Goal: Task Accomplishment & Management: Manage account settings

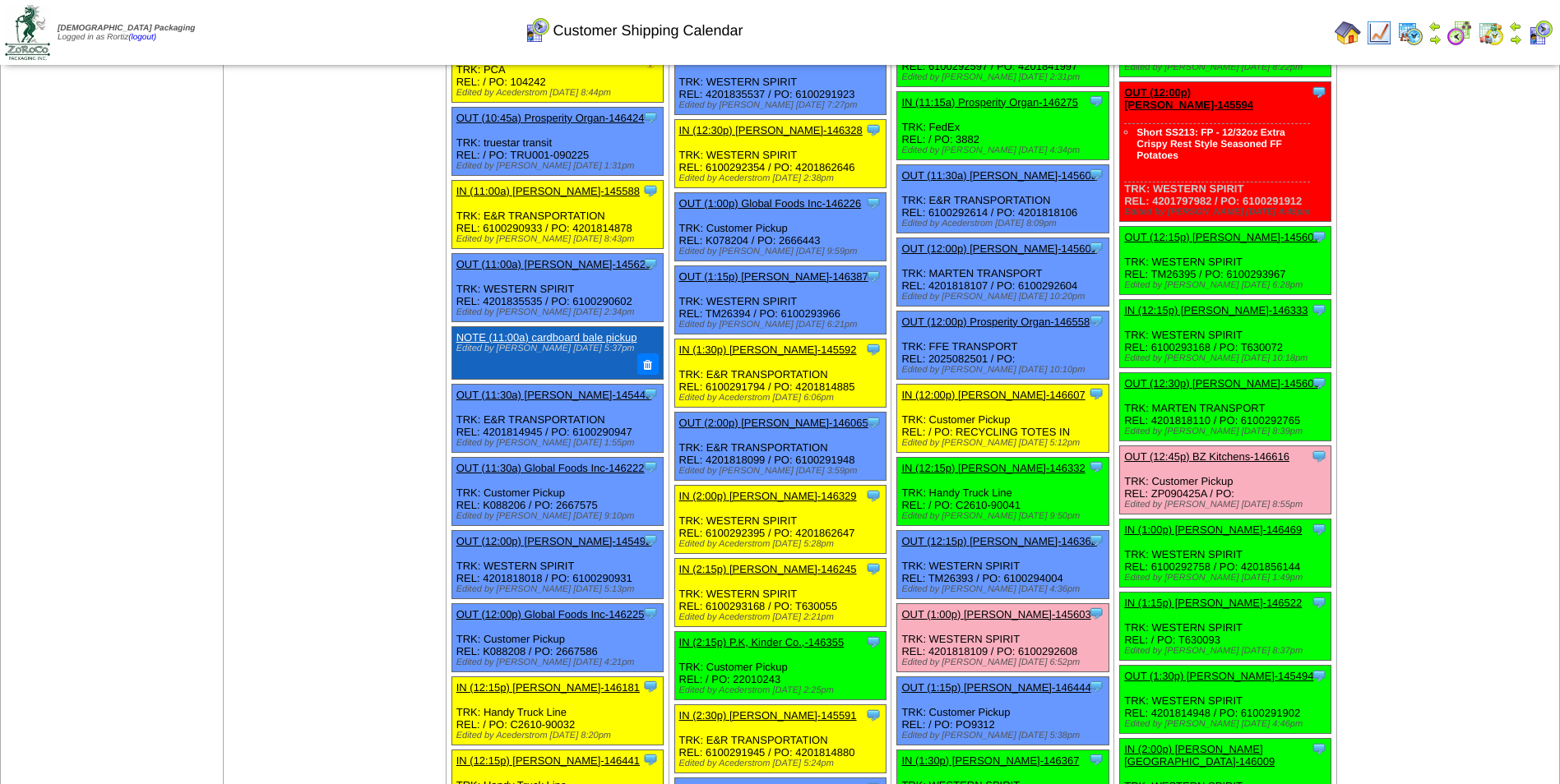
scroll to position [904, 0]
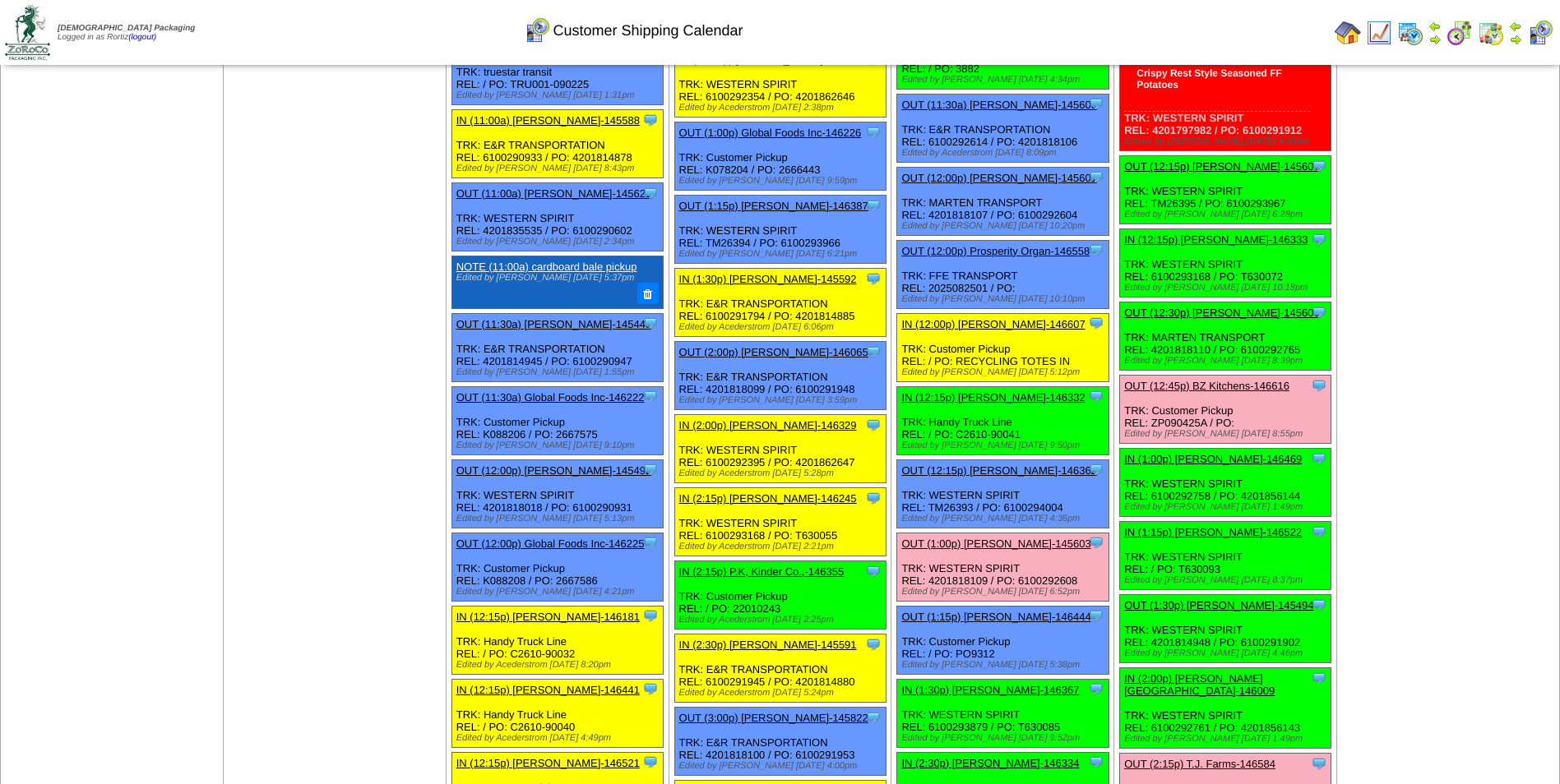
click at [970, 543] on link "OUT (1:00p) [PERSON_NAME]-145603" at bounding box center [995, 543] width 189 height 12
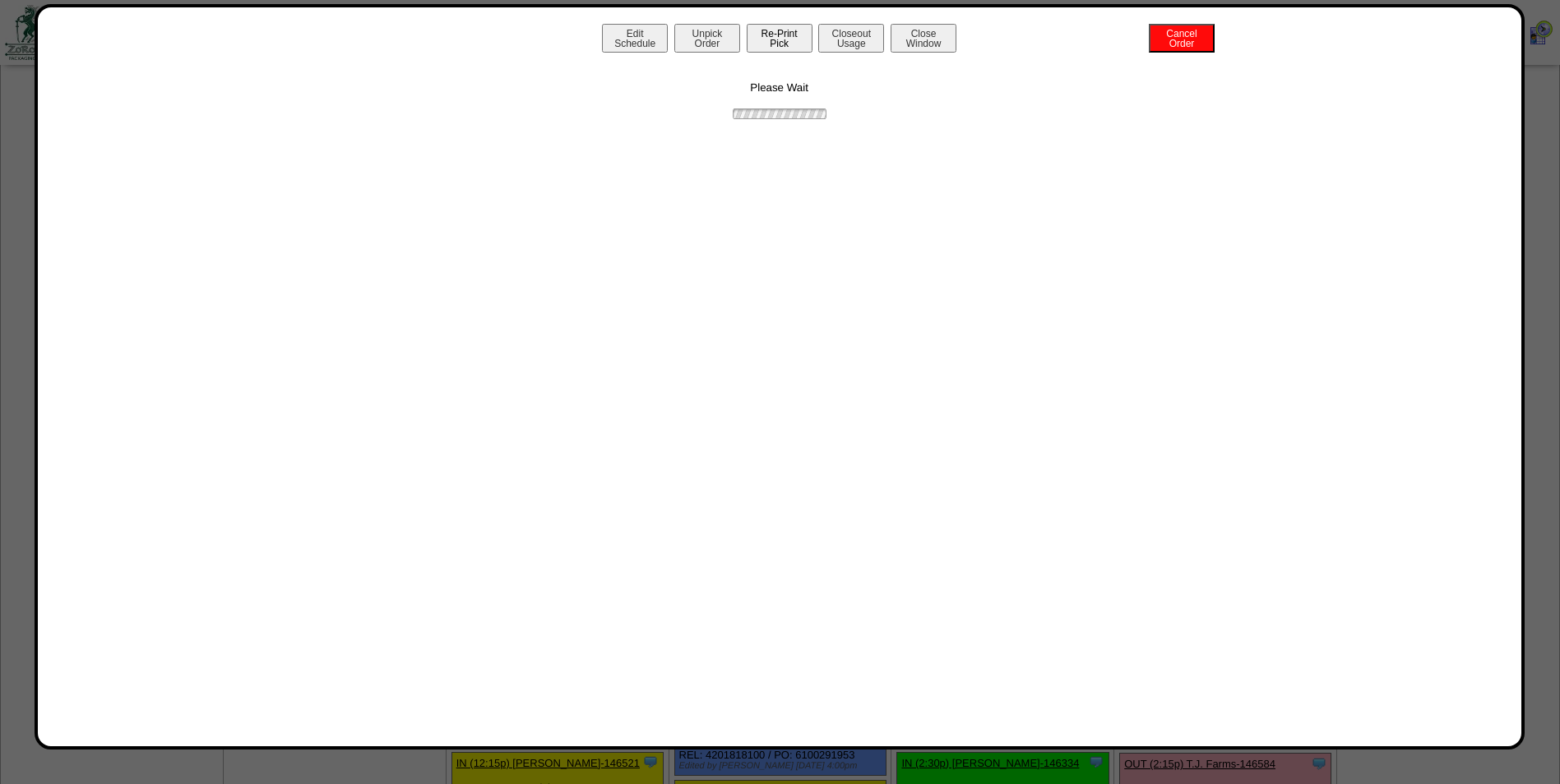
click at [791, 41] on button "Re-Print Pick" at bounding box center [780, 37] width 66 height 29
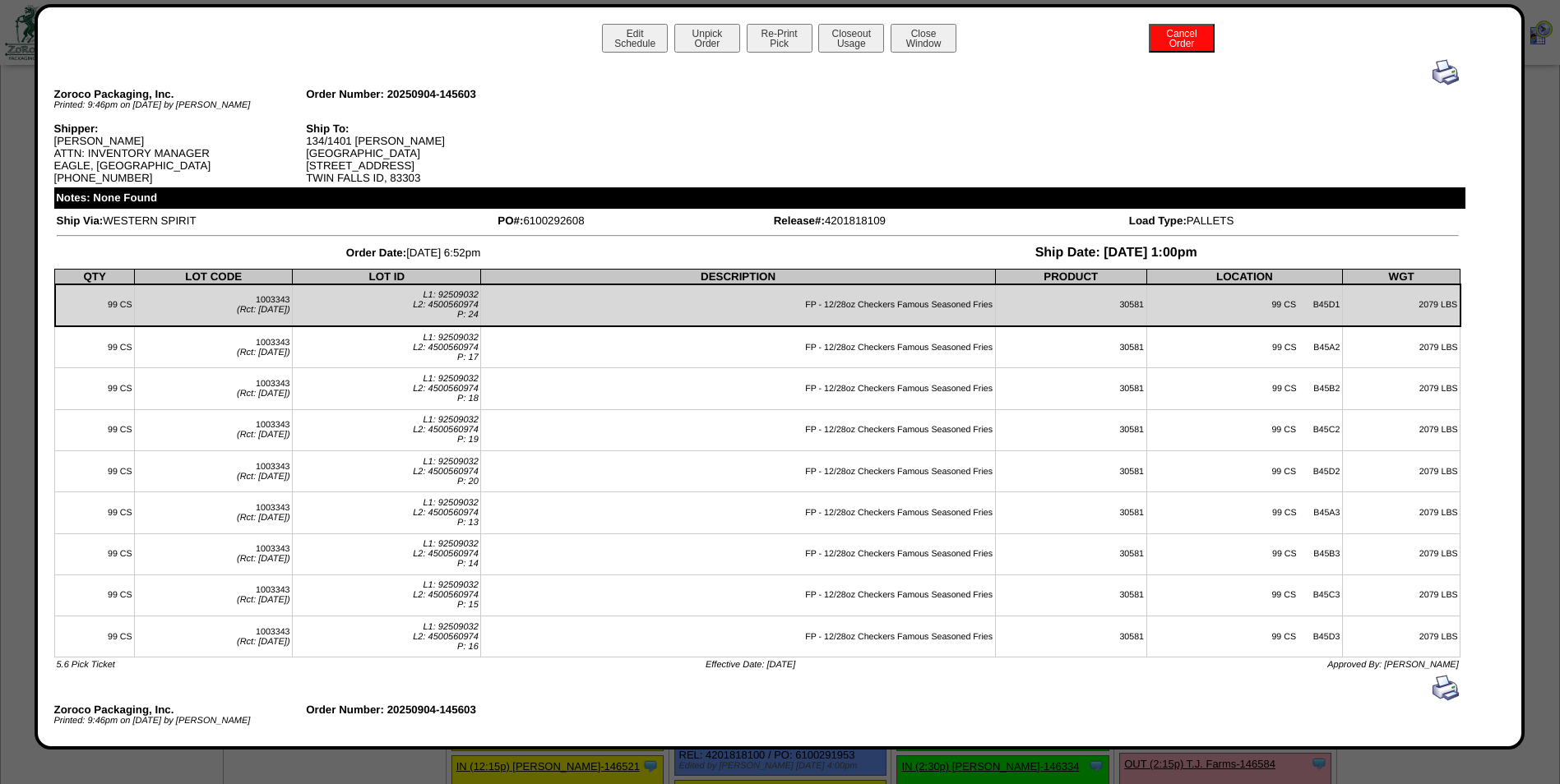
click at [1432, 74] on img at bounding box center [1445, 72] width 26 height 26
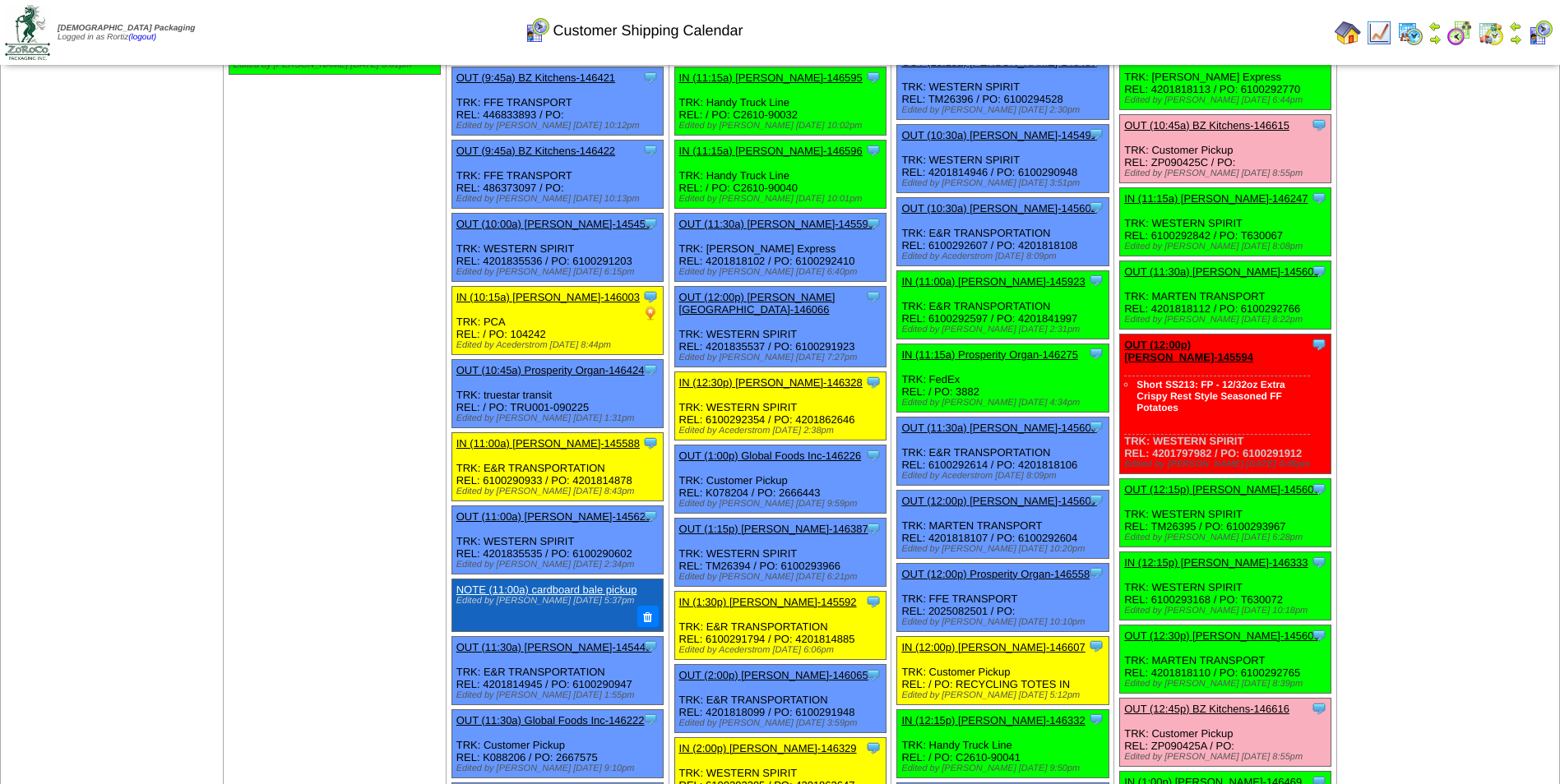
scroll to position [411, 0]
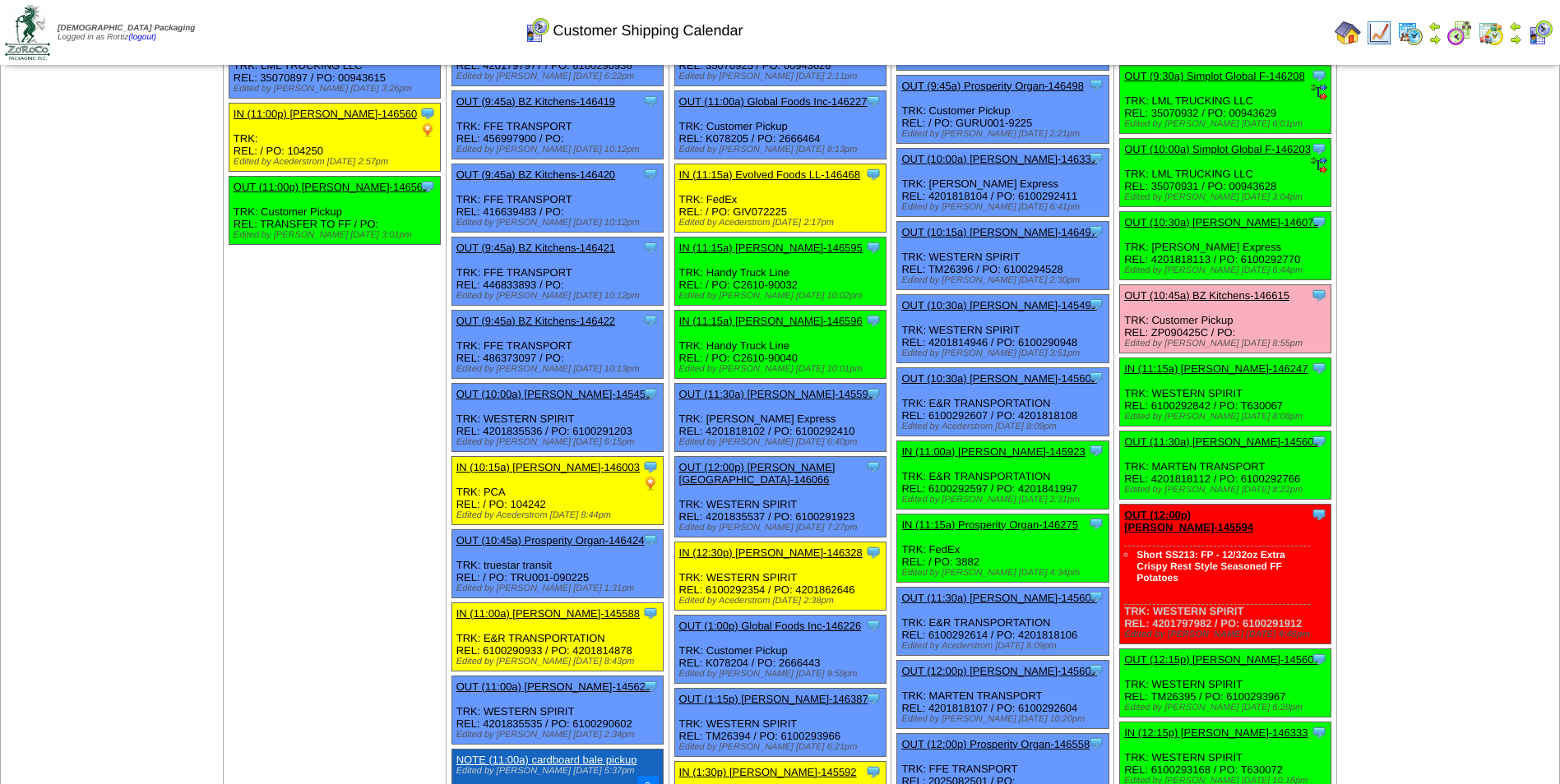
click at [1123, 37] on td "Print All" at bounding box center [864, 32] width 929 height 62
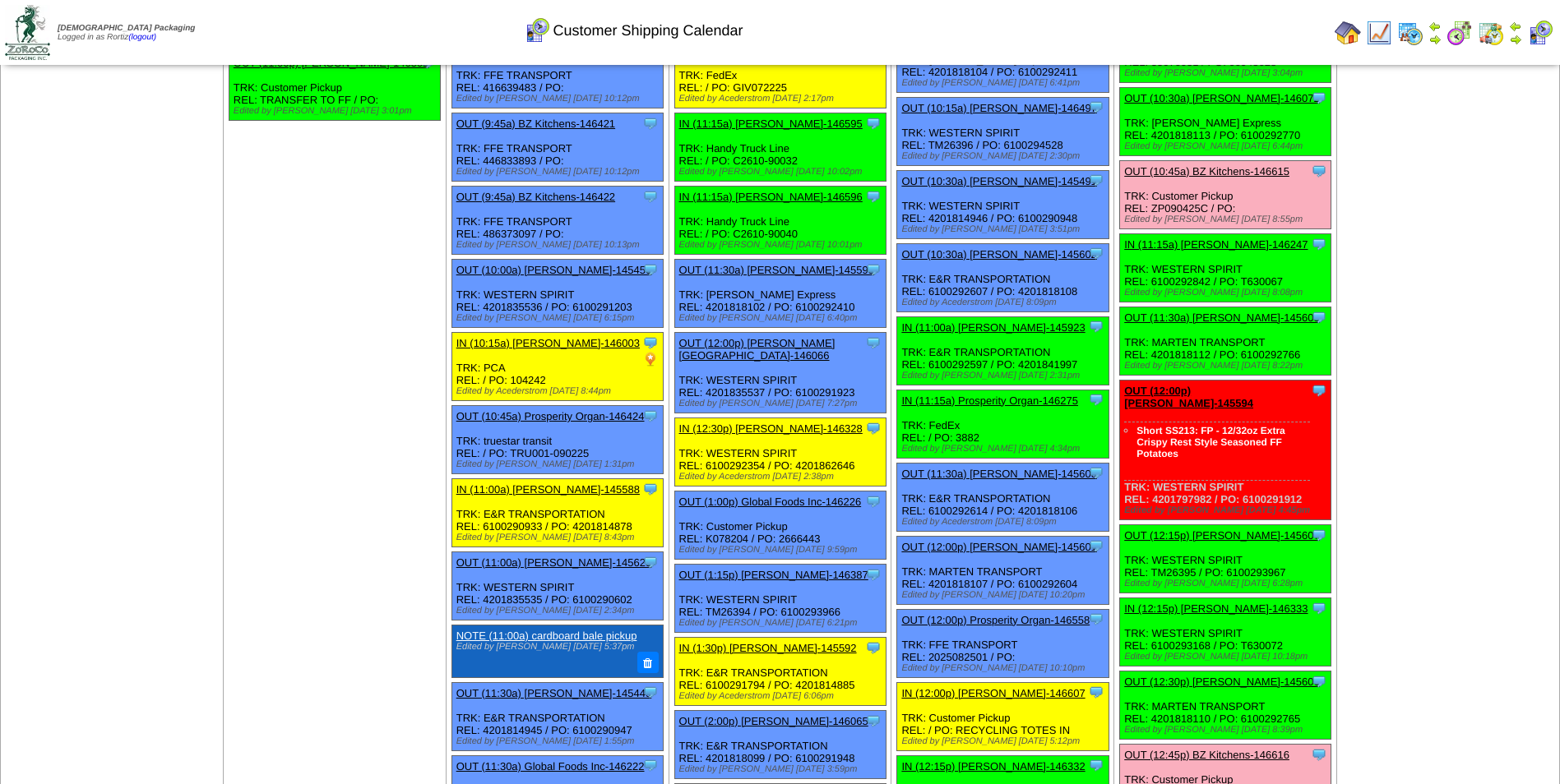
scroll to position [0, 0]
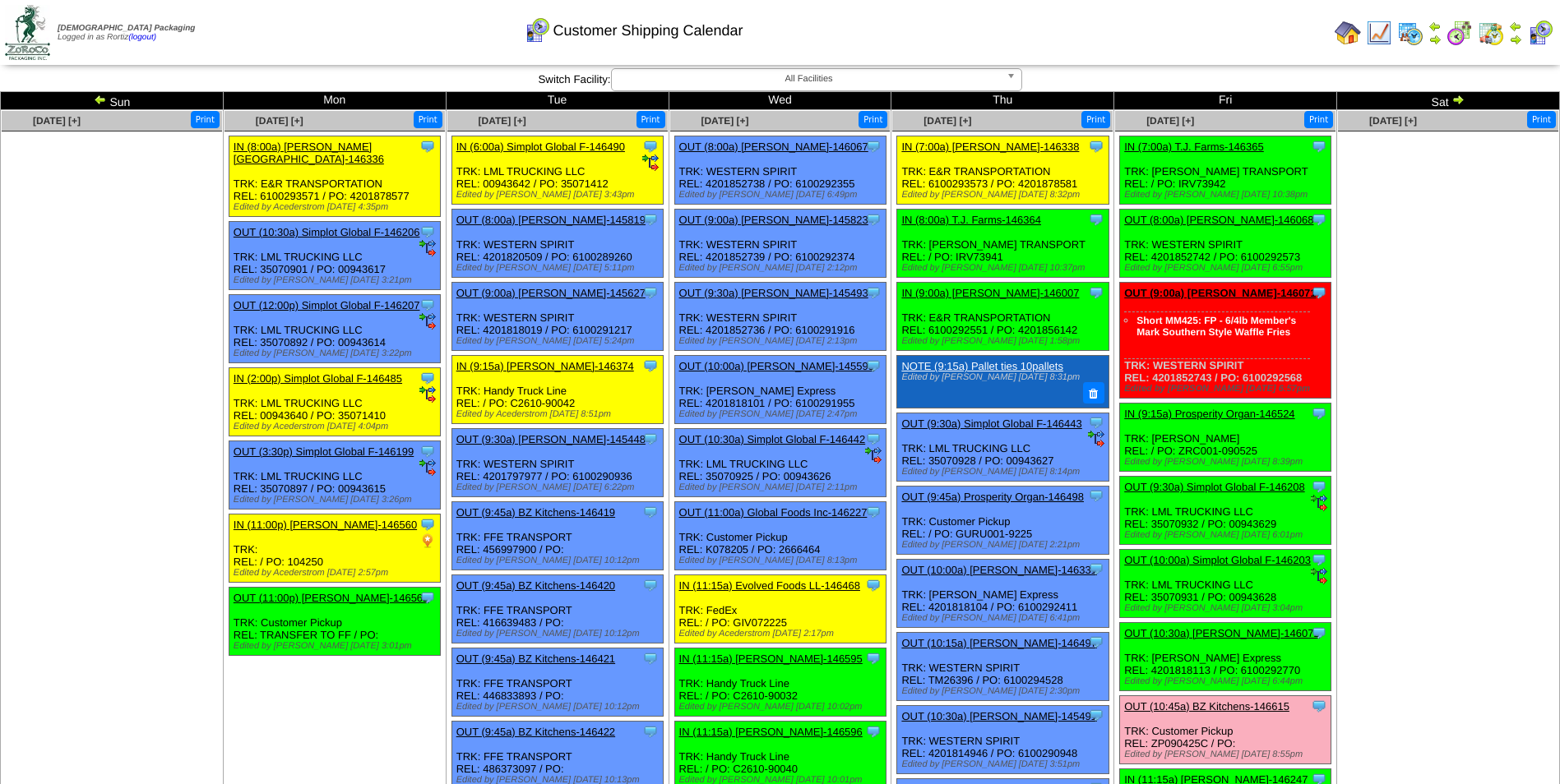
click at [1457, 99] on img at bounding box center [1457, 99] width 13 height 13
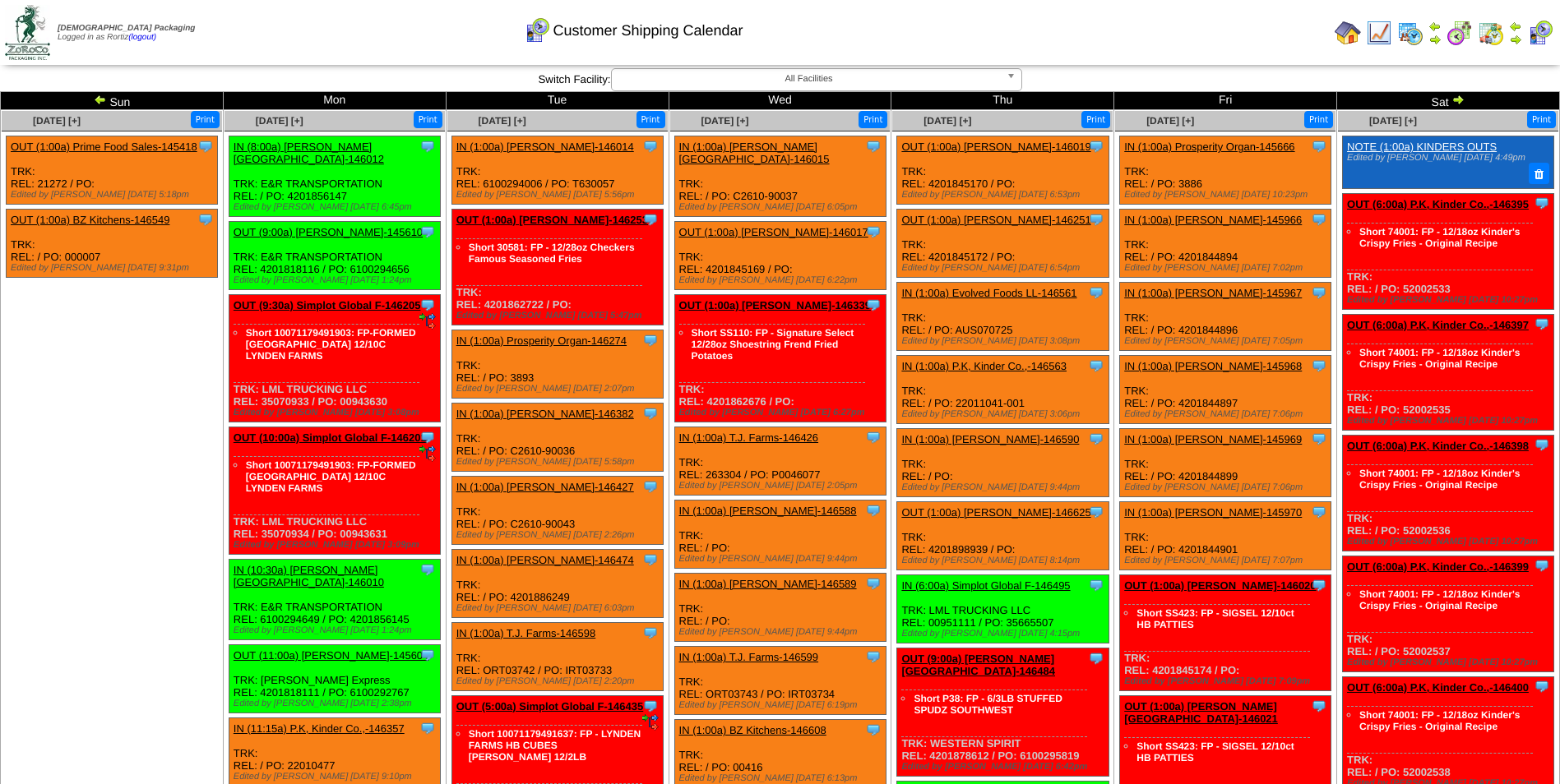
click at [102, 97] on img at bounding box center [100, 99] width 13 height 13
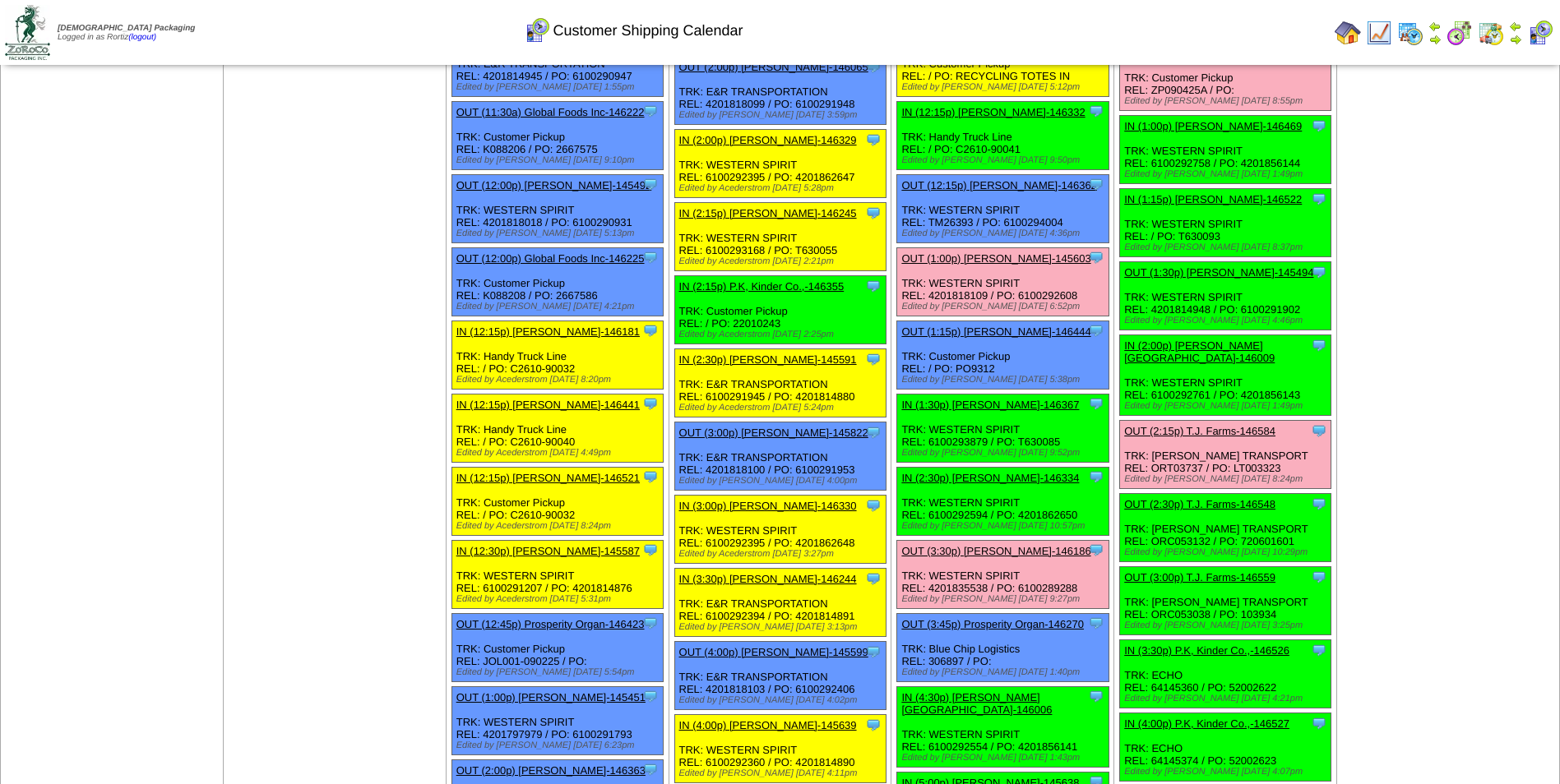
scroll to position [1232, 0]
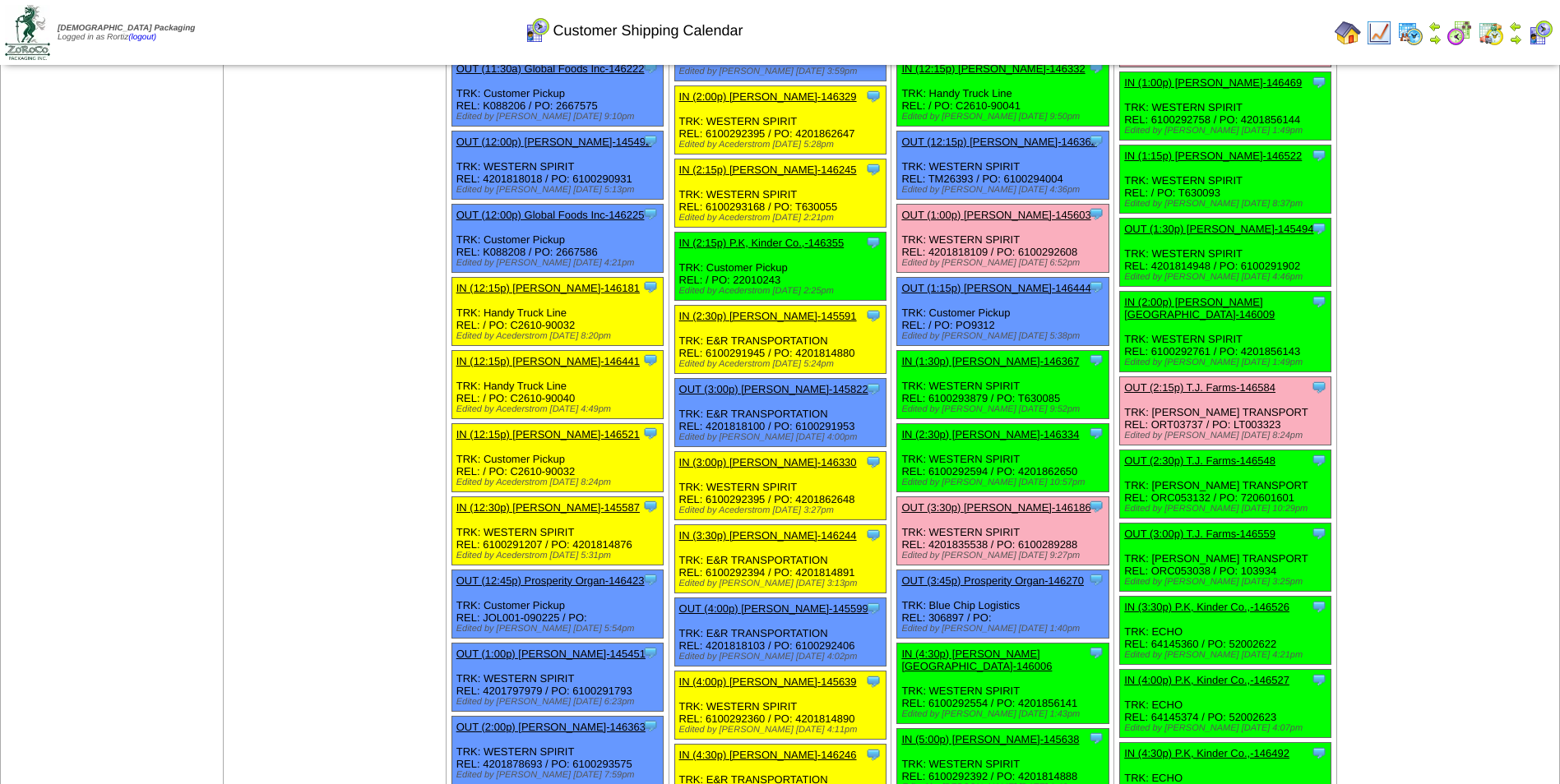
click at [998, 508] on link "OUT (3:30p) [PERSON_NAME]-146186" at bounding box center [995, 508] width 189 height 12
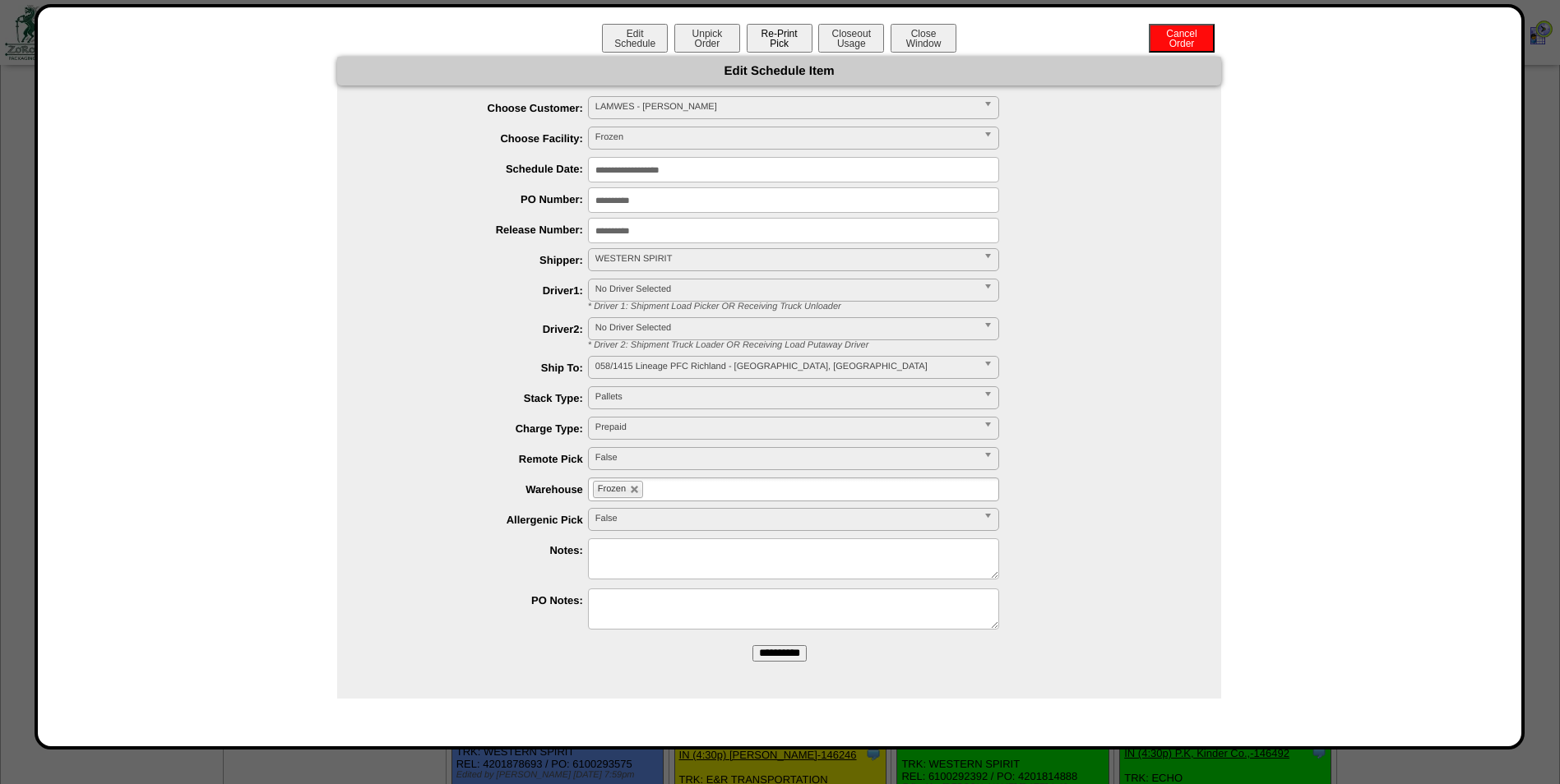
click at [794, 40] on button "Re-Print Pick" at bounding box center [780, 37] width 66 height 29
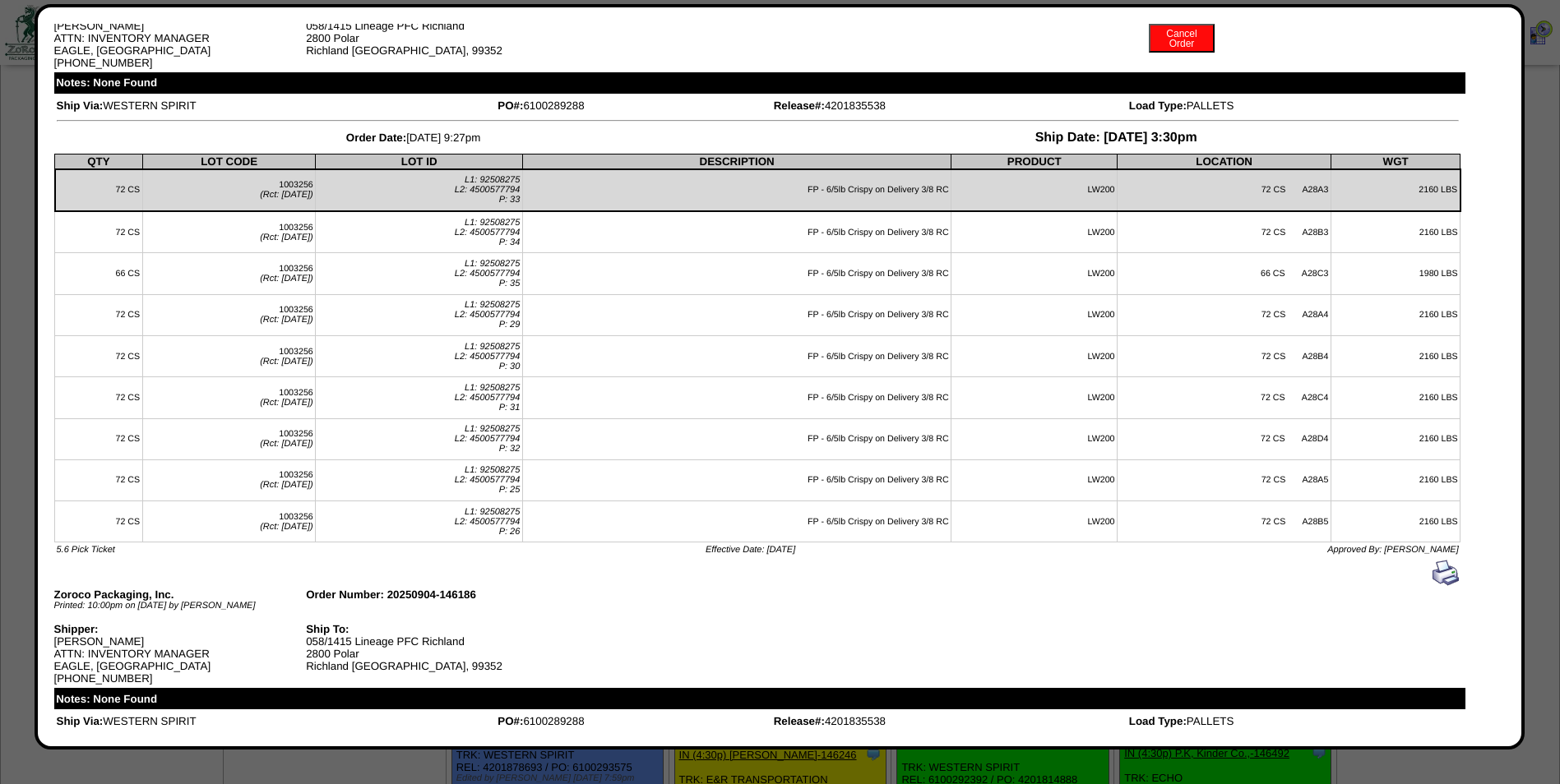
scroll to position [0, 0]
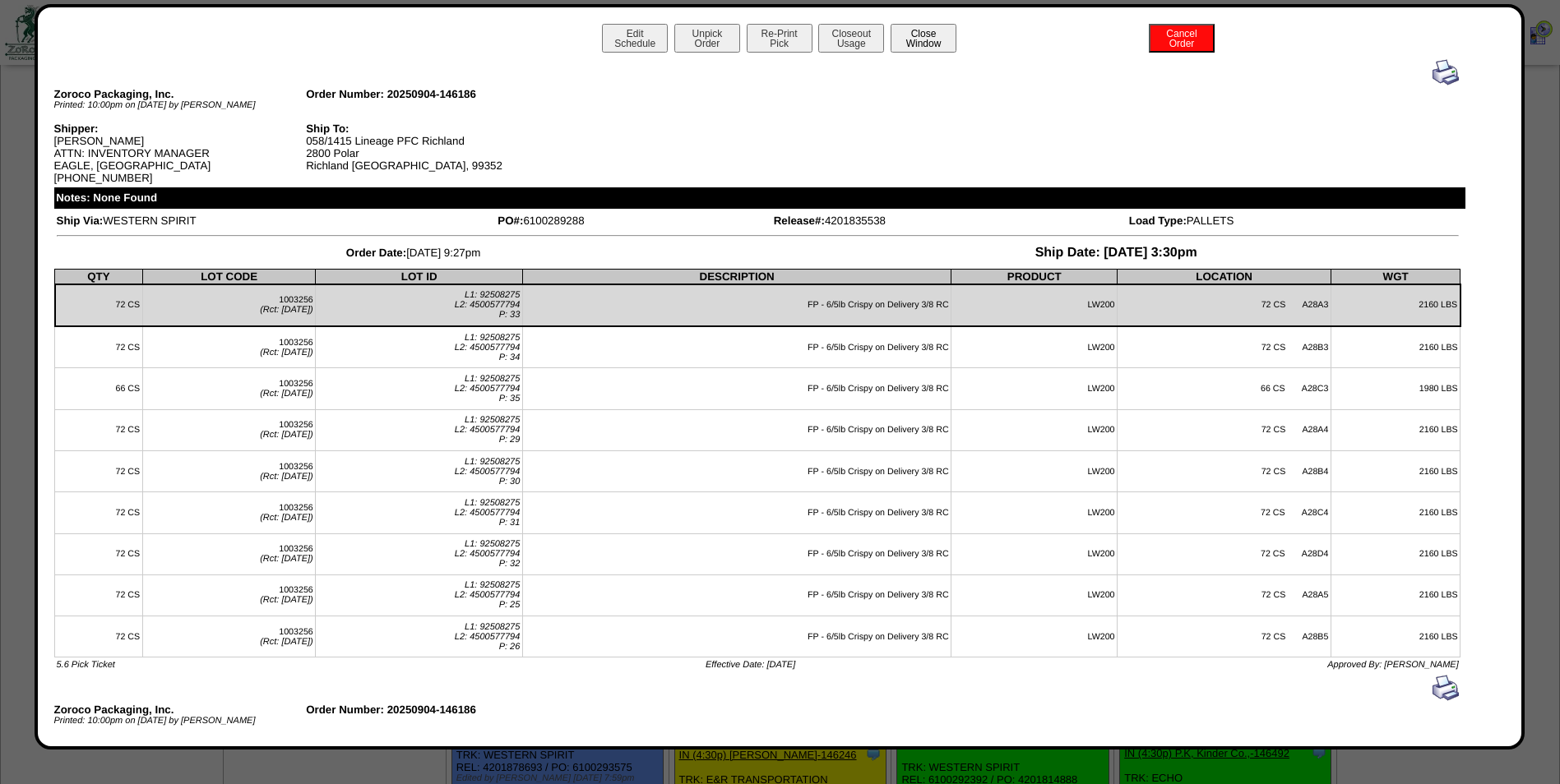
click at [916, 39] on button "Close Window" at bounding box center [923, 37] width 66 height 29
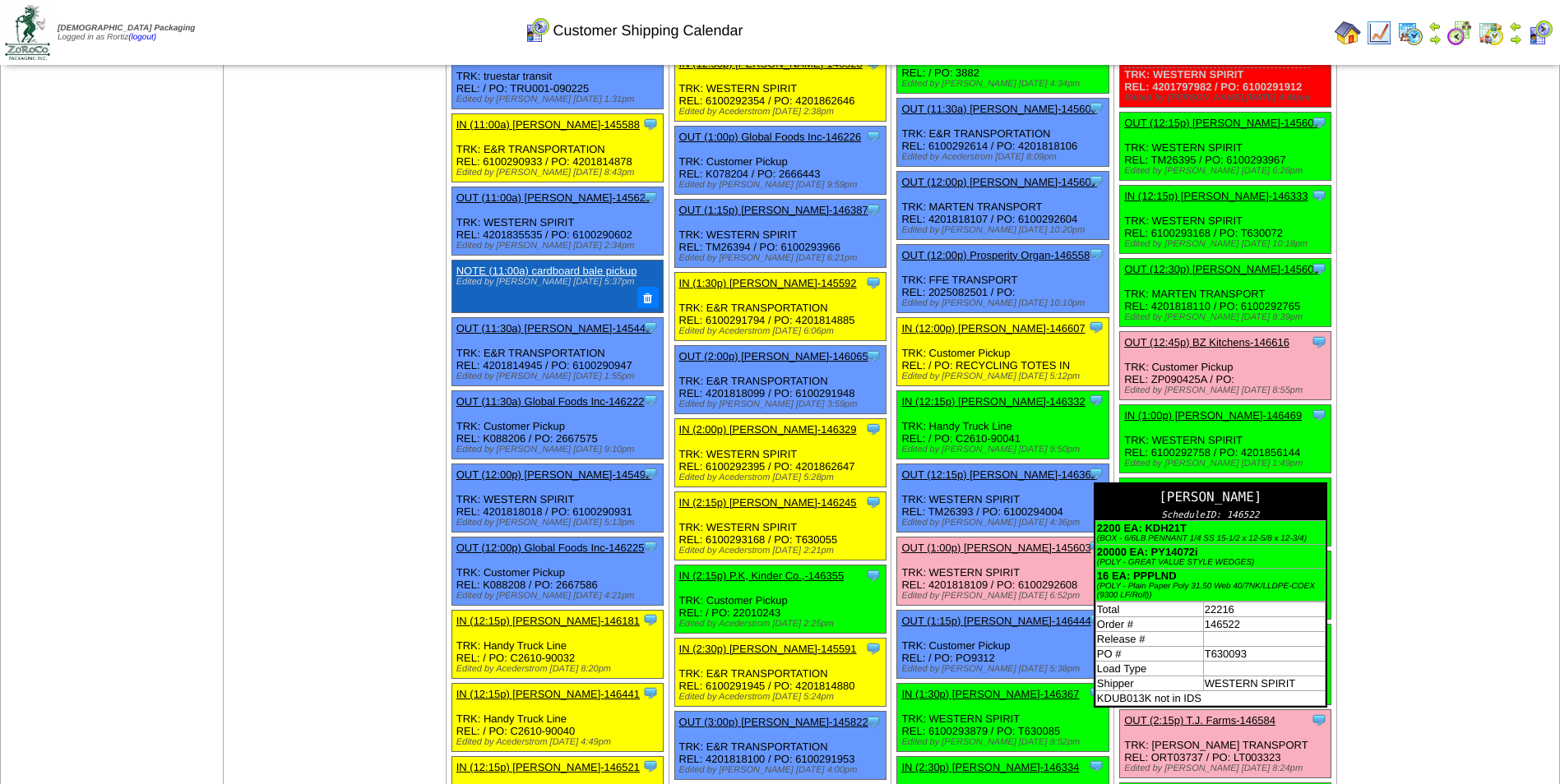
scroll to position [987, 0]
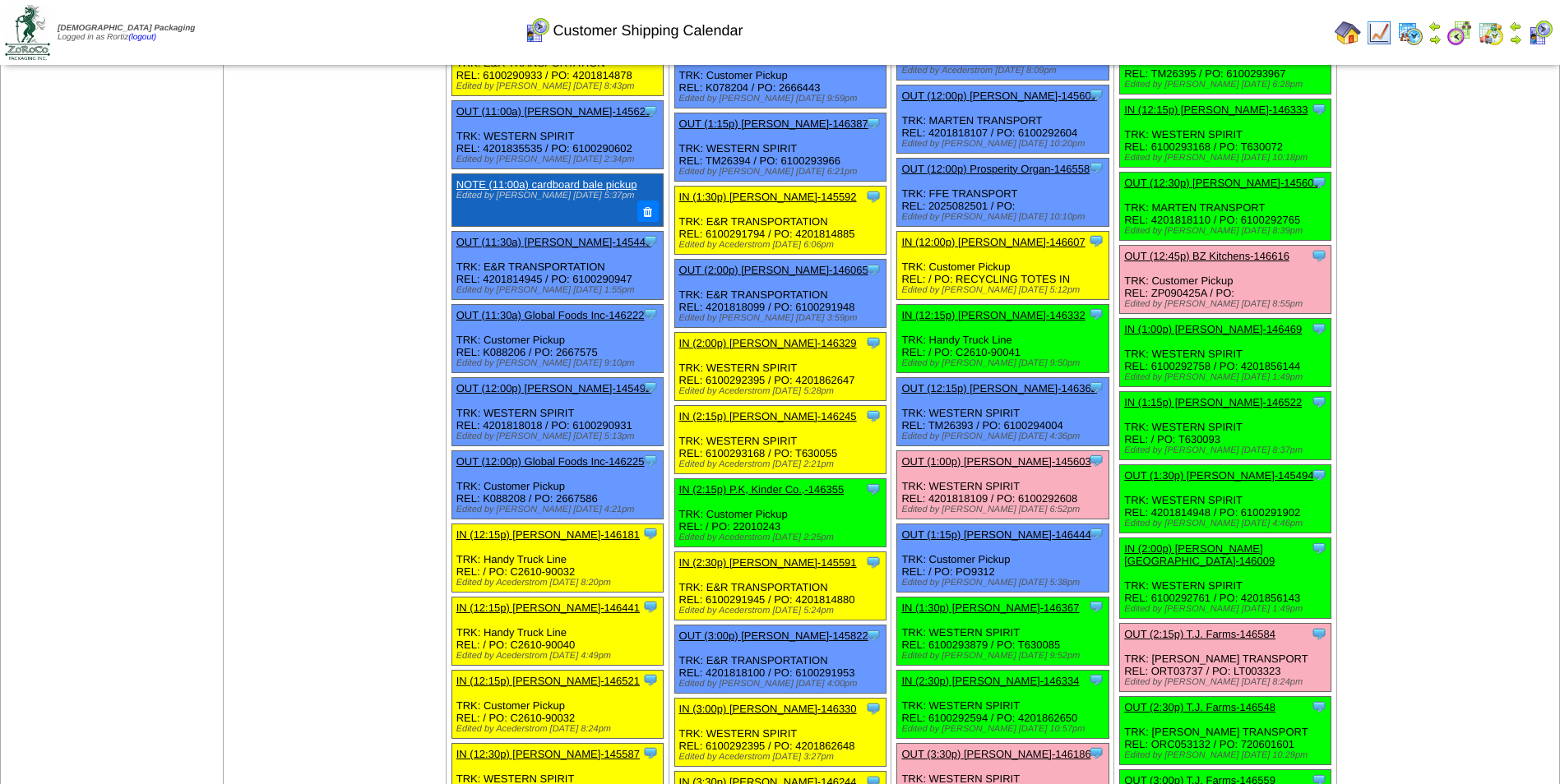
click at [1168, 37] on td "Print All" at bounding box center [864, 32] width 929 height 62
click at [1203, 37] on td "Print All" at bounding box center [864, 32] width 929 height 62
click at [958, 603] on link "IN (1:30p) Lamb-Weston-146367" at bounding box center [990, 608] width 177 height 12
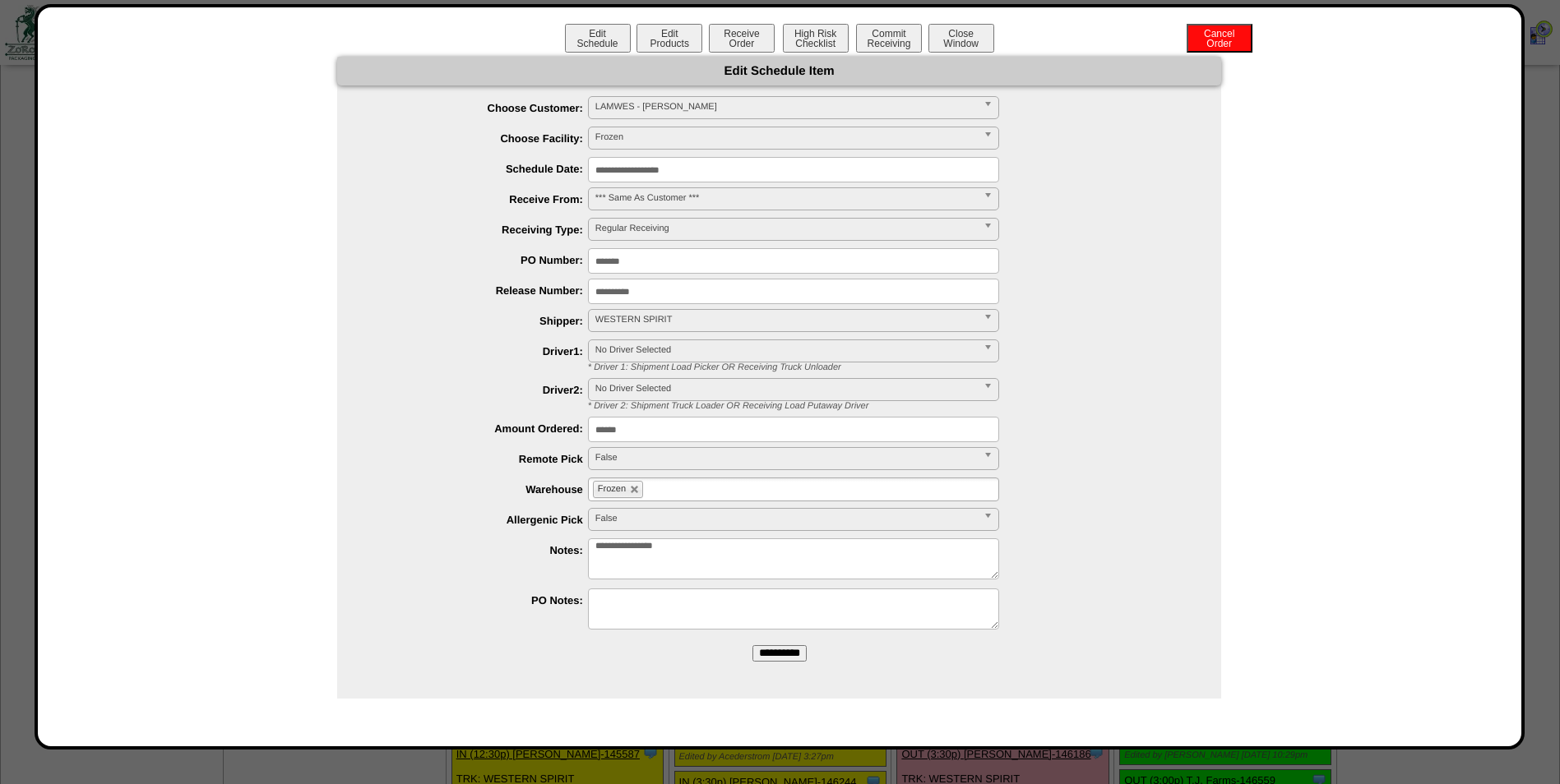
click at [790, 157] on input "**********" at bounding box center [793, 169] width 411 height 25
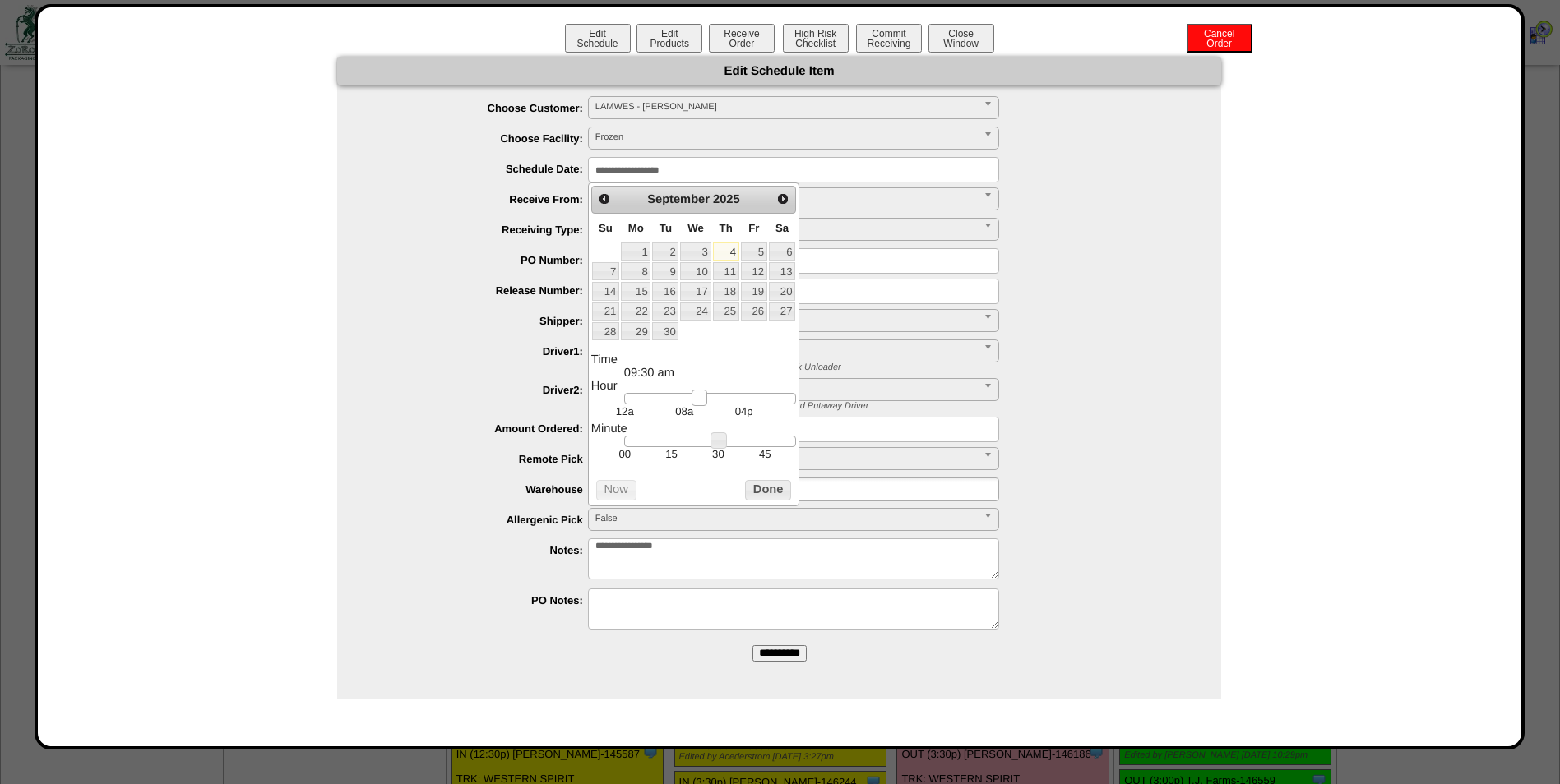
drag, startPoint x: 720, startPoint y: 402, endPoint x: 694, endPoint y: 396, distance: 26.7
click at [694, 396] on link at bounding box center [699, 397] width 17 height 17
click at [675, 461] on td "15" at bounding box center [671, 454] width 47 height 14
click at [765, 493] on button "Done" at bounding box center [768, 490] width 46 height 21
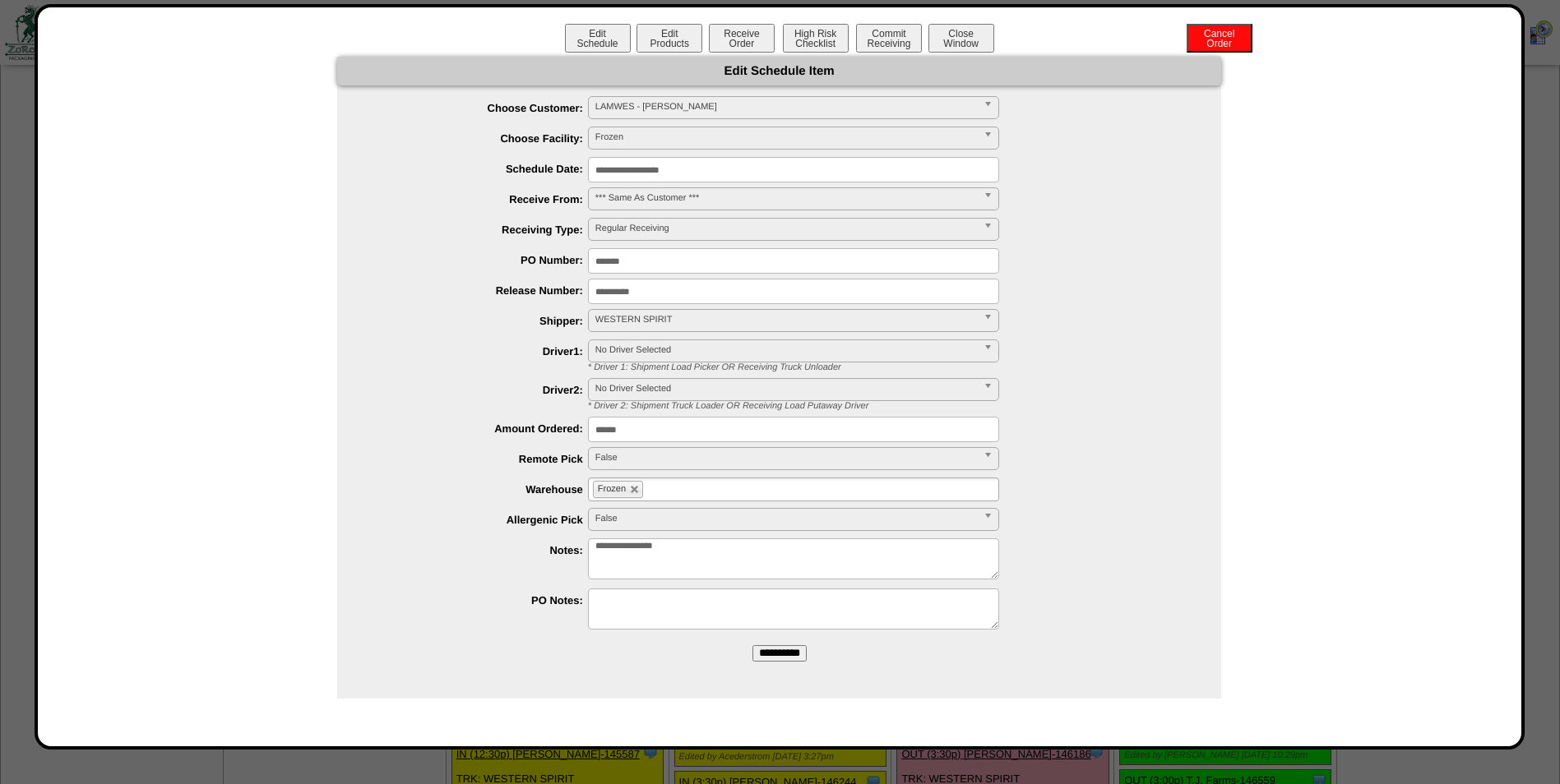
click at [800, 654] on input "**********" at bounding box center [779, 653] width 54 height 17
click at [789, 172] on input "**********" at bounding box center [793, 169] width 411 height 25
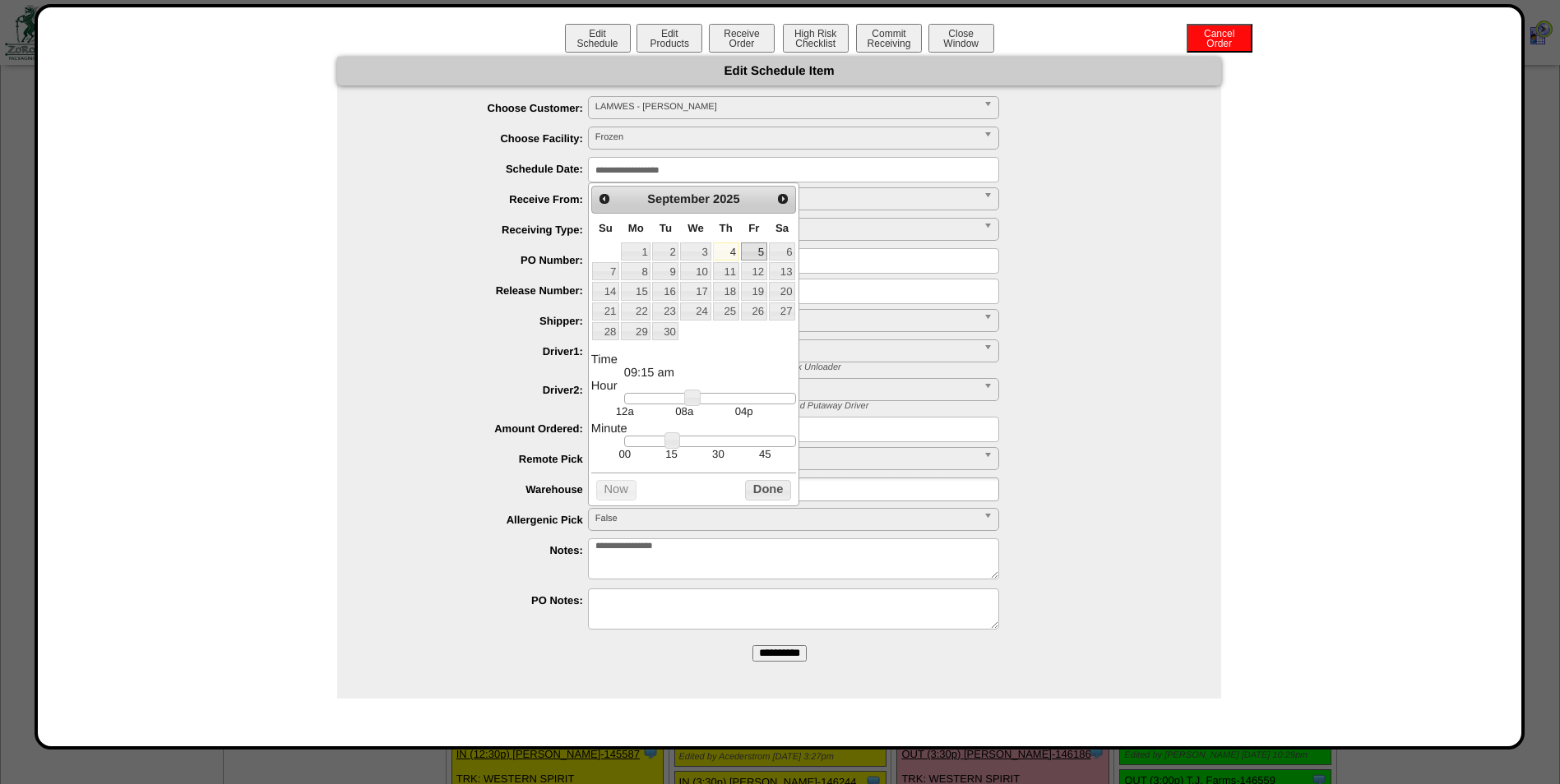
click at [757, 246] on link "5" at bounding box center [754, 251] width 26 height 18
type input "**********"
click at [796, 656] on input "**********" at bounding box center [779, 653] width 54 height 17
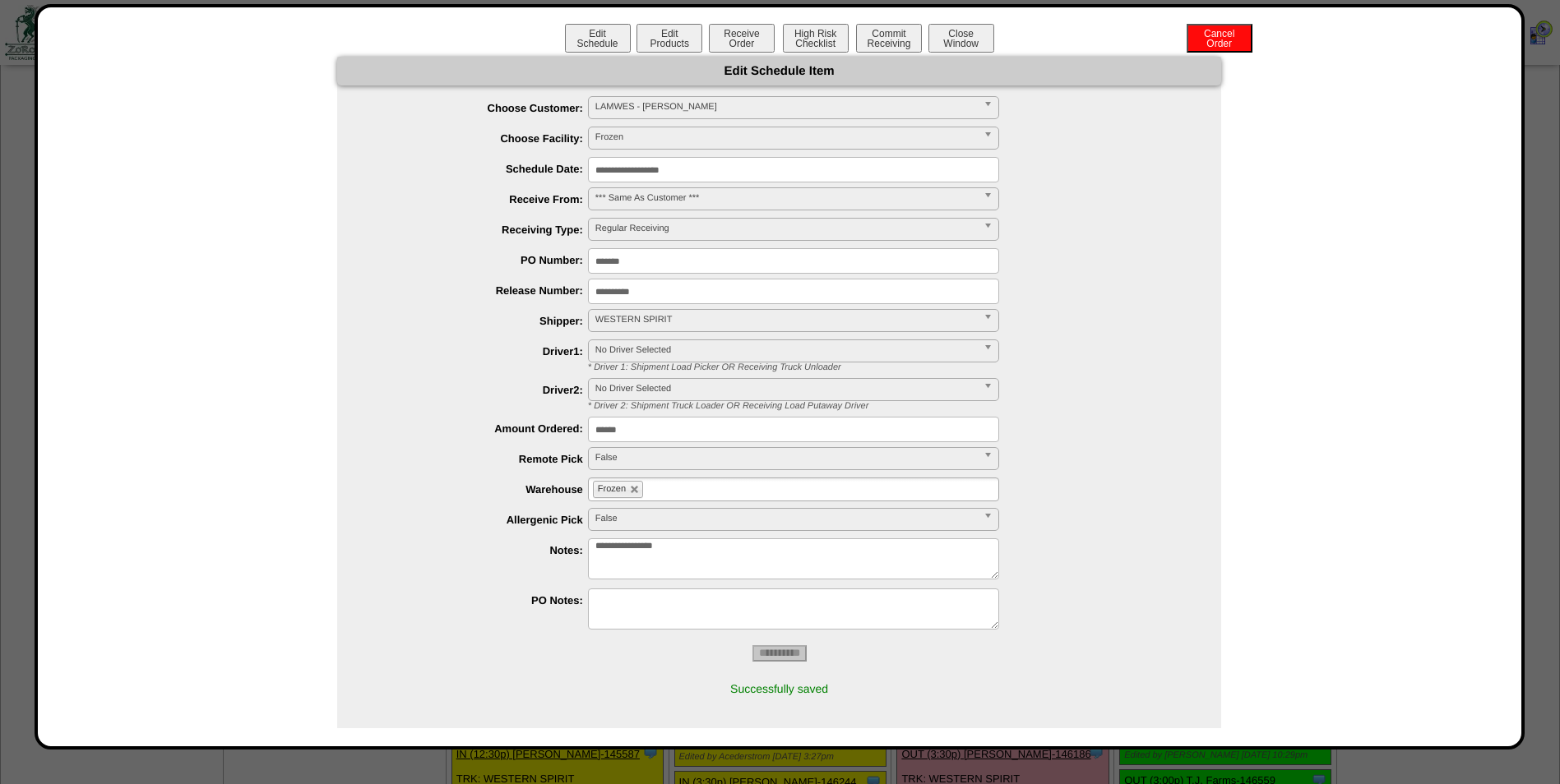
click at [948, 39] on button "Close Window" at bounding box center [962, 37] width 66 height 29
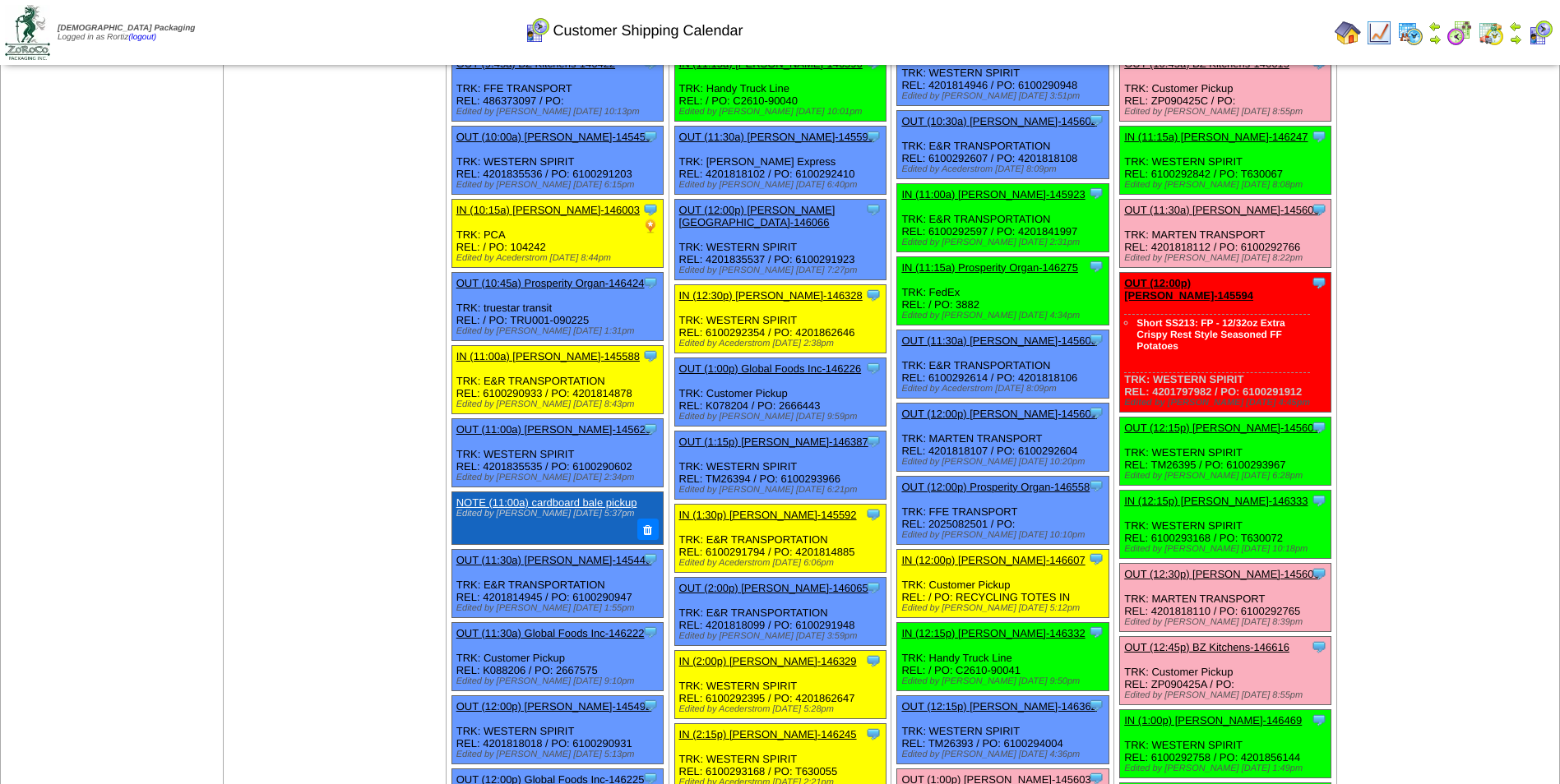
scroll to position [657, 0]
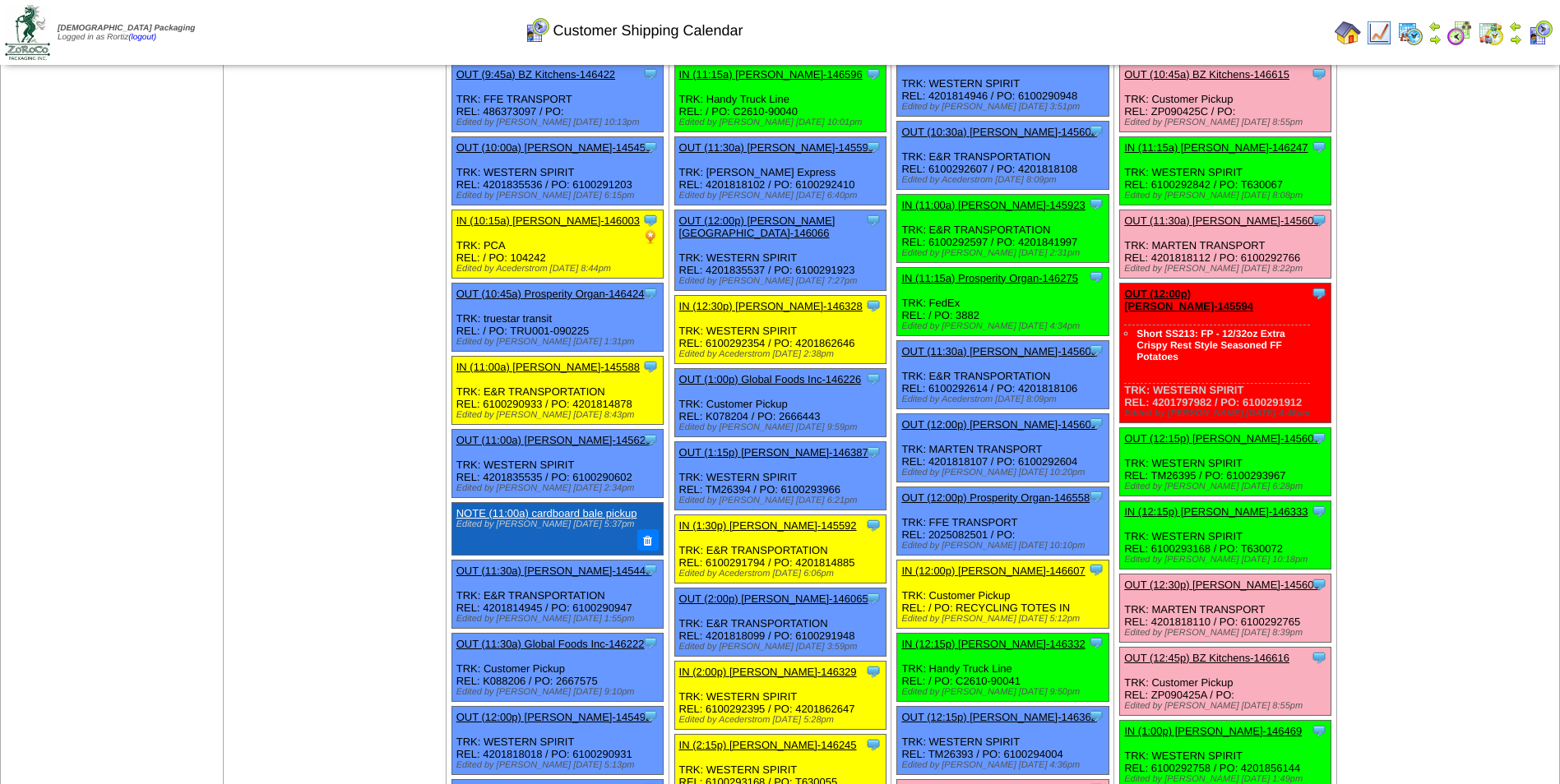
click at [1180, 33] on td "Print All" at bounding box center [864, 32] width 929 height 62
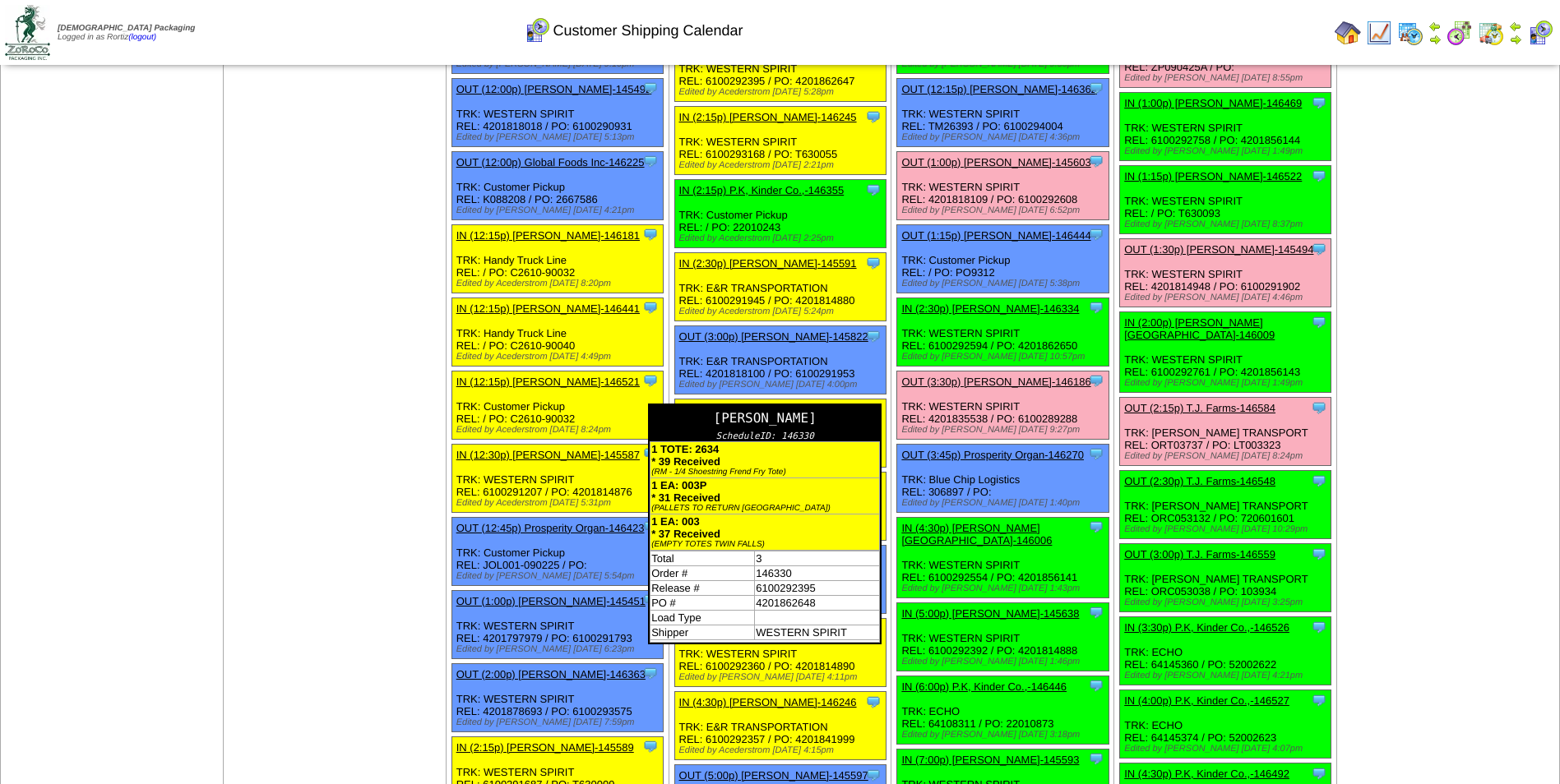
scroll to position [1313, 0]
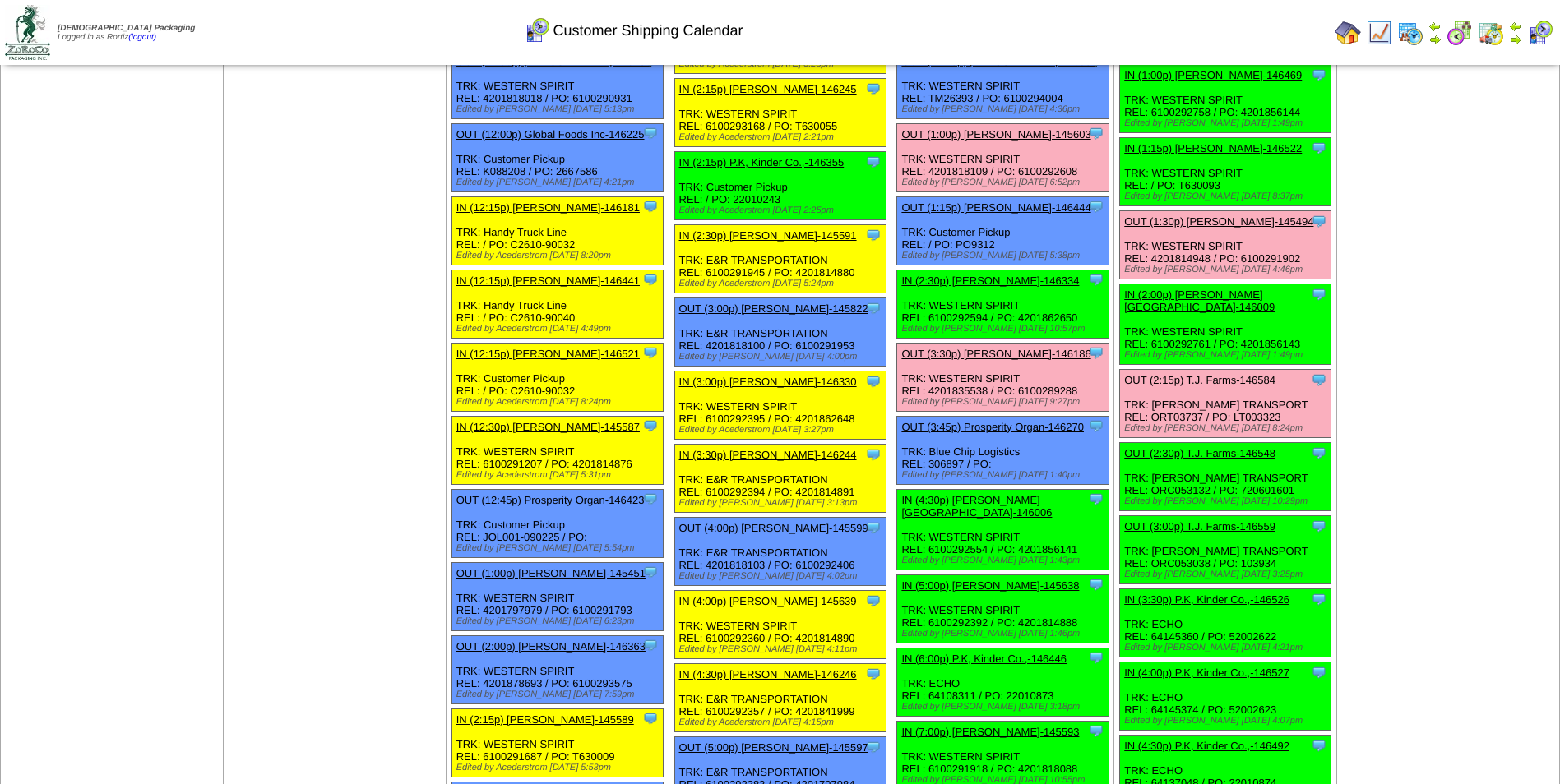
click at [959, 359] on link "OUT (3:30p) [PERSON_NAME]-146186" at bounding box center [995, 354] width 189 height 12
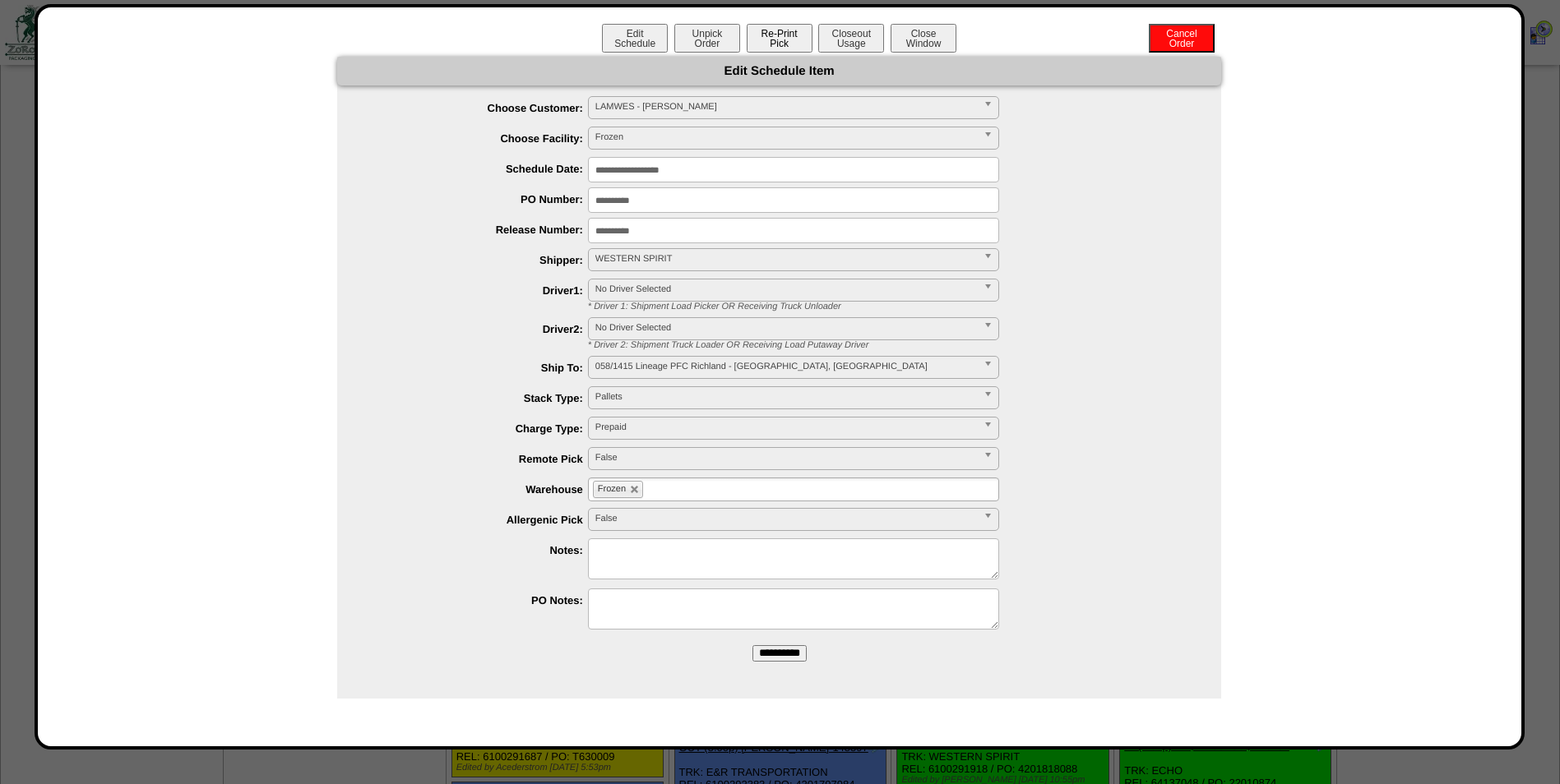
click at [780, 47] on button "Re-Print Pick" at bounding box center [780, 37] width 66 height 29
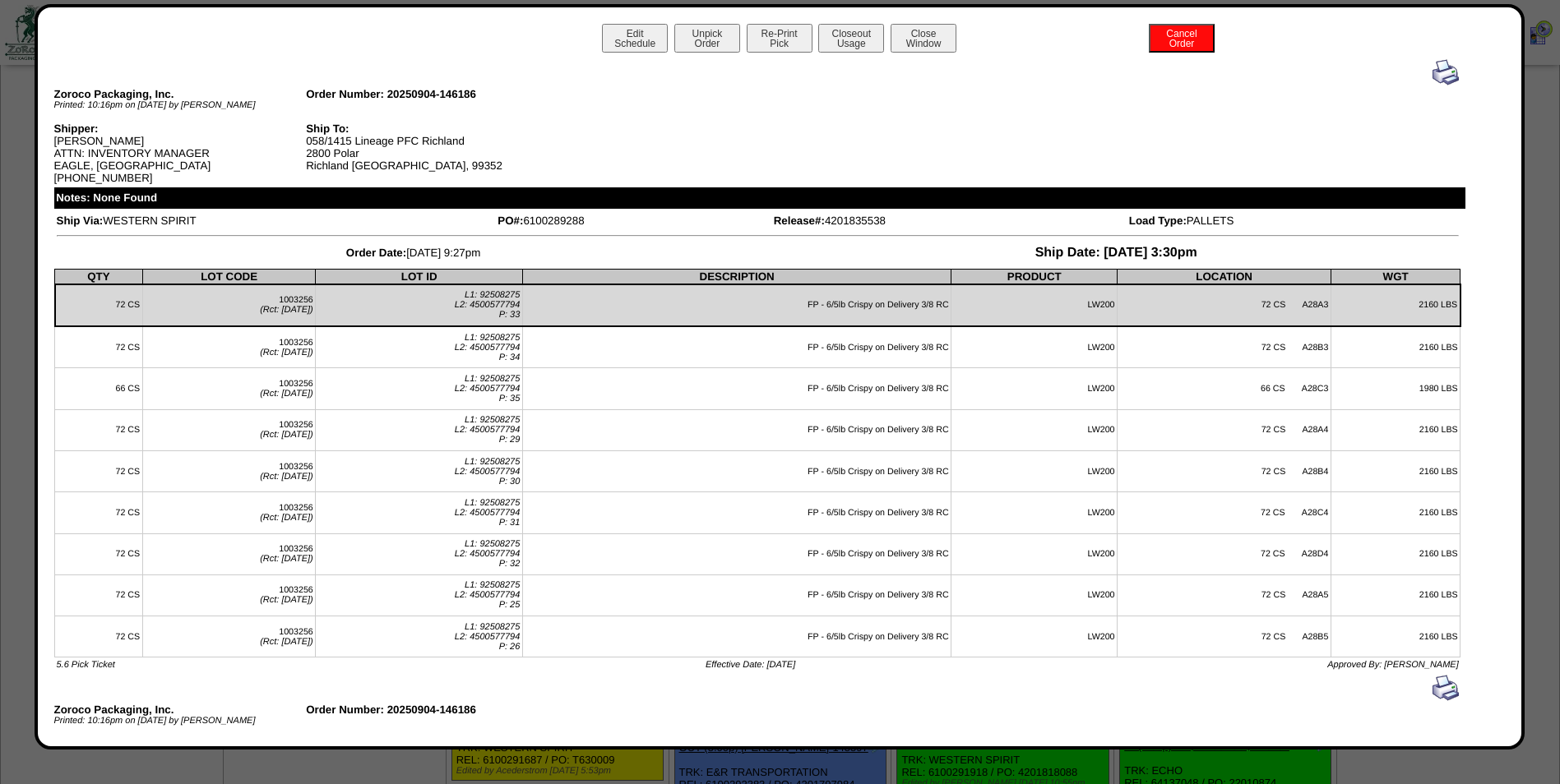
click at [1432, 74] on img at bounding box center [1445, 72] width 26 height 26
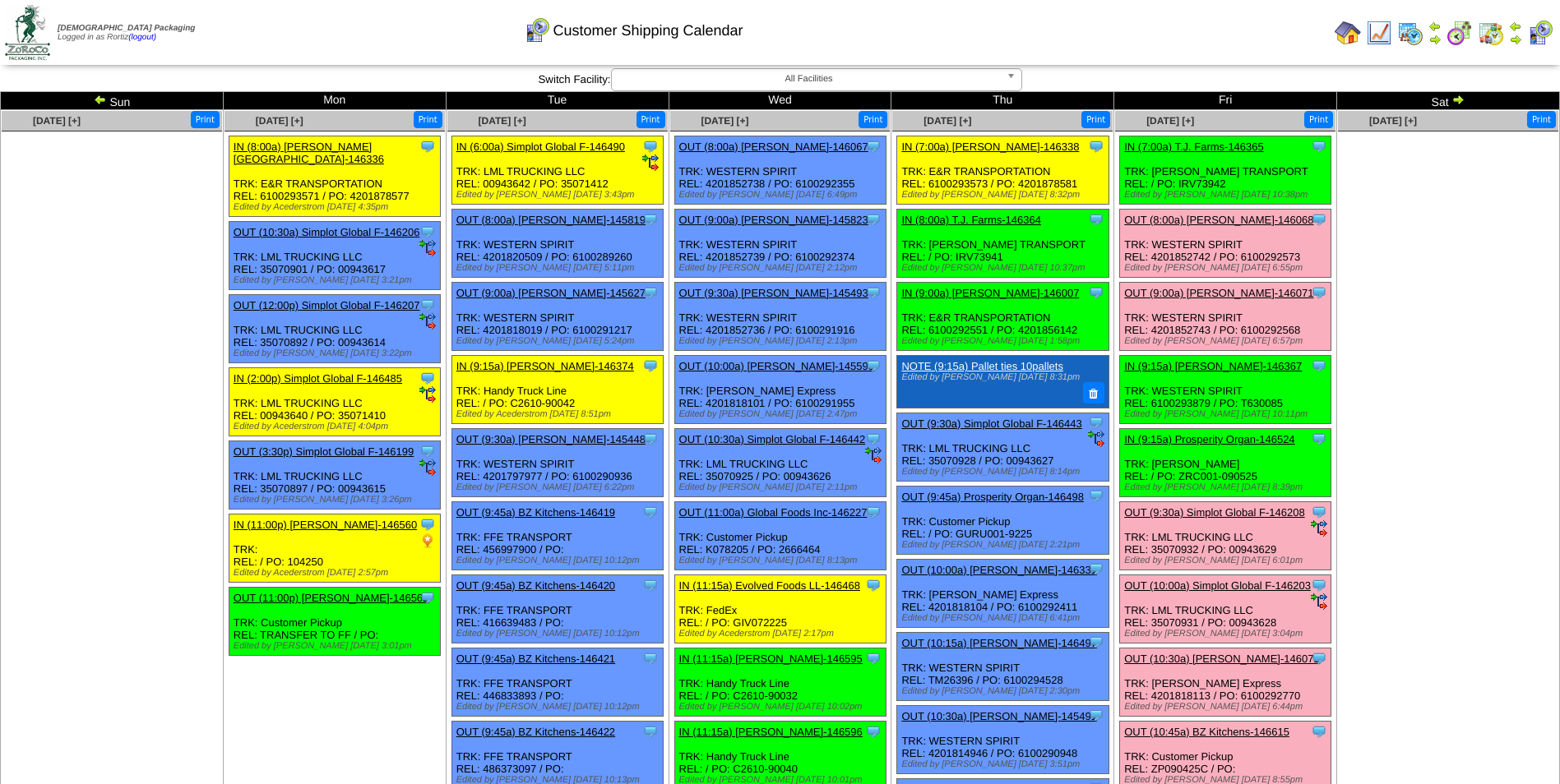
click at [1518, 42] on img at bounding box center [1515, 39] width 13 height 13
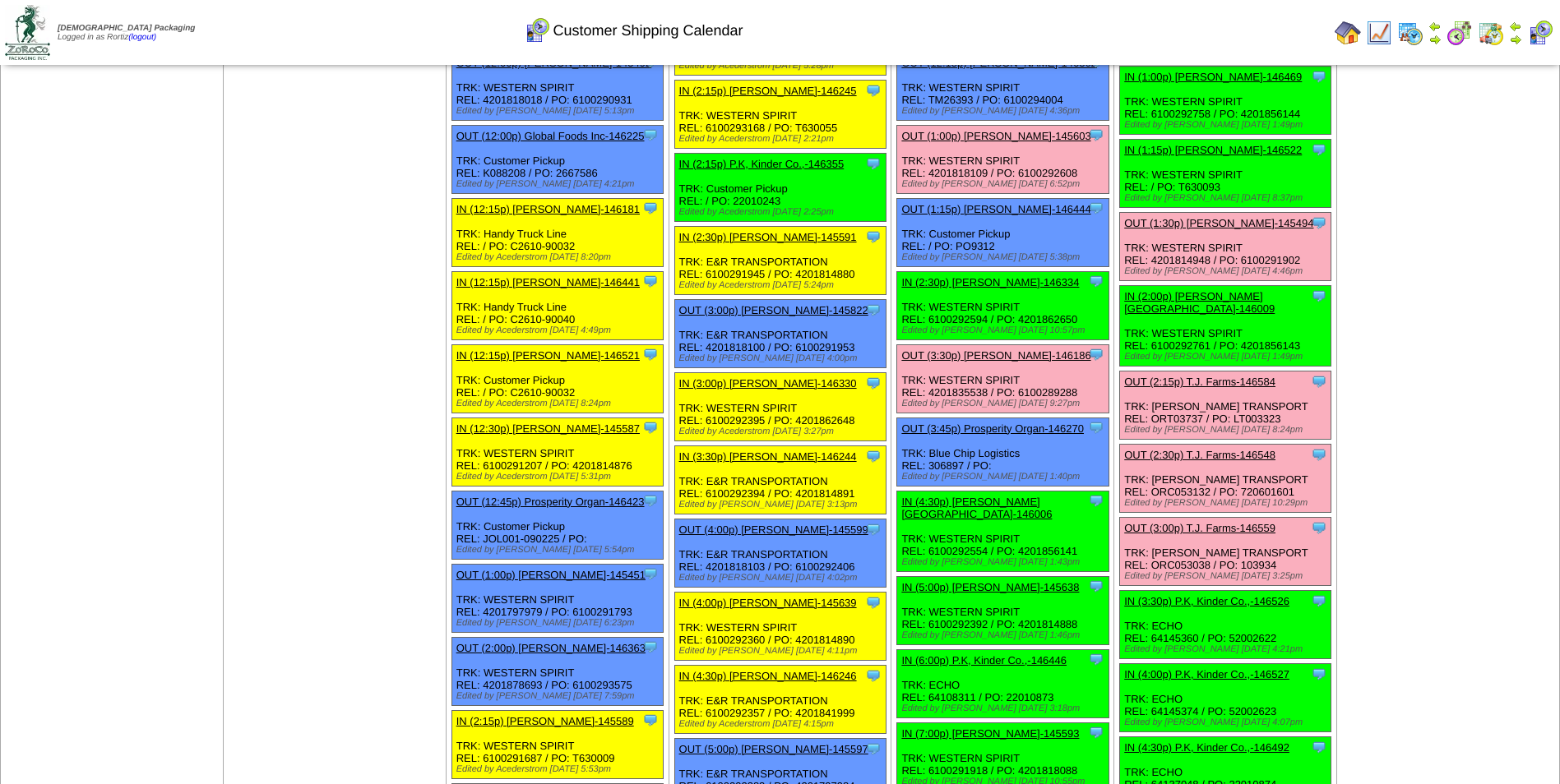
scroll to position [1315, 0]
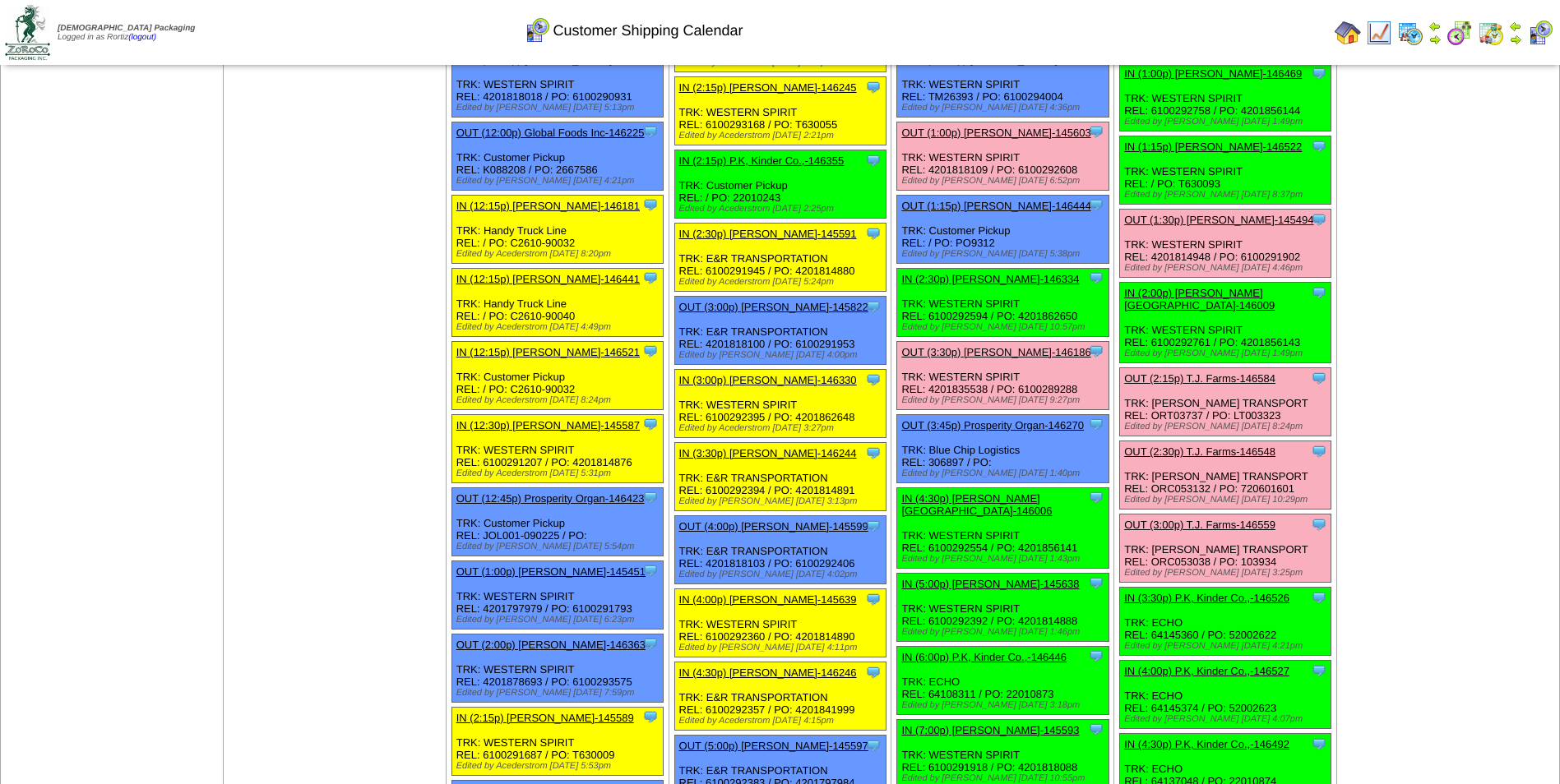
click at [990, 354] on link "OUT (3:30p) [PERSON_NAME]-146186" at bounding box center [995, 352] width 189 height 12
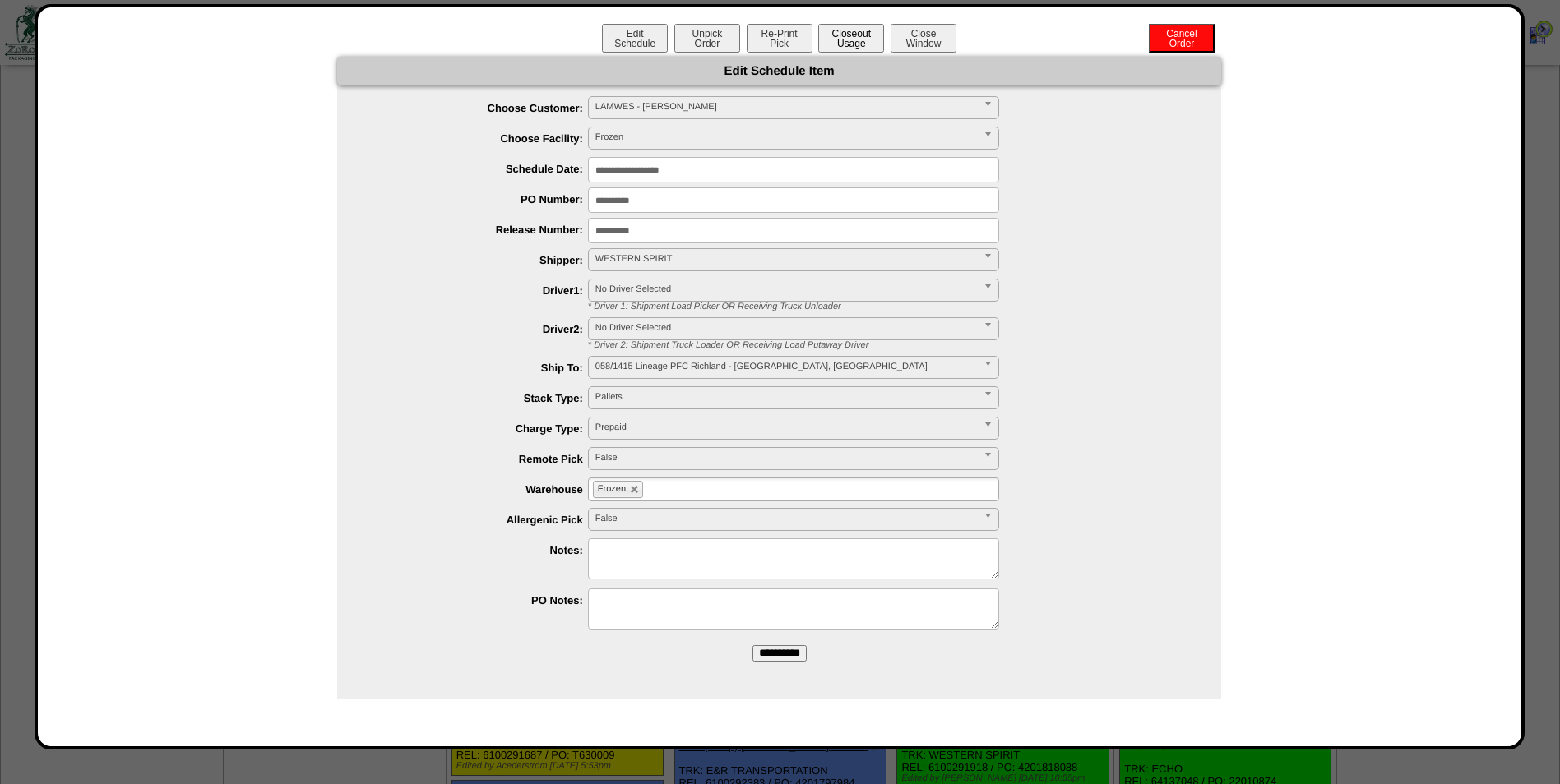
click at [839, 33] on button "Closeout Usage" at bounding box center [851, 37] width 66 height 29
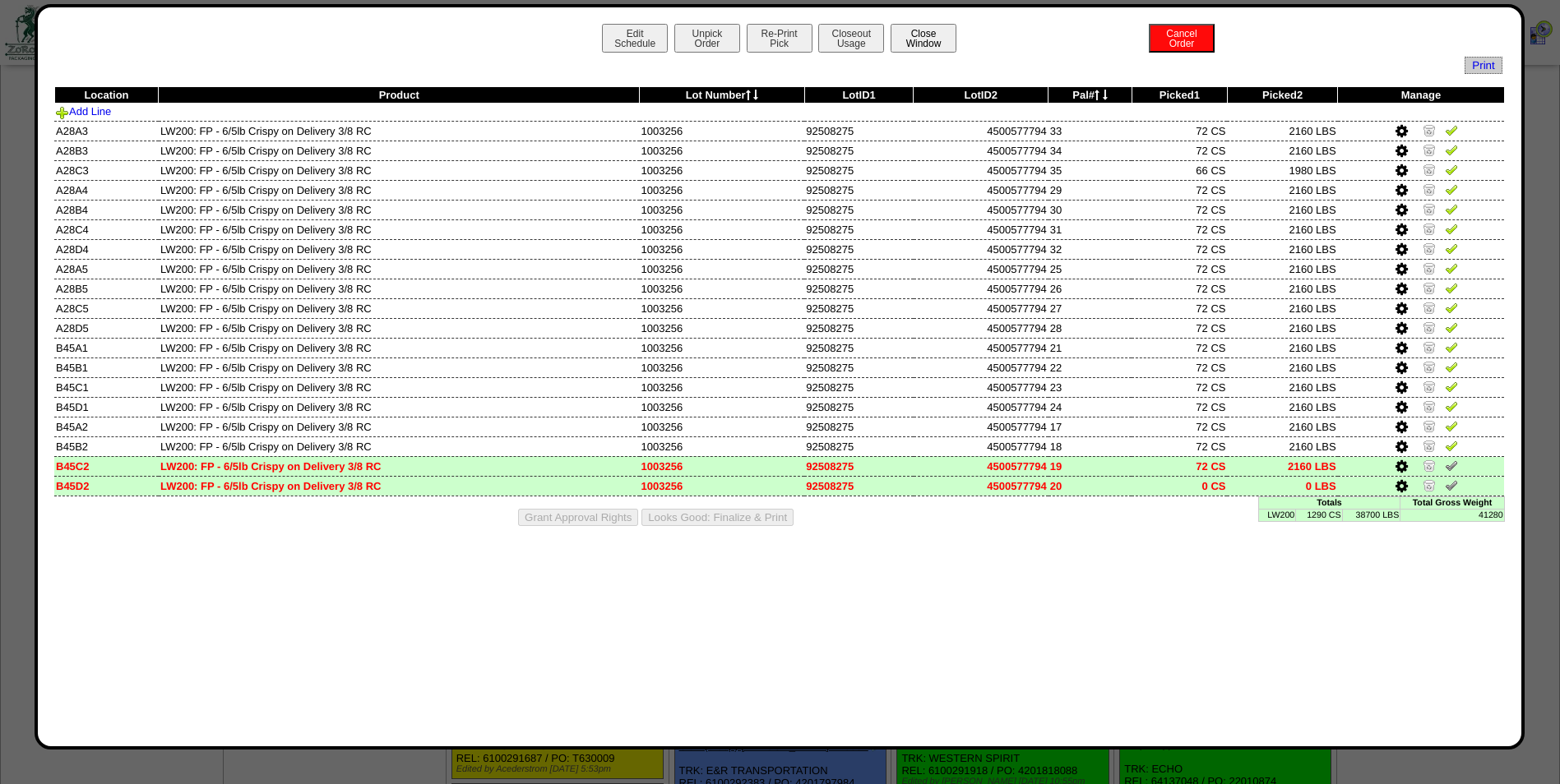
click at [908, 37] on button "Close Window" at bounding box center [923, 37] width 66 height 29
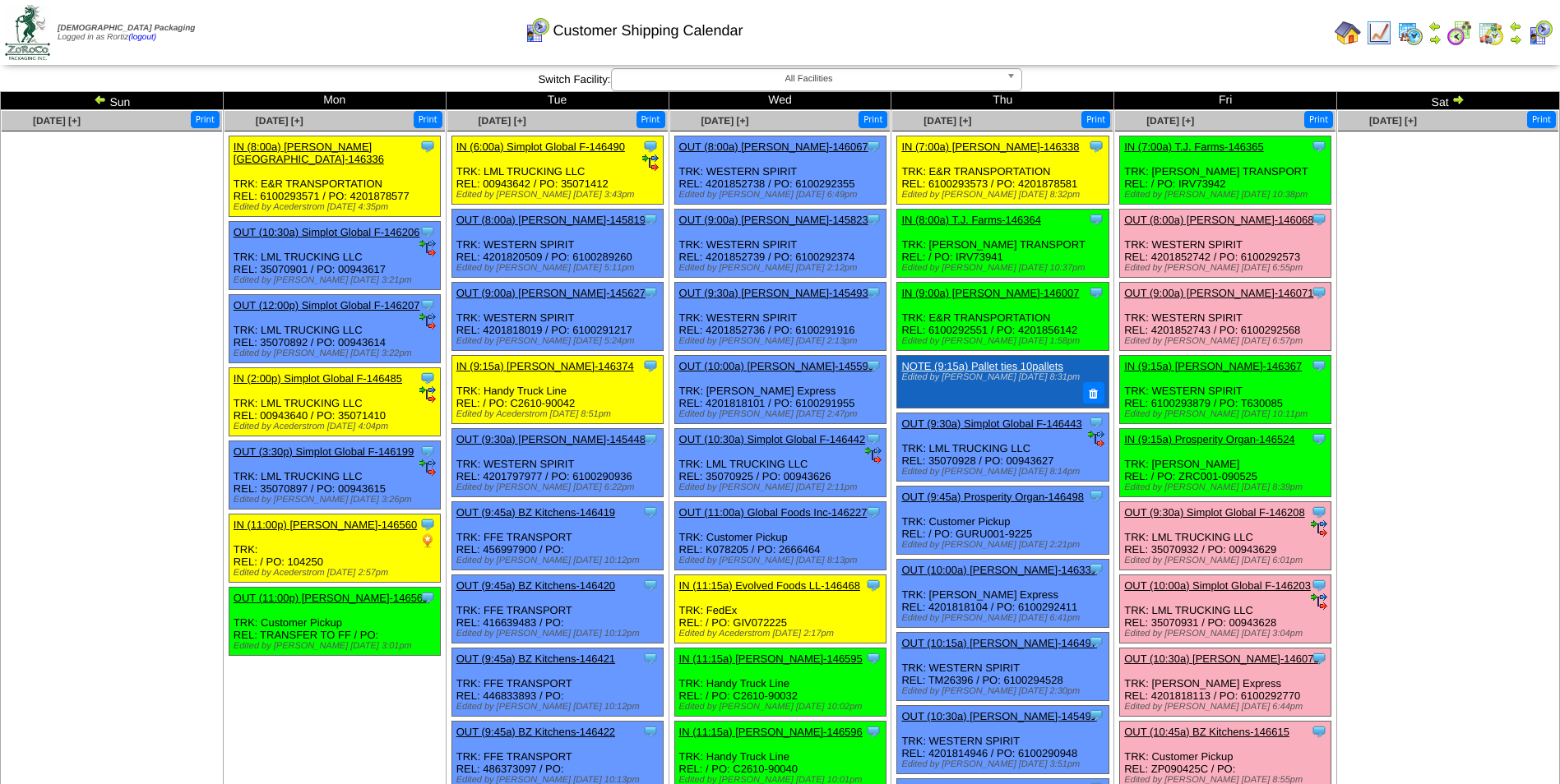
click at [1069, 30] on div "Customer Shipping Calendar" at bounding box center [633, 25] width 897 height 45
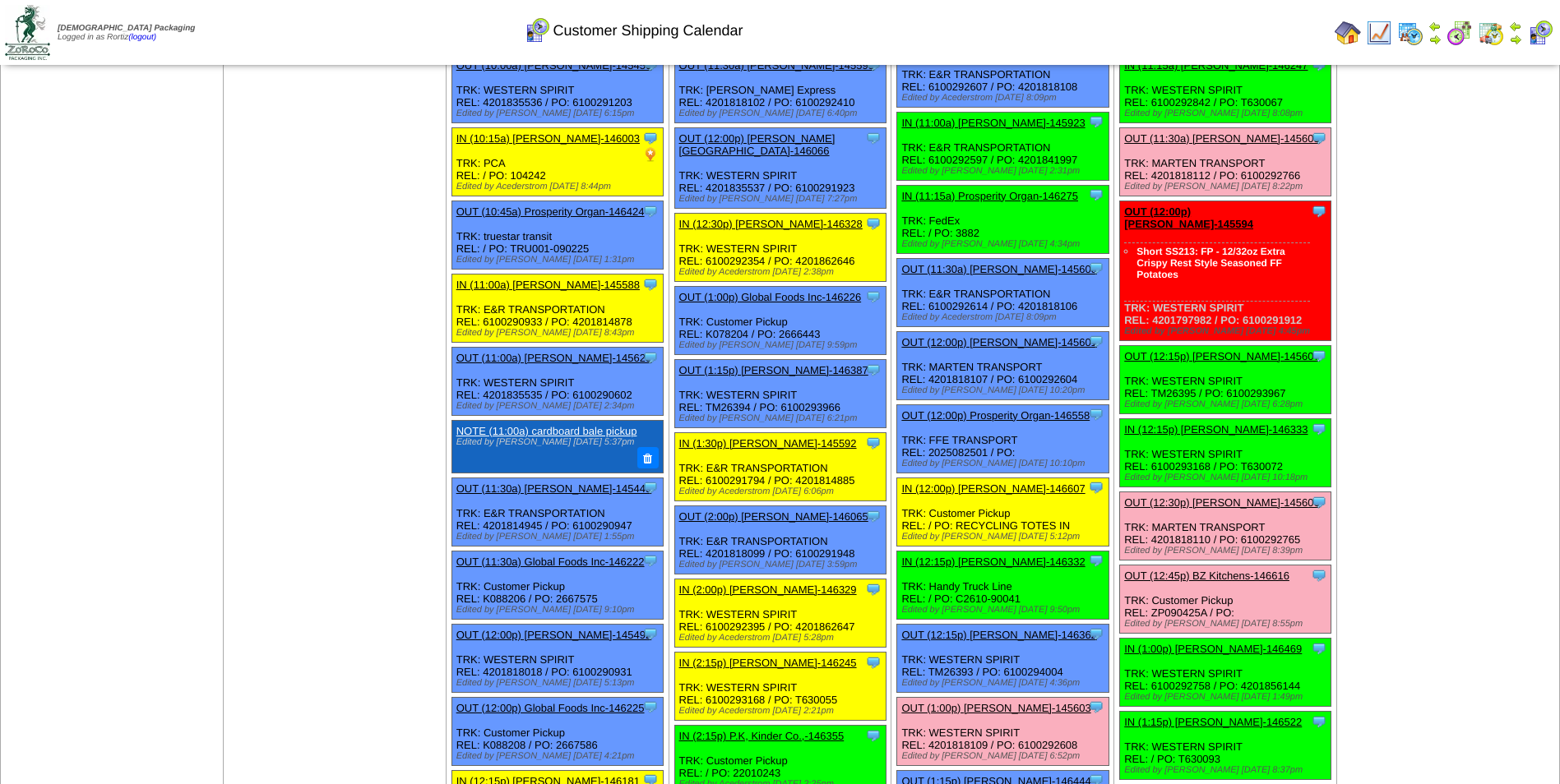
scroll to position [1068, 0]
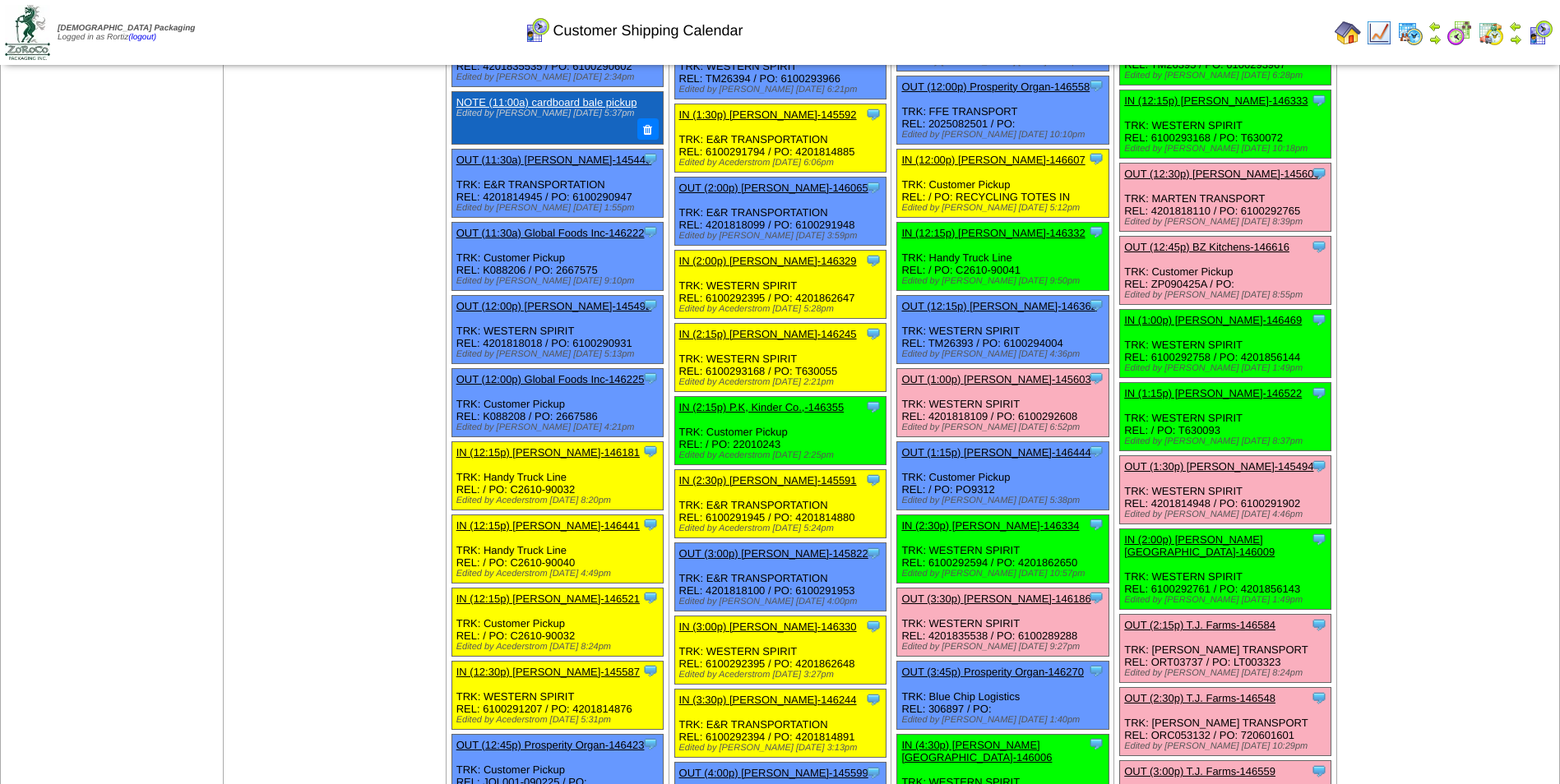
click at [977, 380] on link "OUT (1:00p) [PERSON_NAME]-145603" at bounding box center [995, 379] width 189 height 12
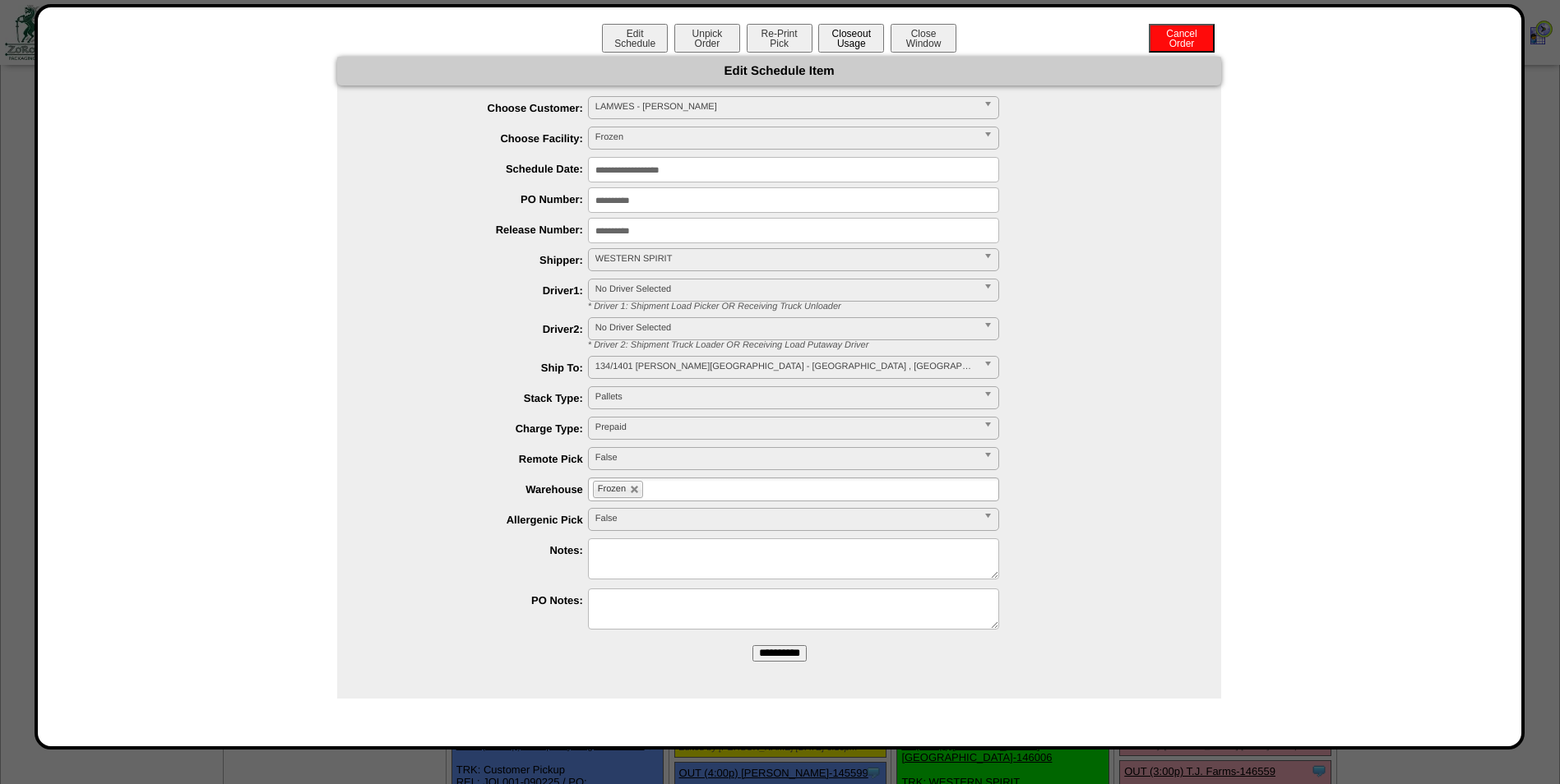
click at [850, 34] on button "Closeout Usage" at bounding box center [851, 37] width 66 height 29
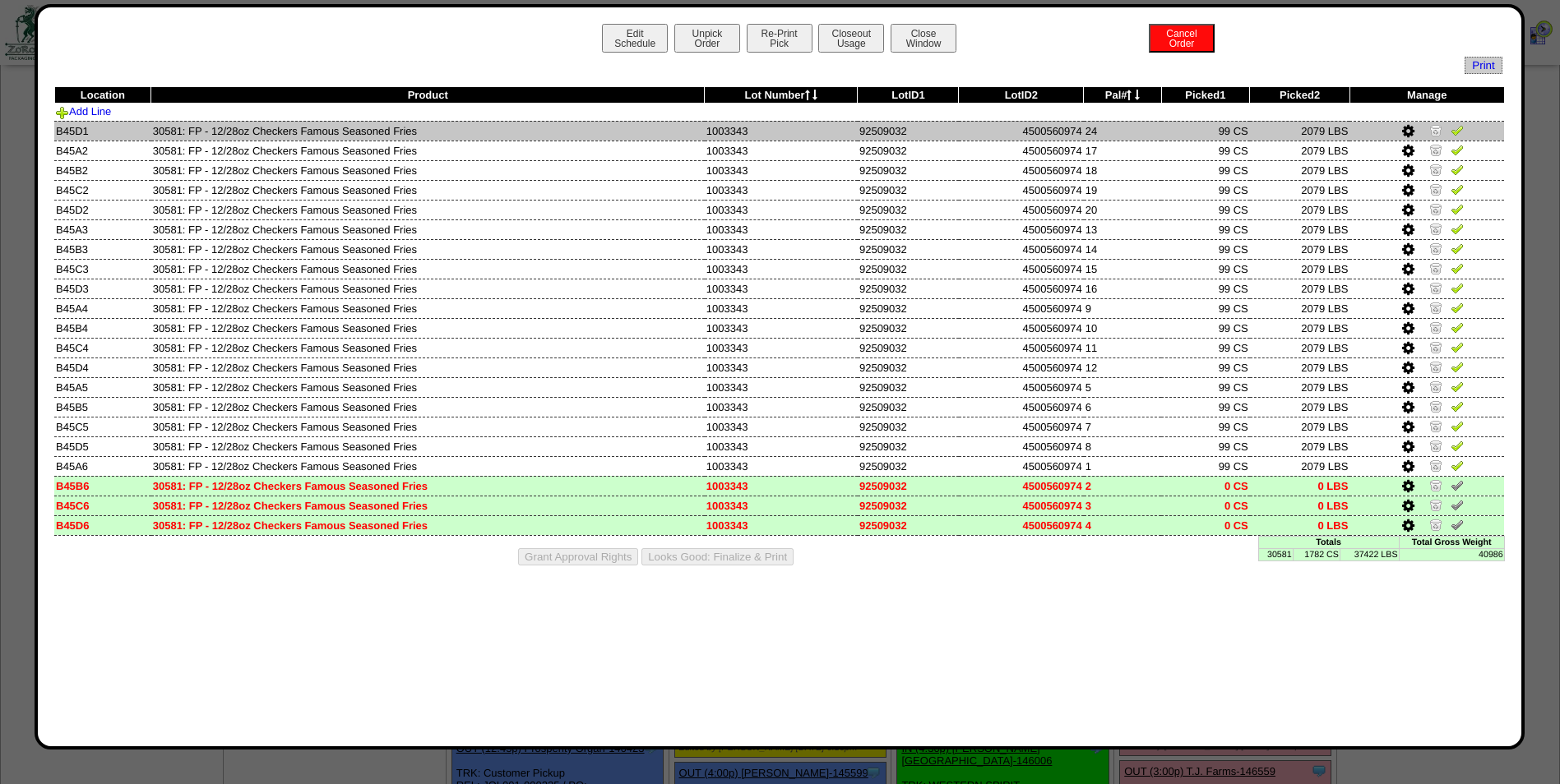
click at [1453, 129] on img at bounding box center [1457, 130] width 13 height 13
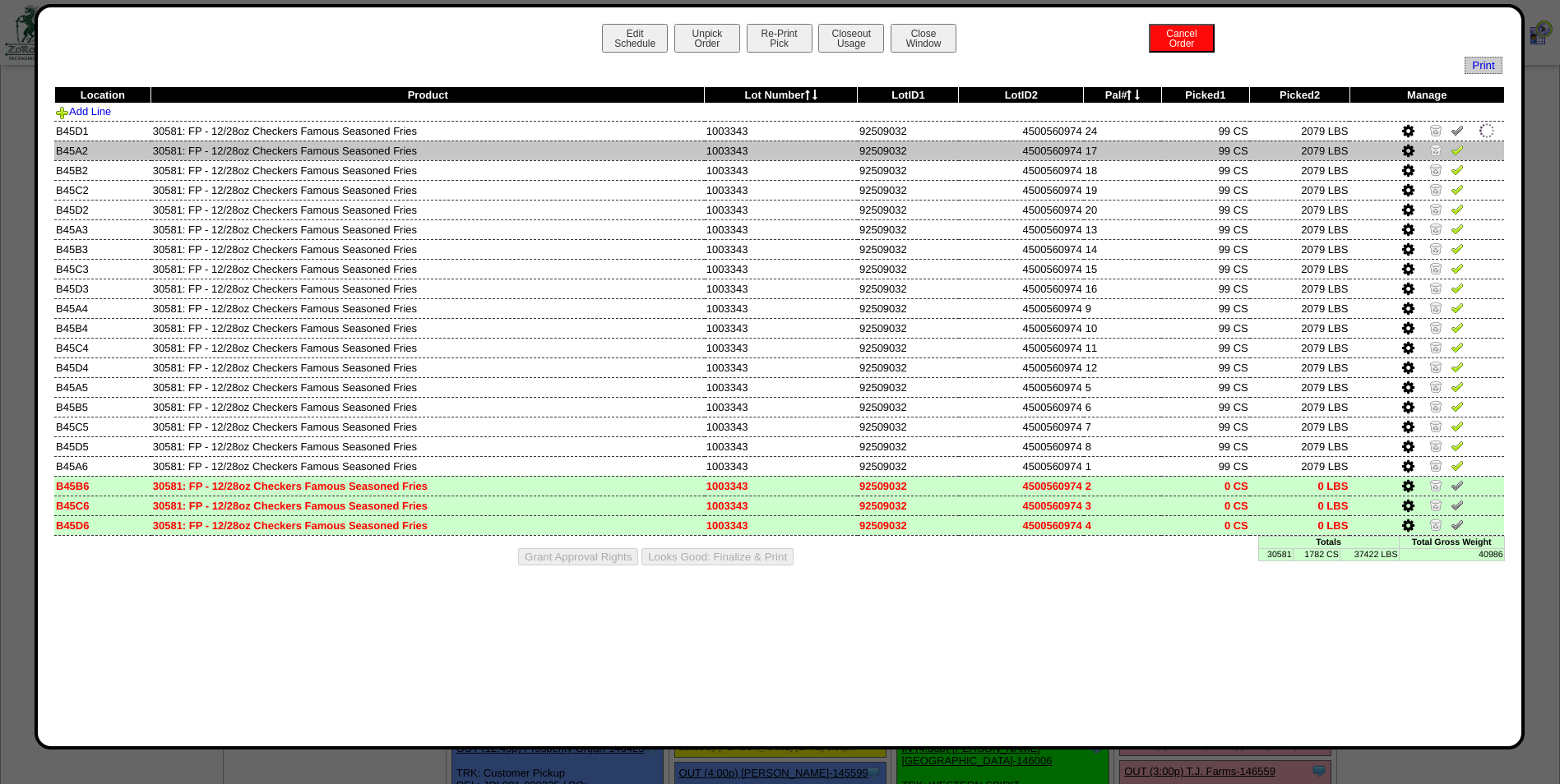
click at [1459, 143] on img at bounding box center [1457, 149] width 13 height 13
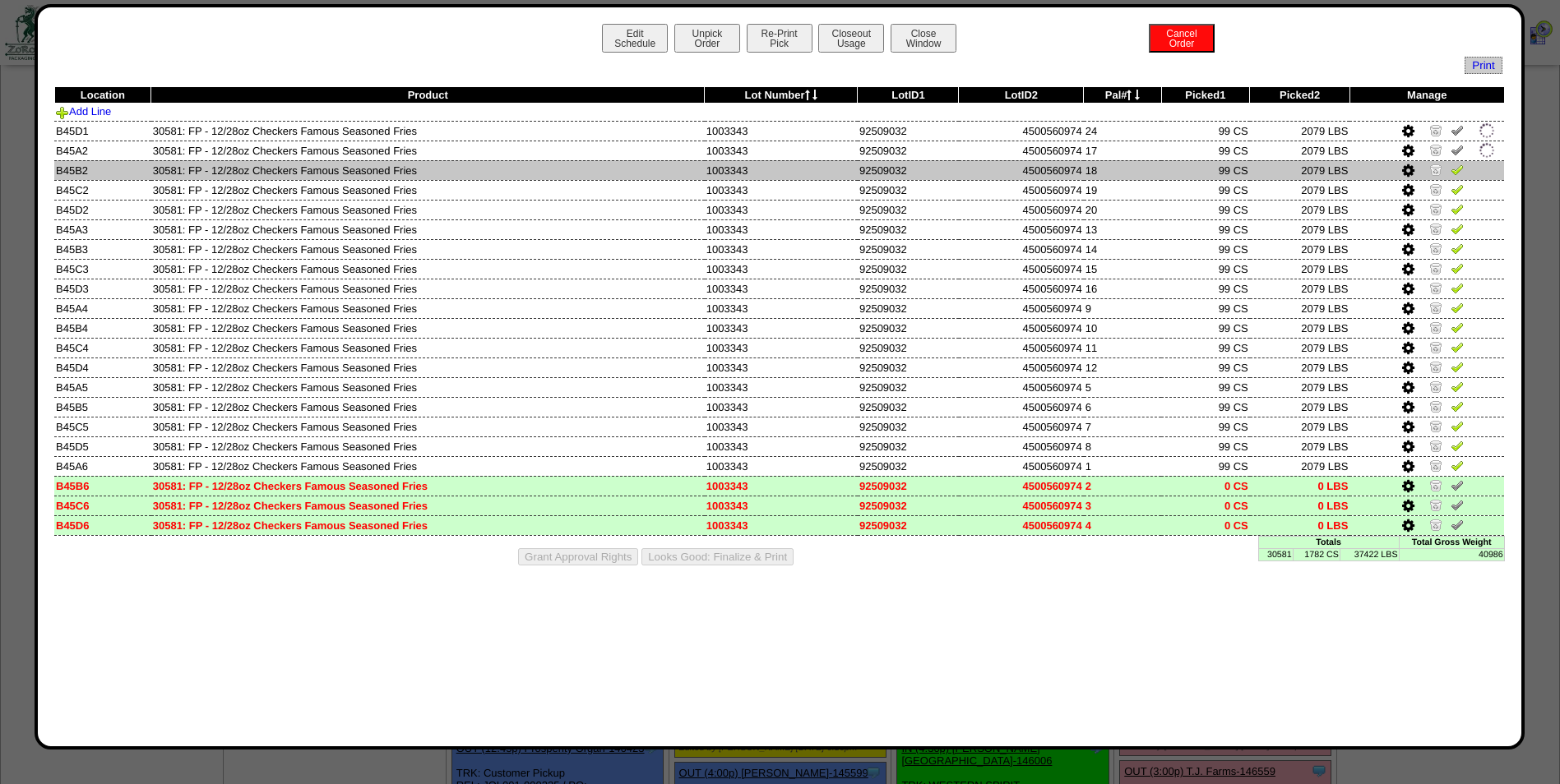
click at [1459, 164] on img at bounding box center [1457, 169] width 13 height 13
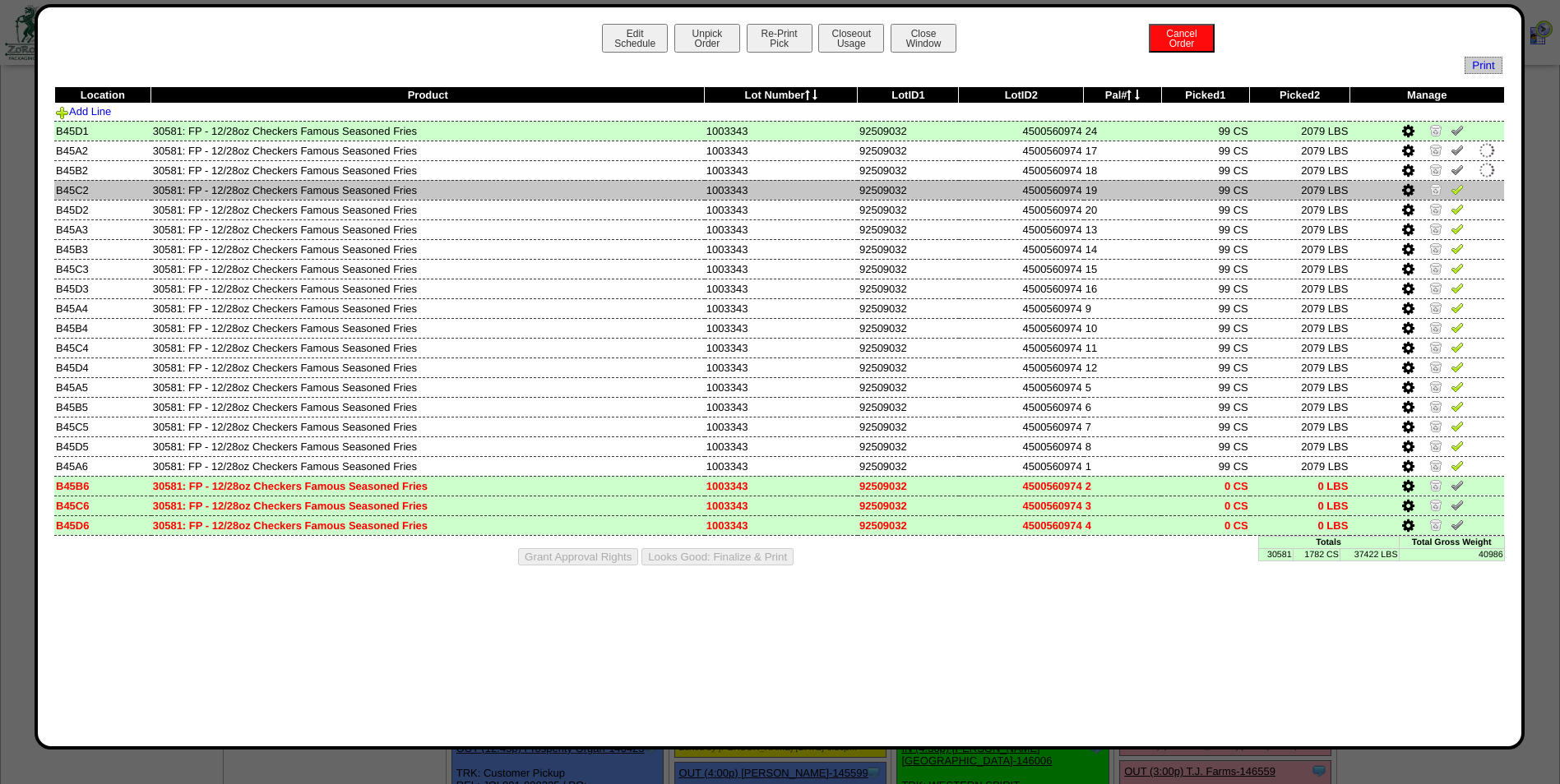
click at [1459, 183] on img at bounding box center [1457, 189] width 13 height 13
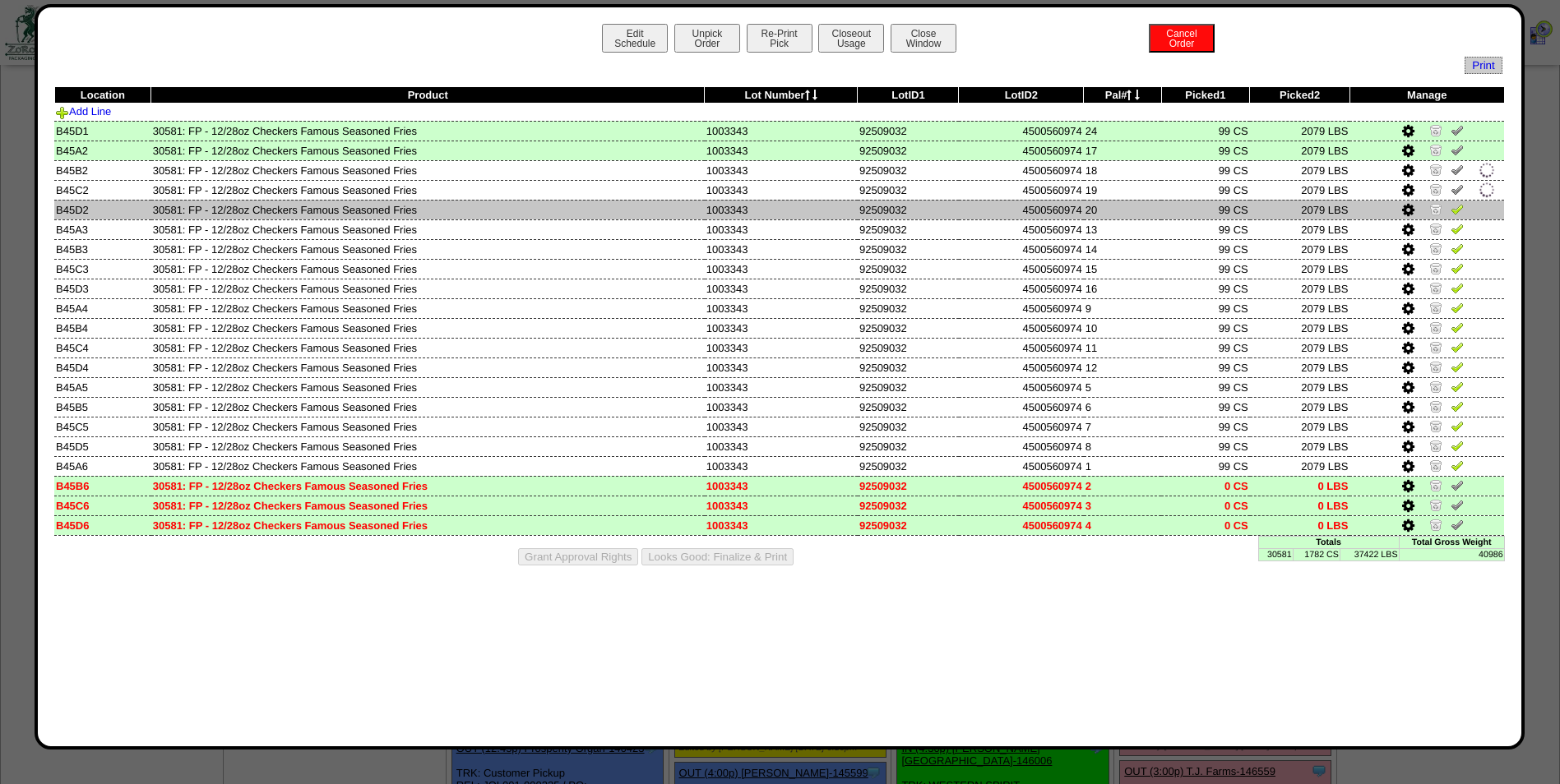
click at [1459, 206] on img at bounding box center [1457, 209] width 13 height 13
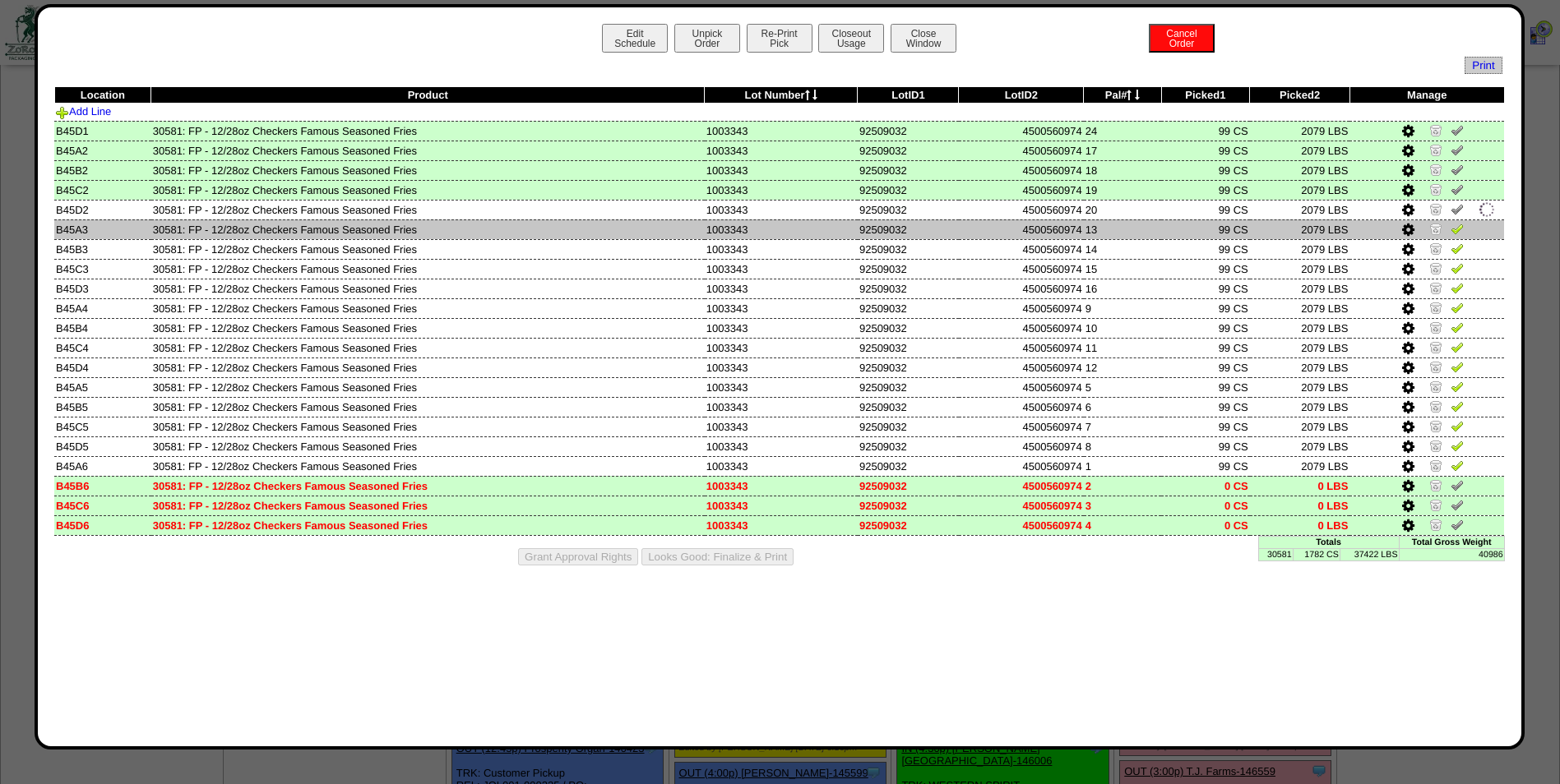
click at [1457, 227] on img at bounding box center [1457, 228] width 13 height 13
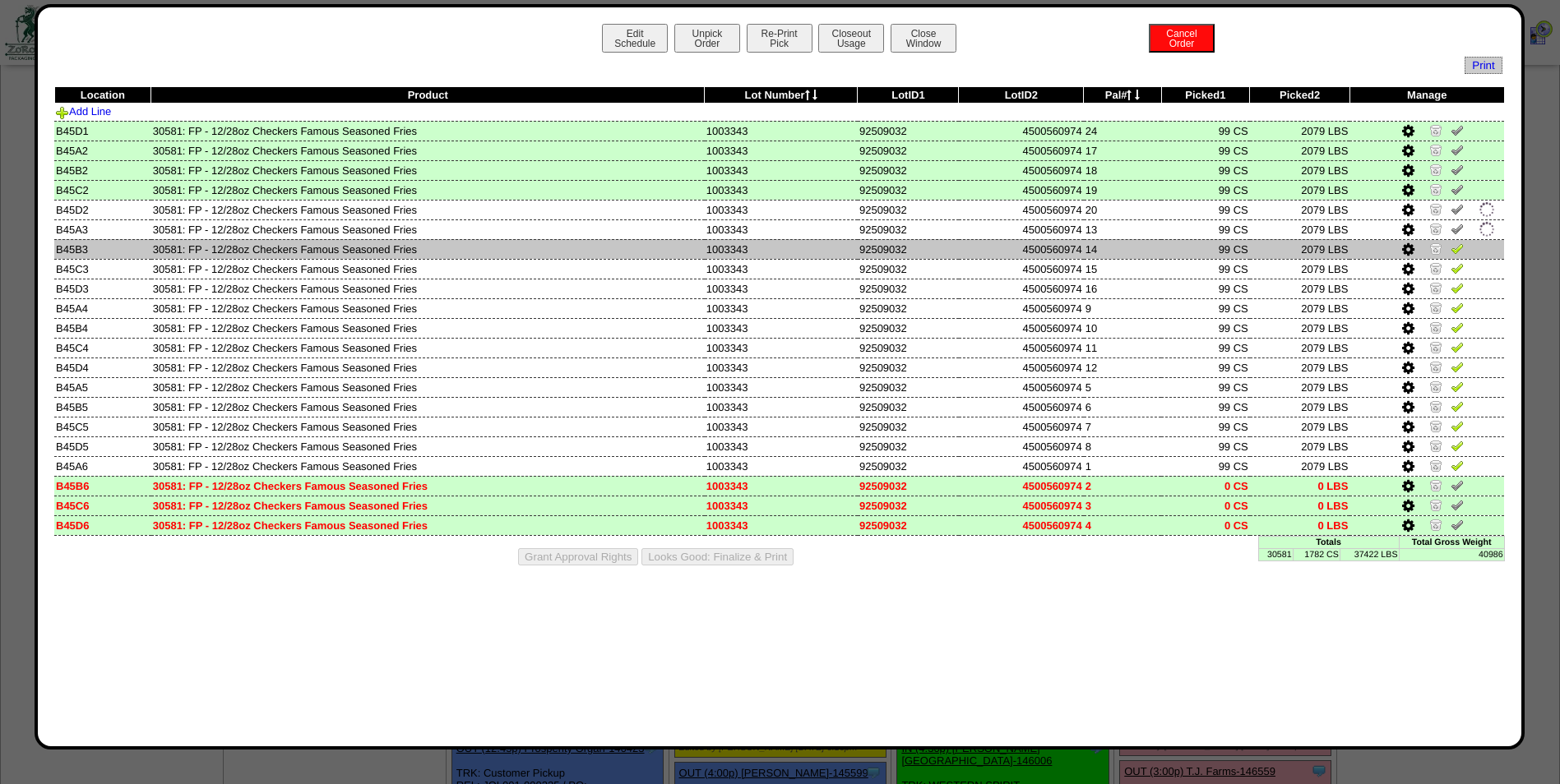
click at [1458, 245] on img at bounding box center [1457, 248] width 13 height 13
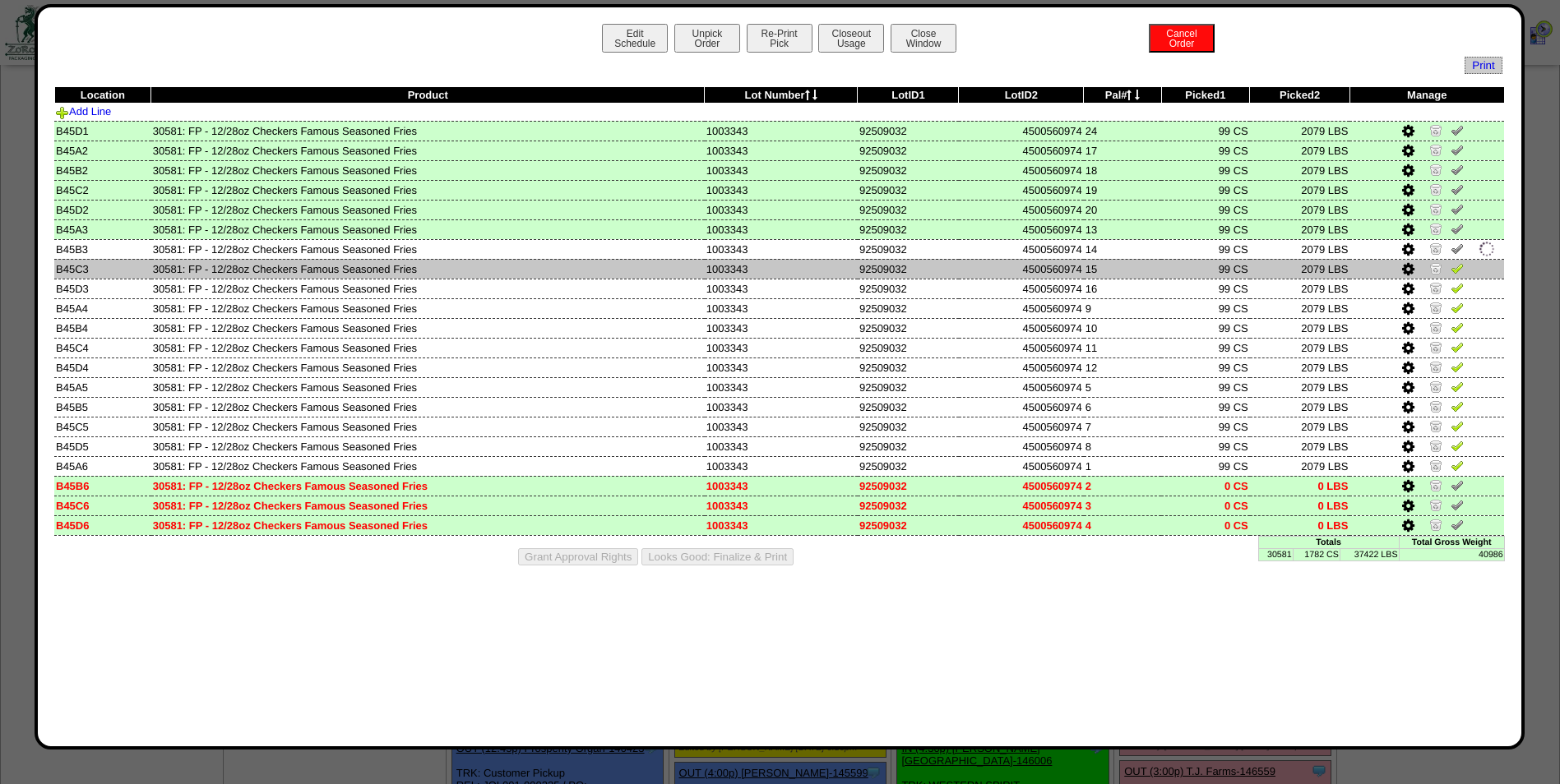
click at [1457, 264] on img at bounding box center [1457, 268] width 13 height 13
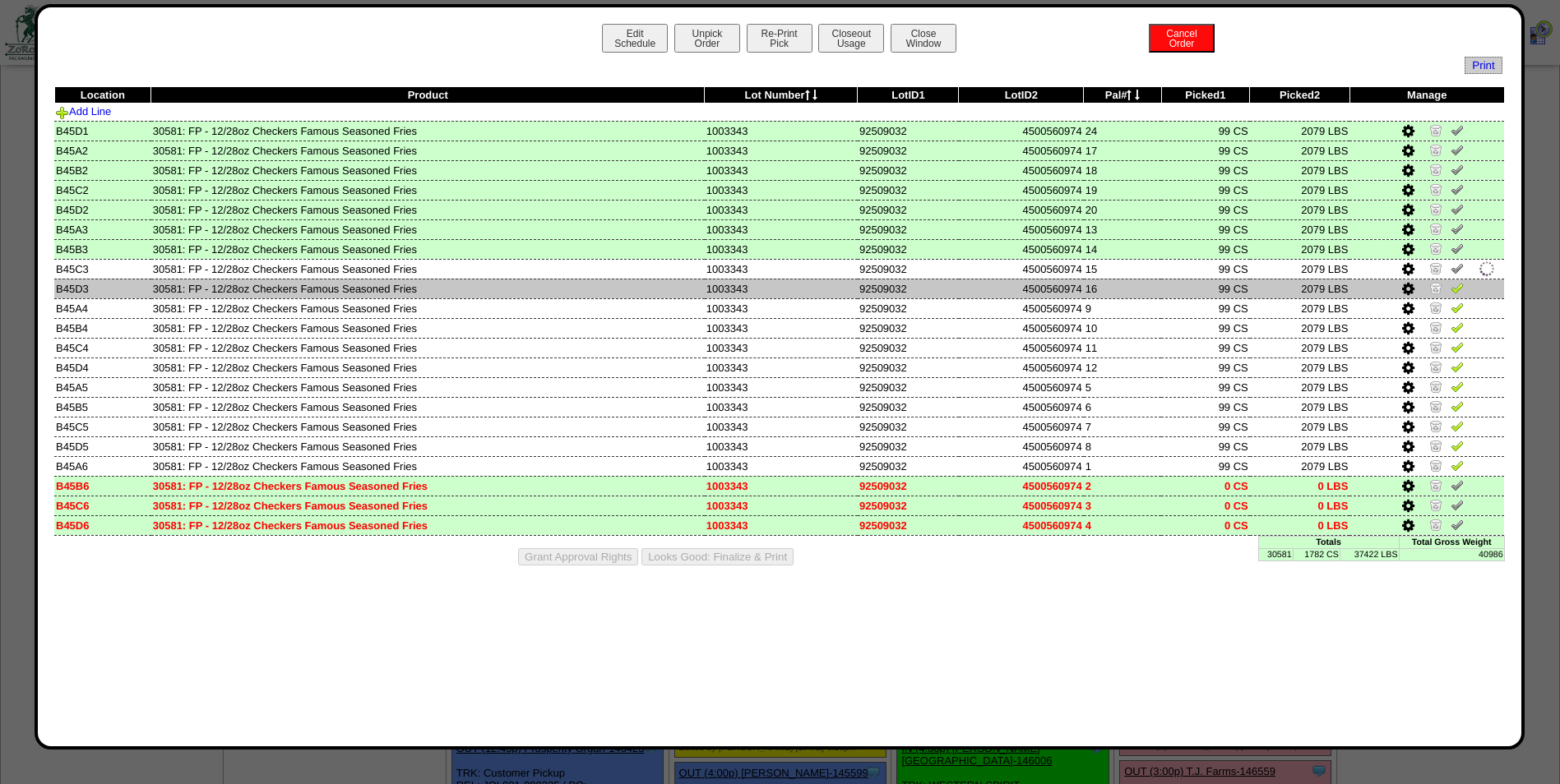
click at [1457, 286] on img at bounding box center [1457, 287] width 13 height 13
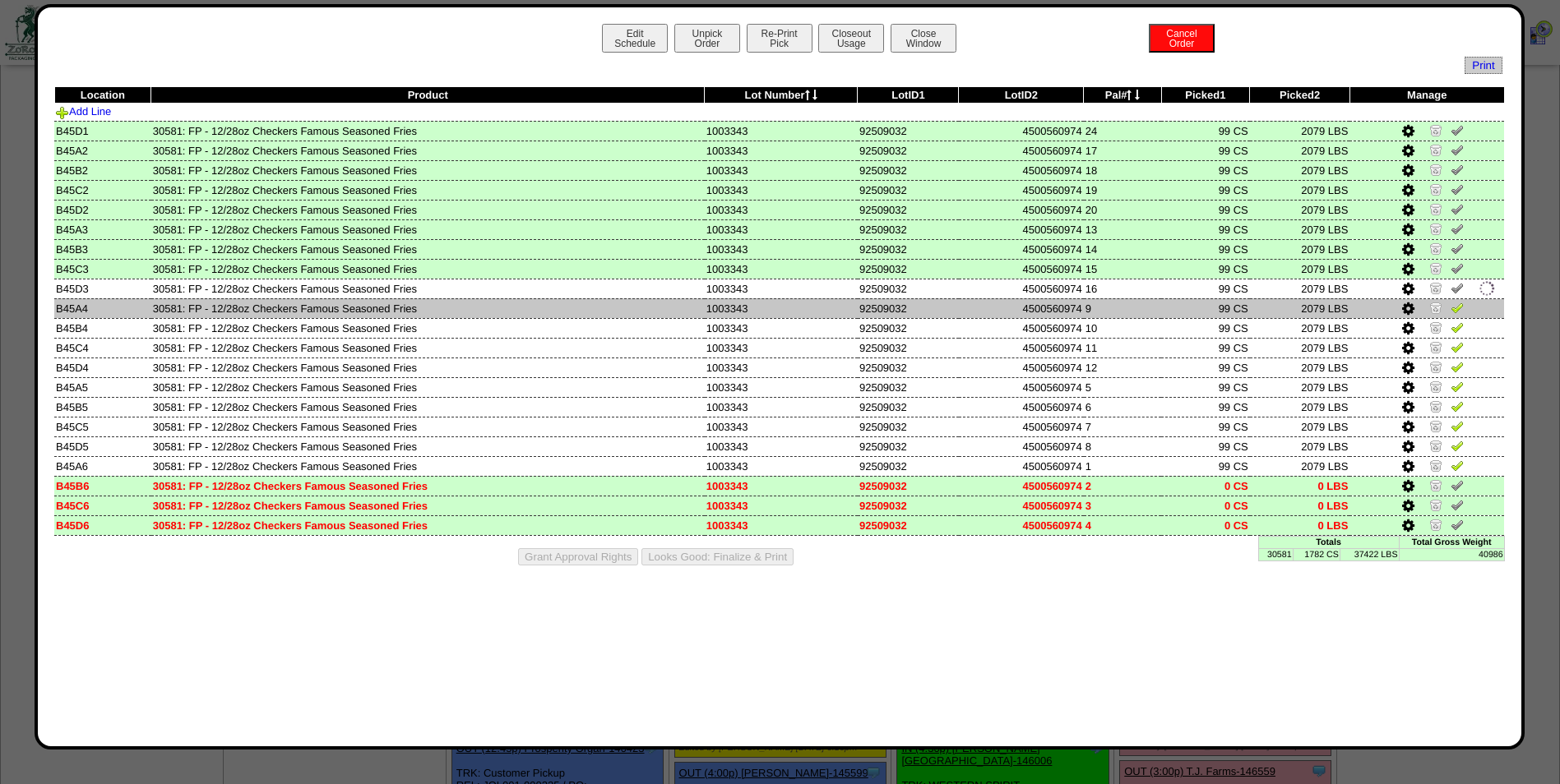
click at [1458, 308] on img at bounding box center [1457, 307] width 13 height 13
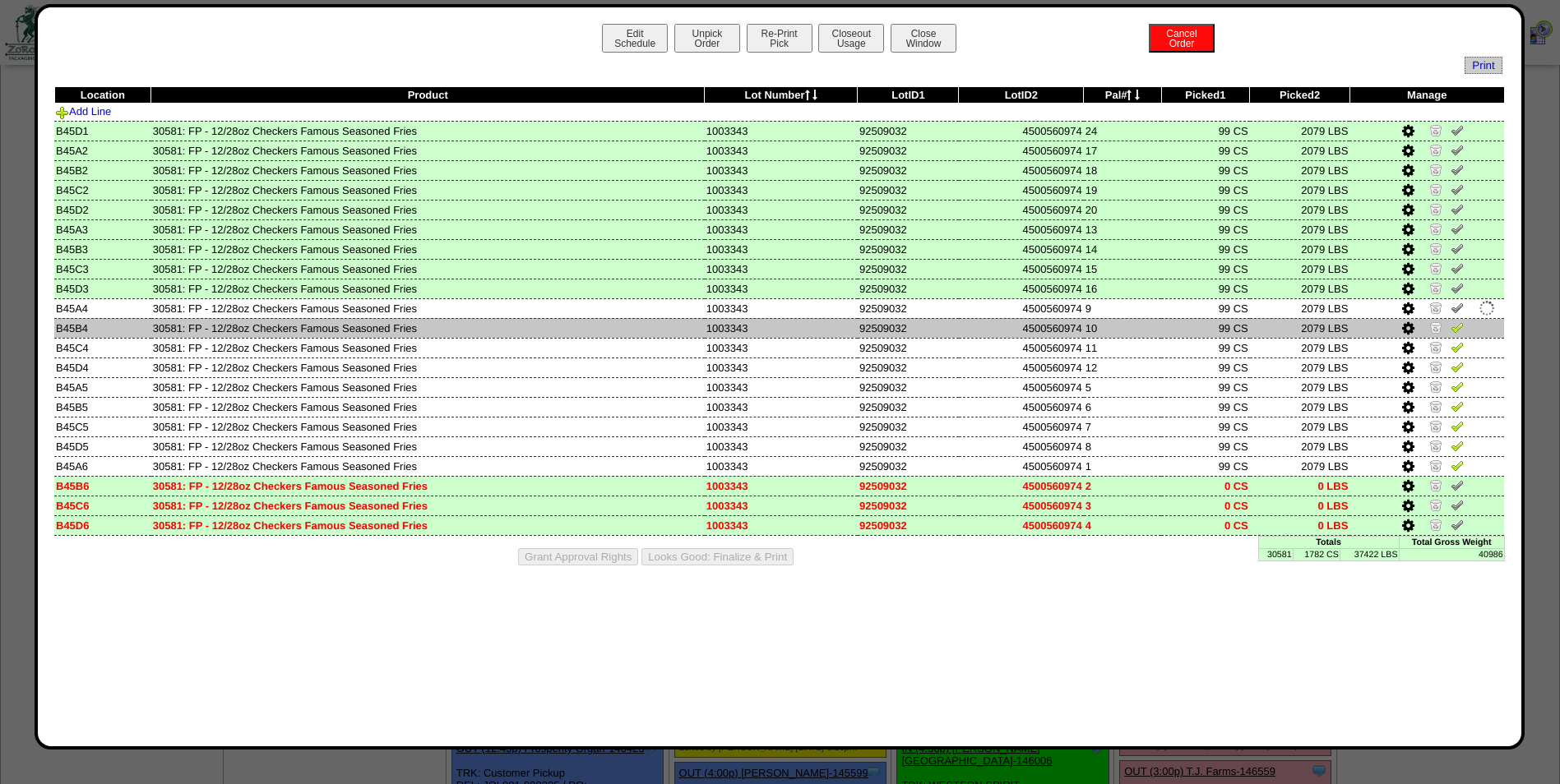
click at [1459, 328] on img at bounding box center [1457, 327] width 13 height 13
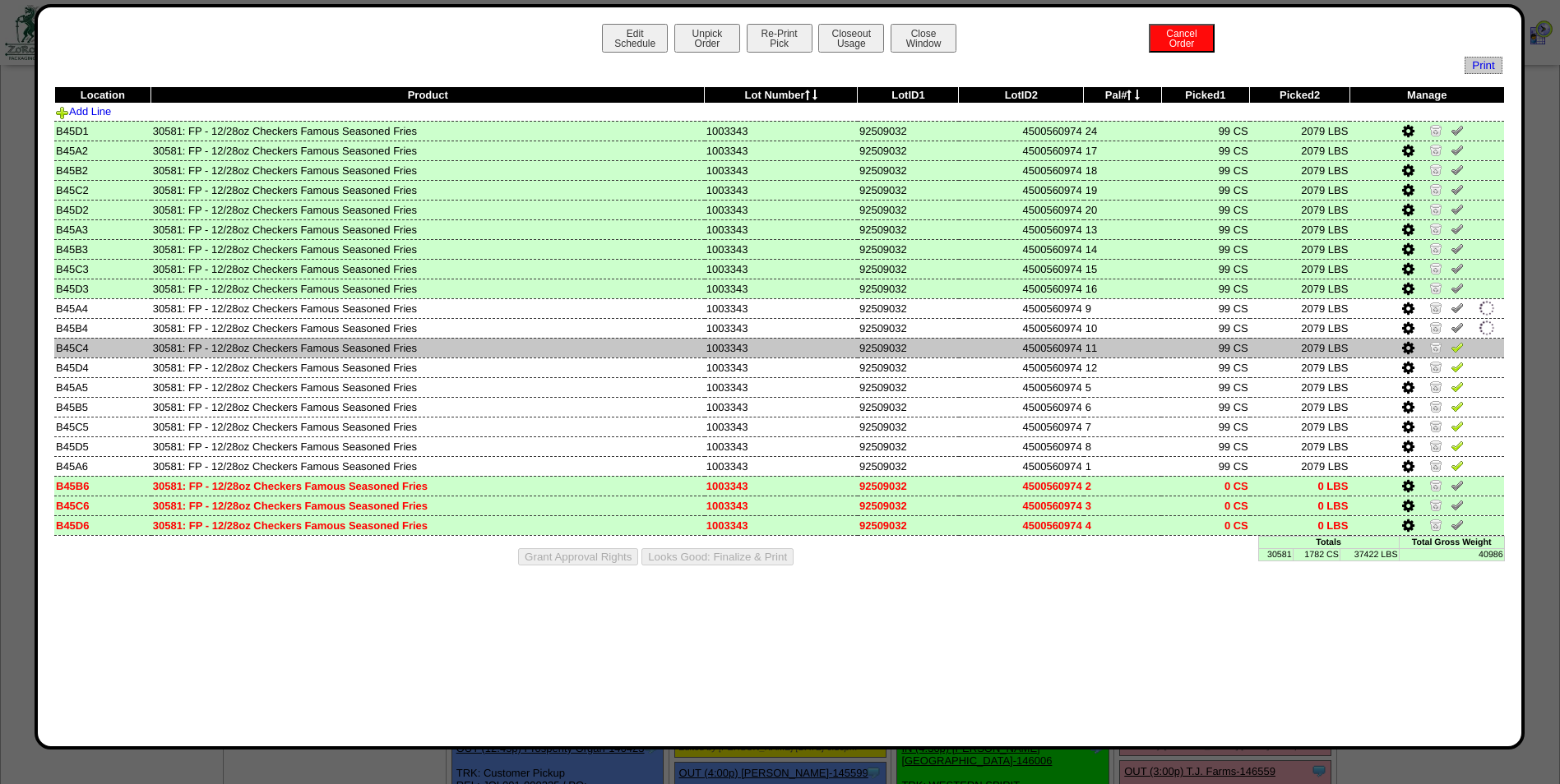
click at [1459, 348] on img at bounding box center [1457, 346] width 13 height 13
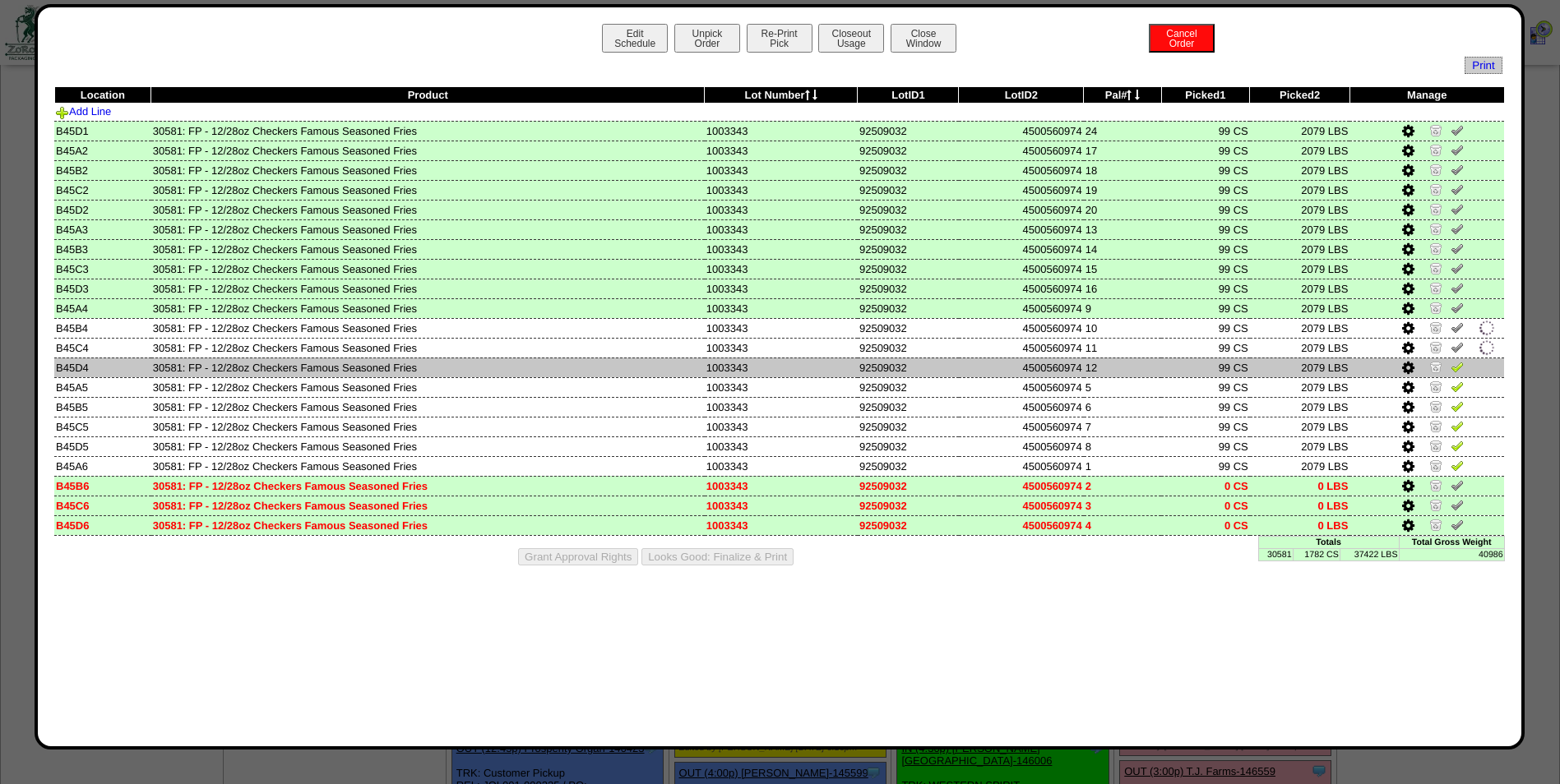
click at [1457, 365] on img at bounding box center [1457, 366] width 13 height 13
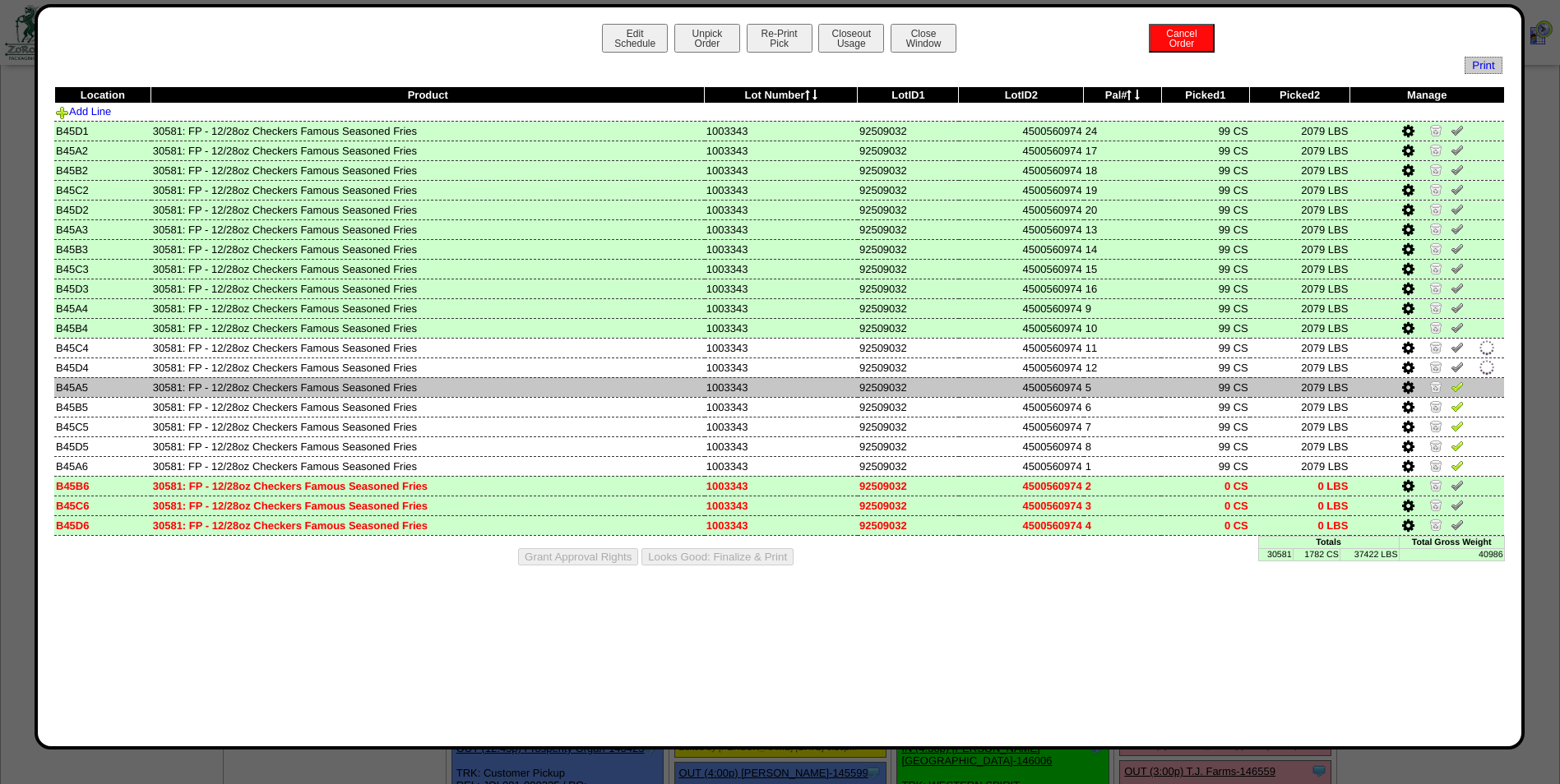
click at [1458, 385] on img at bounding box center [1457, 386] width 13 height 13
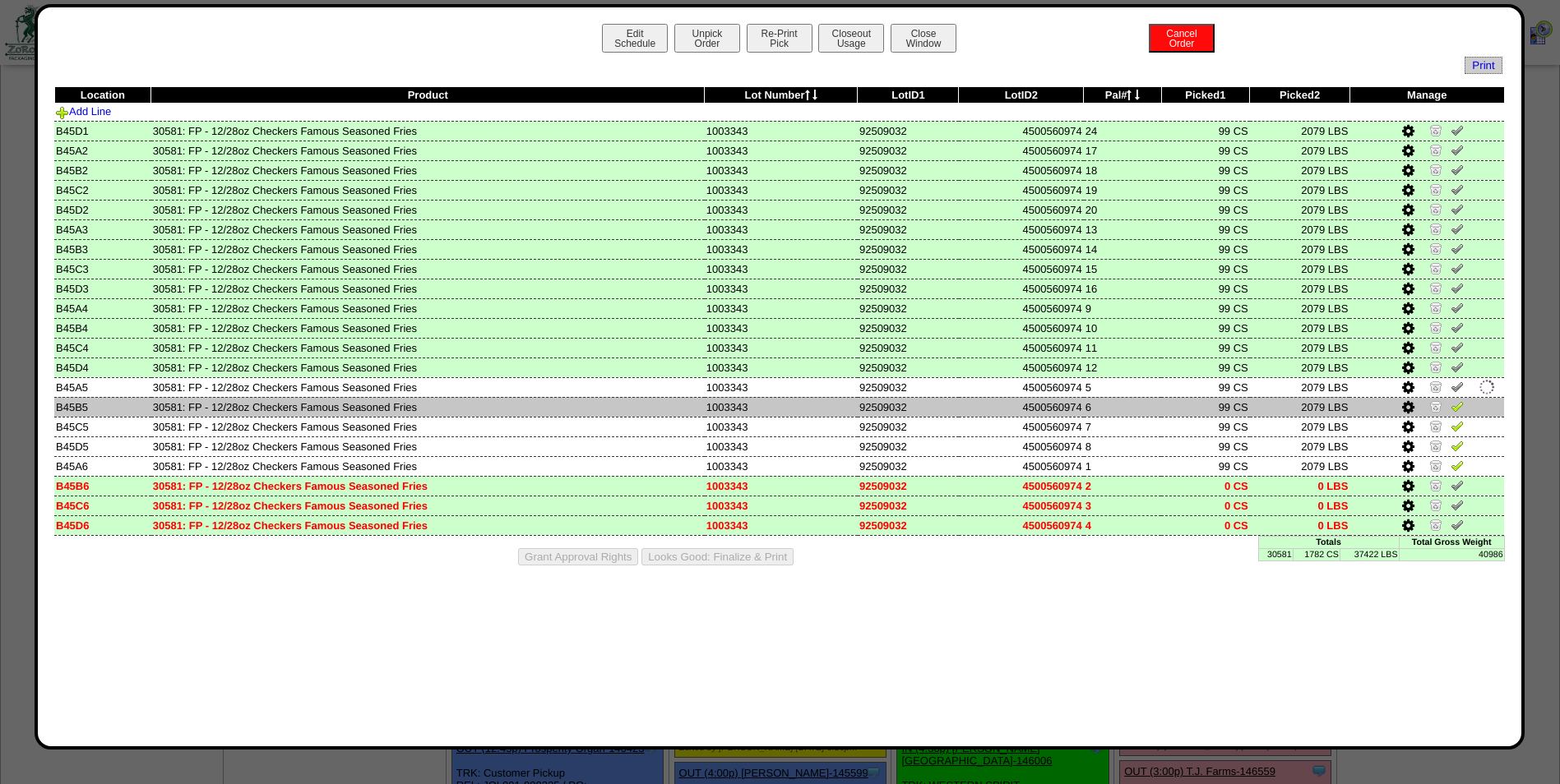
click at [1457, 406] on img at bounding box center [1457, 406] width 13 height 13
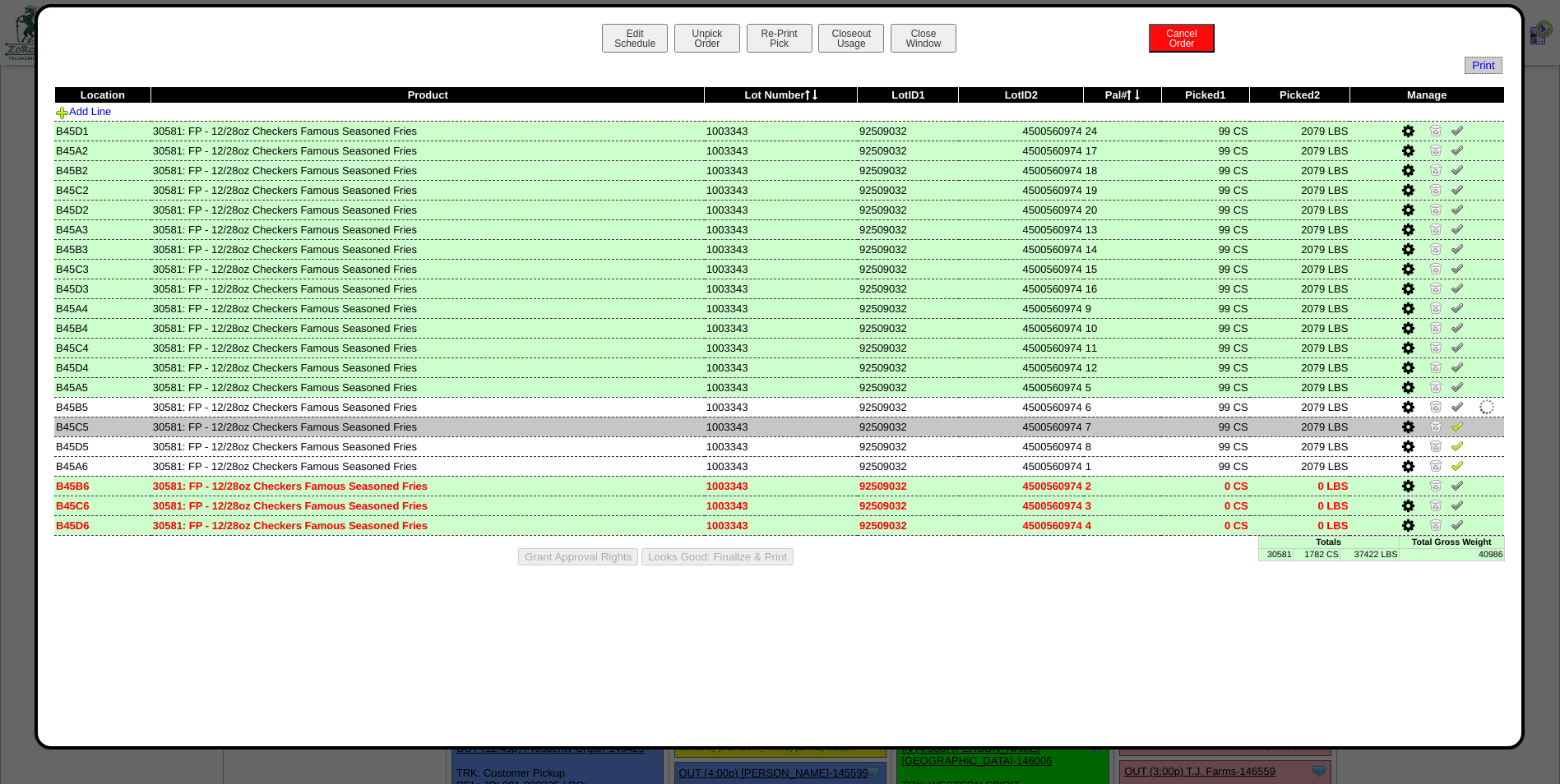
click at [1458, 423] on img at bounding box center [1457, 425] width 13 height 13
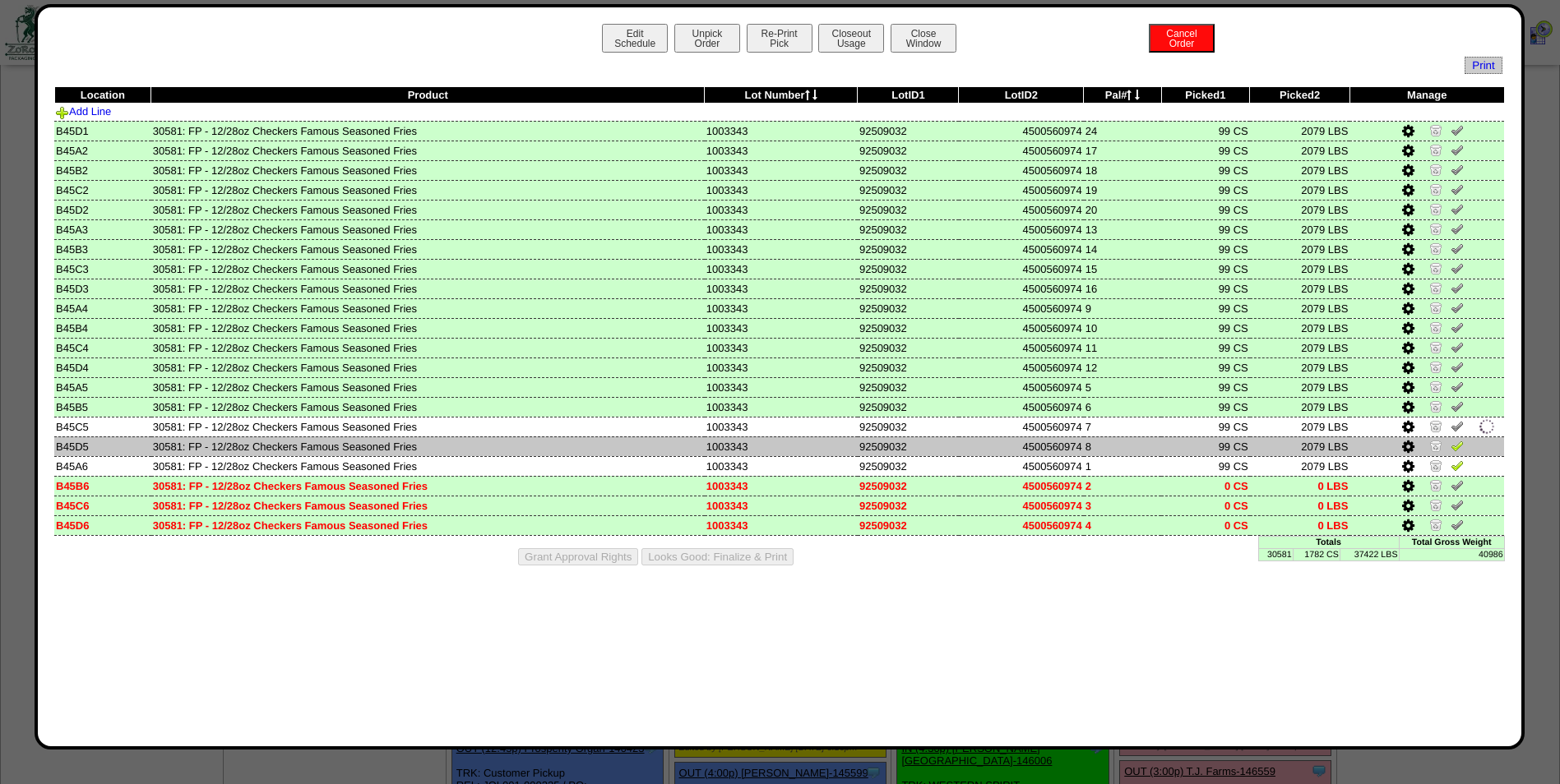
click at [1460, 442] on img at bounding box center [1457, 445] width 13 height 13
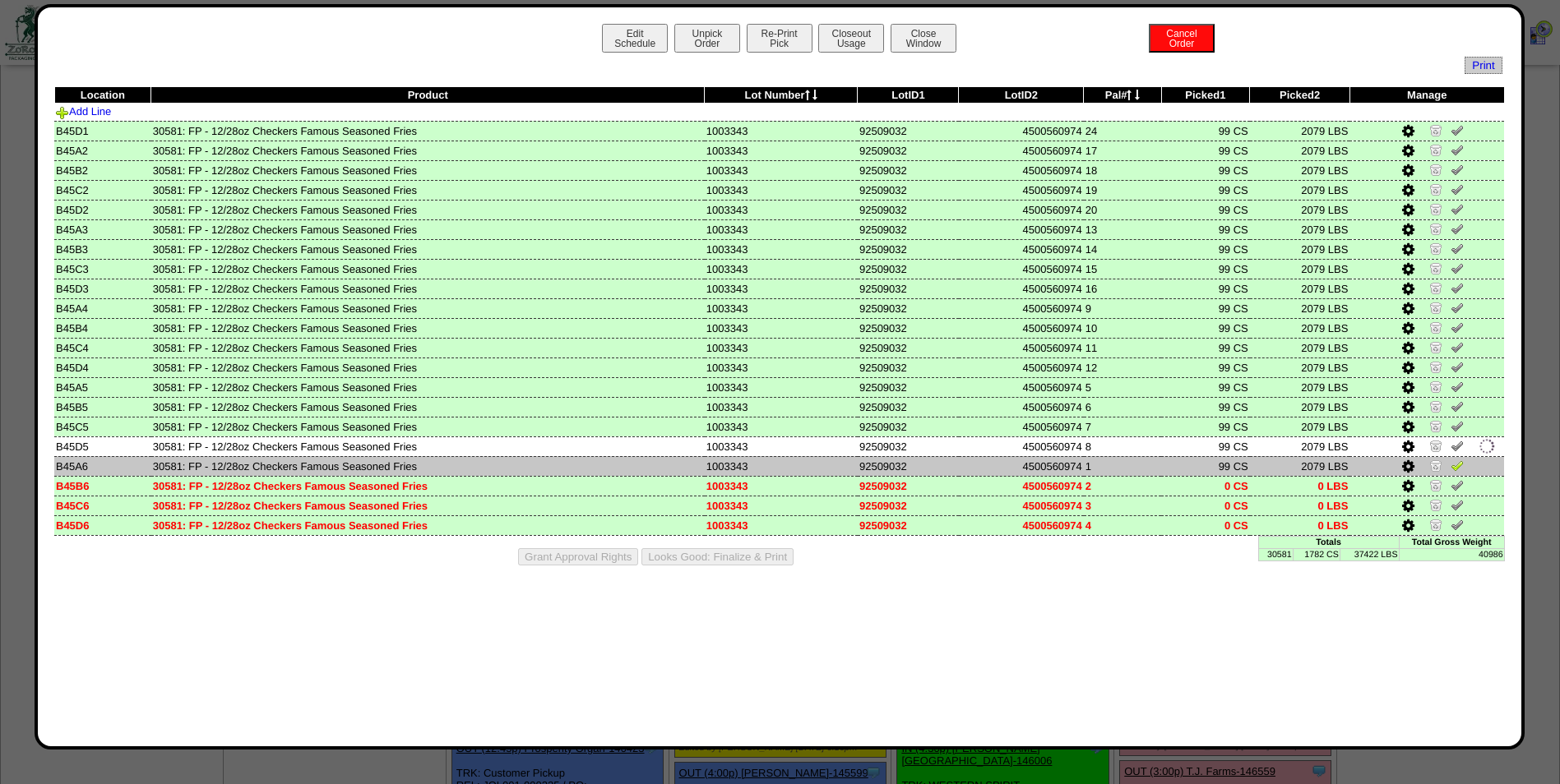
click at [1460, 466] on img at bounding box center [1457, 465] width 13 height 13
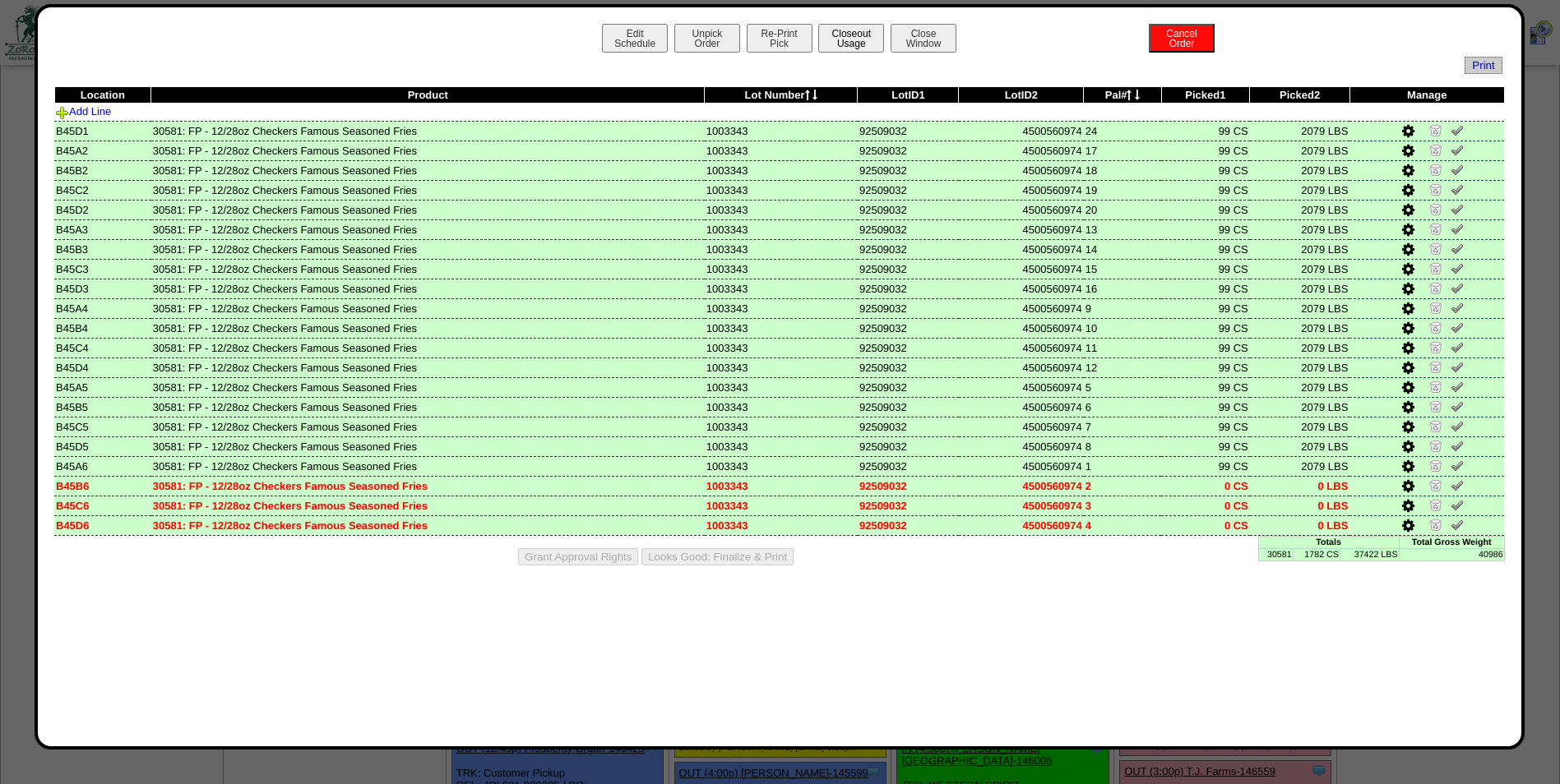
click at [841, 37] on button "Closeout Usage" at bounding box center [851, 37] width 66 height 29
click at [668, 554] on button "Looks Good: Finalize & Print" at bounding box center [717, 557] width 152 height 17
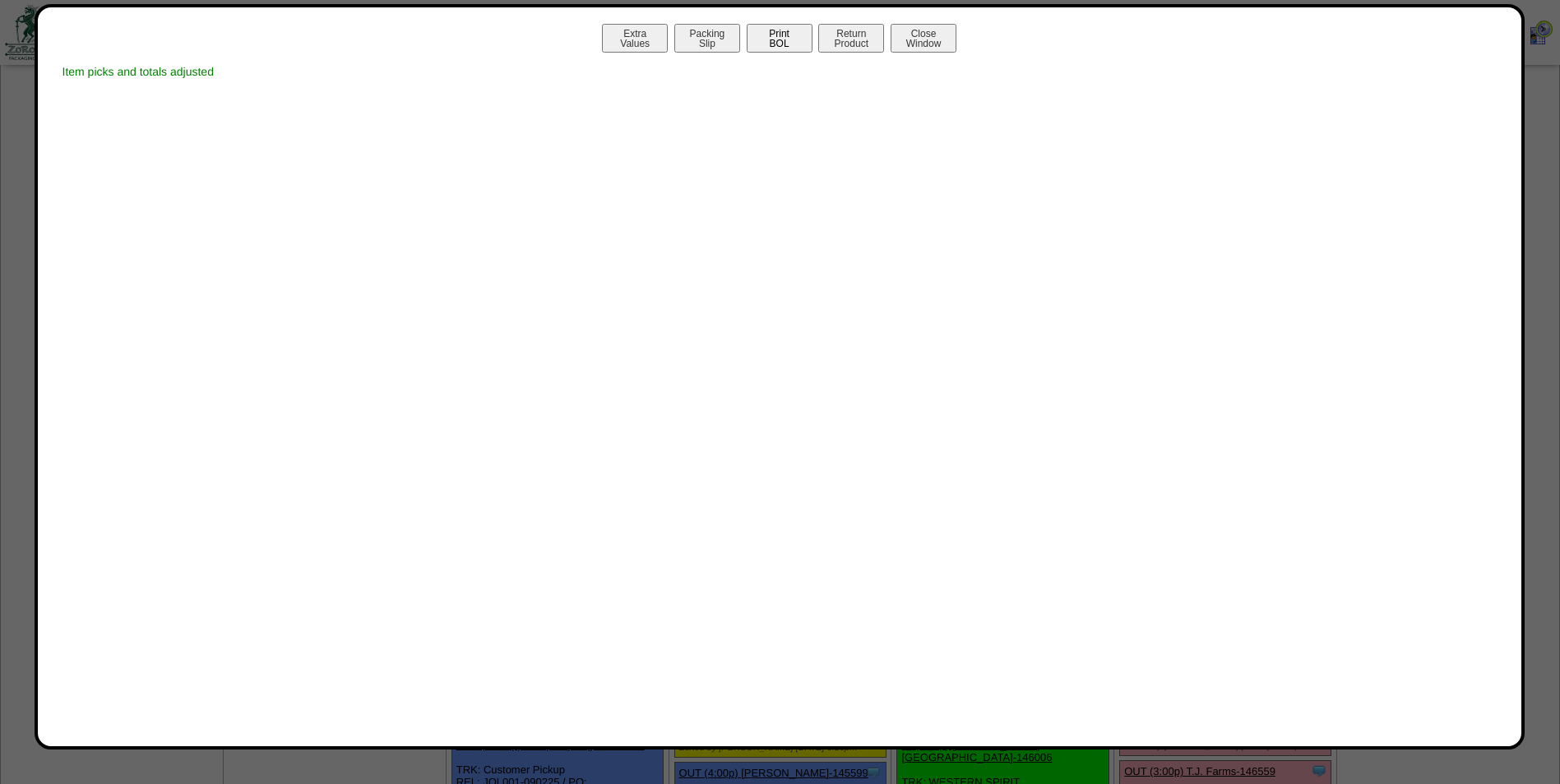
click at [774, 40] on button "Print BOL" at bounding box center [780, 37] width 66 height 29
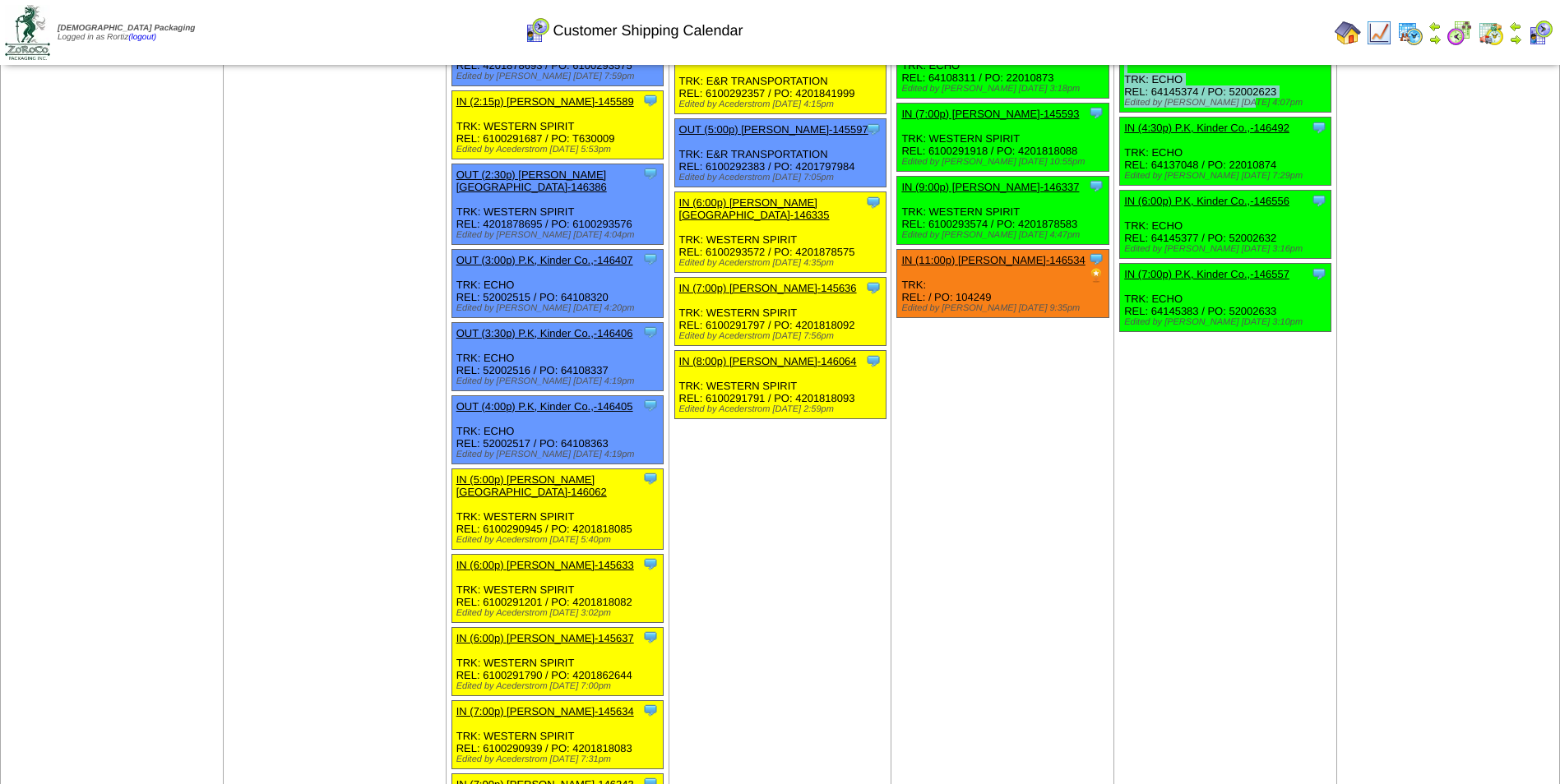
scroll to position [1917, 0]
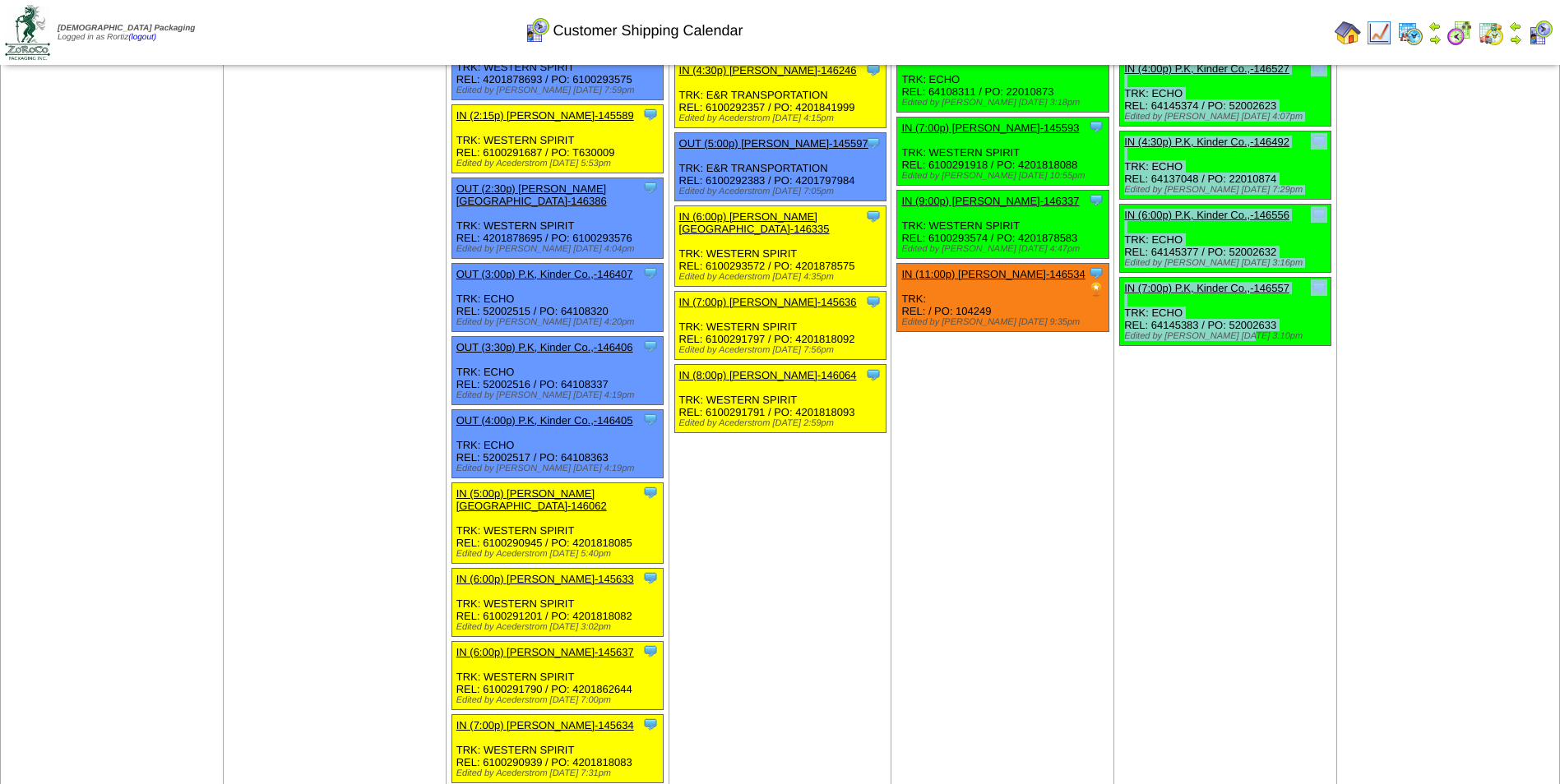
drag, startPoint x: 1120, startPoint y: 136, endPoint x: 1284, endPoint y: 309, distance: 238.4
copy ul "IN (7:00a) T.J. Farms-146365 T.J. Farms ScheduleID: 146365 30 TOTE: RM-5000161 …"
